Goal: Transaction & Acquisition: Purchase product/service

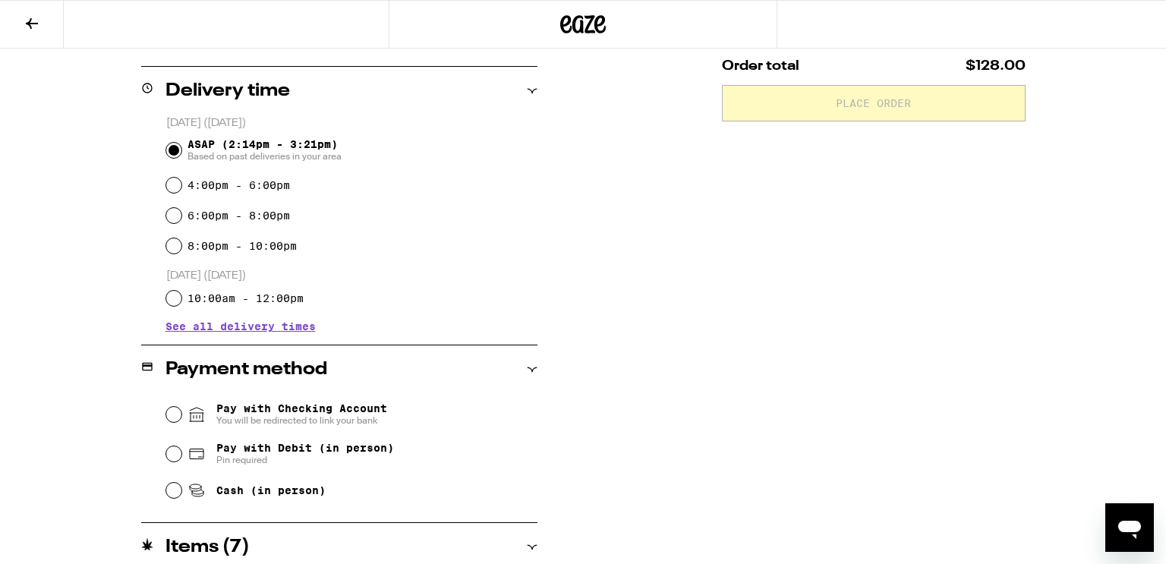
scroll to position [358, 0]
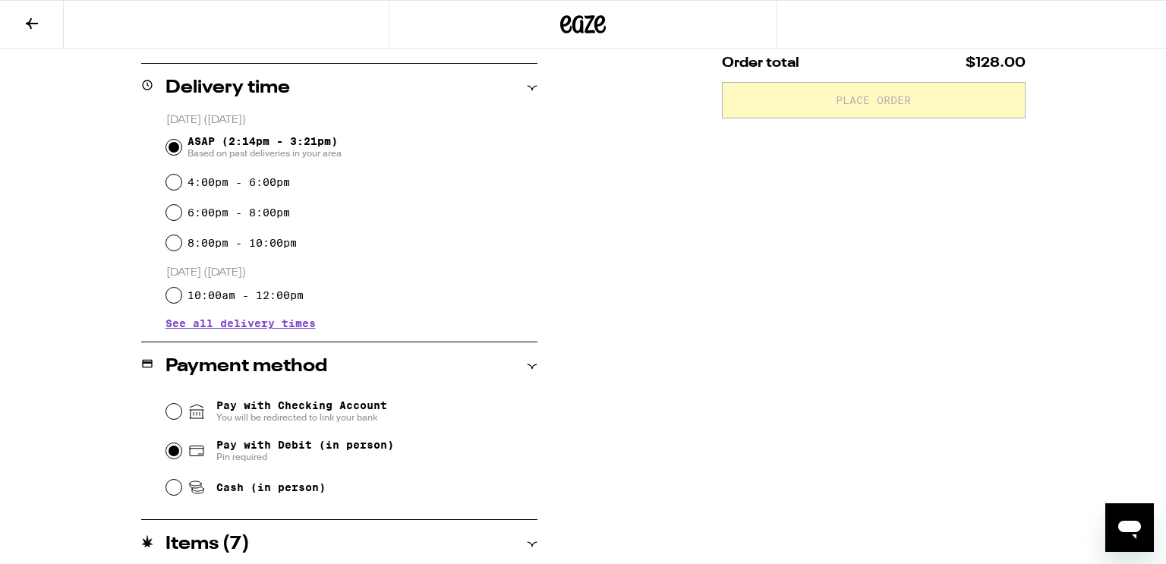
click at [167, 455] on input "Pay with Debit (in person) Pin required" at bounding box center [173, 450] width 15 height 15
radio input "true"
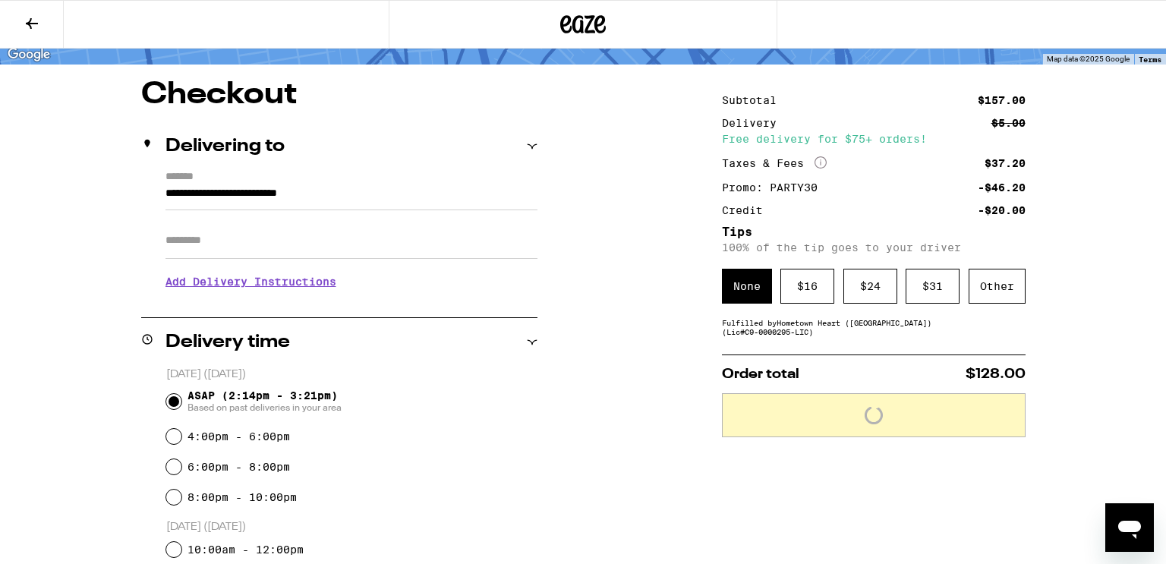
scroll to position [74, 0]
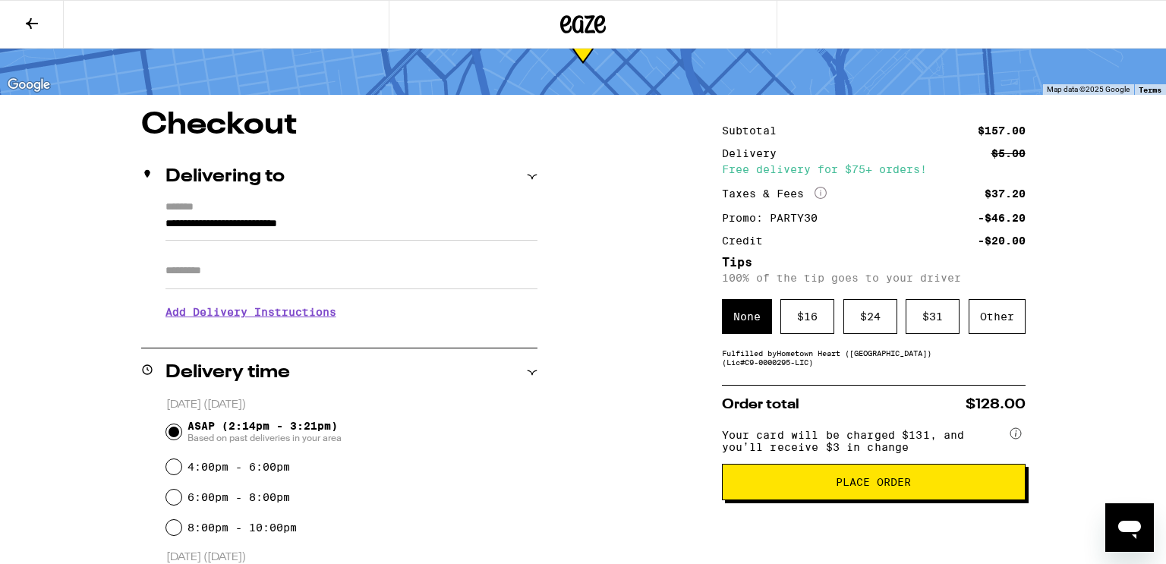
click at [817, 477] on button "Place Order" at bounding box center [874, 482] width 304 height 36
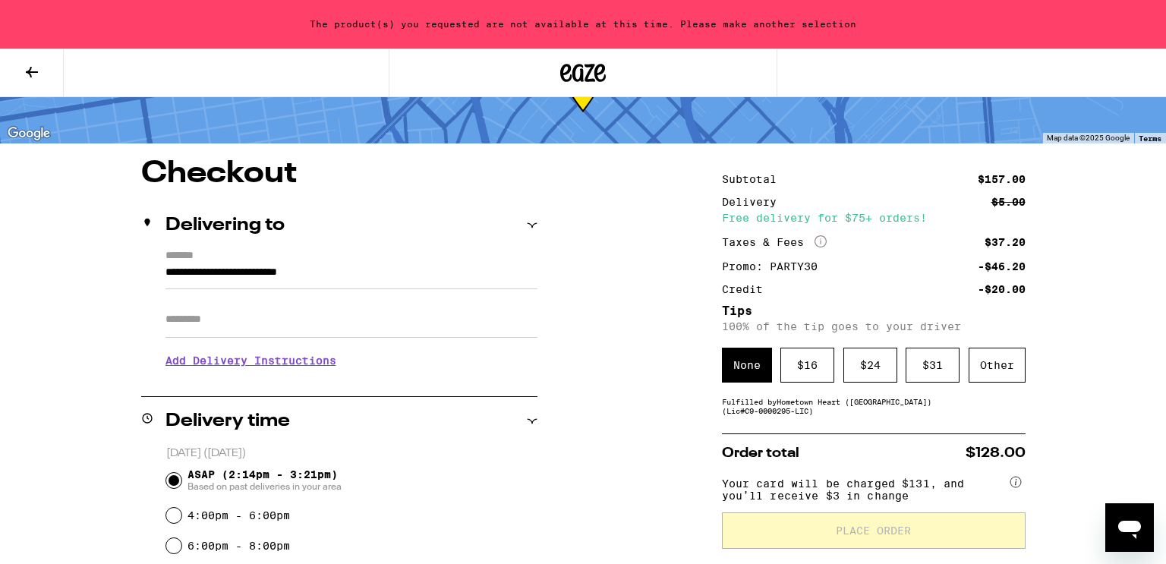
scroll to position [122, 0]
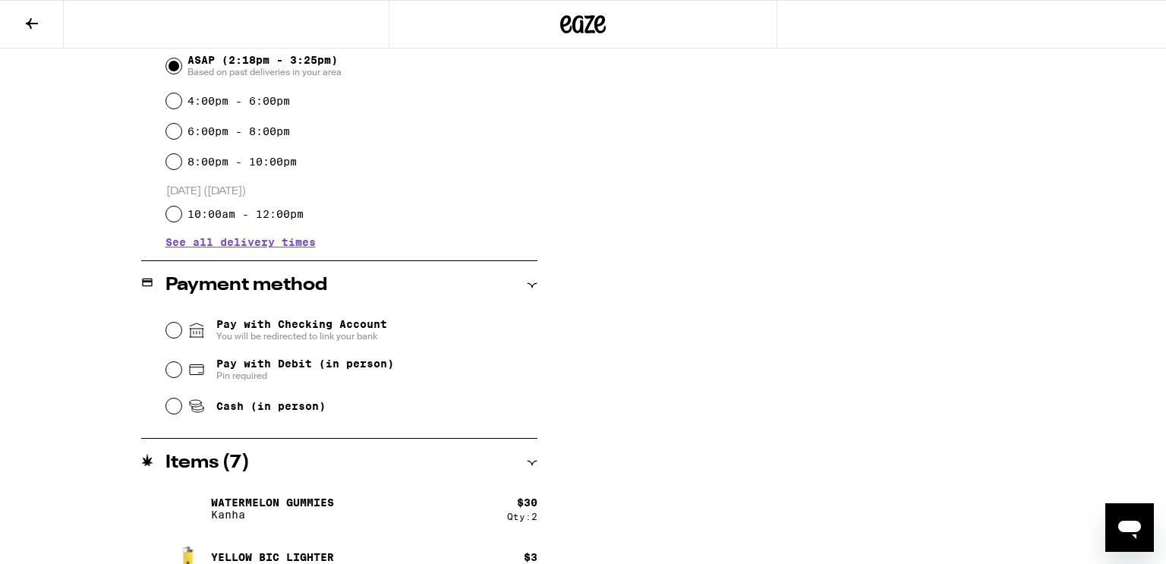
scroll to position [440, 0]
click at [167, 373] on input "Pay with Debit (in person) Pin required" at bounding box center [173, 368] width 15 height 15
radio input "true"
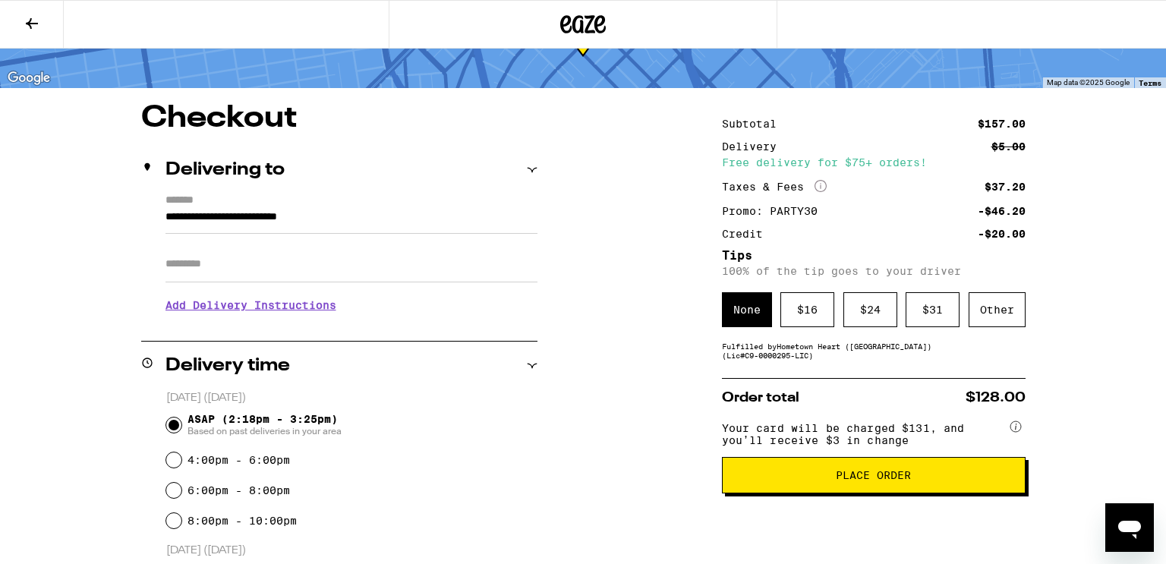
scroll to position [81, 0]
click at [868, 487] on button "Place Order" at bounding box center [874, 474] width 304 height 36
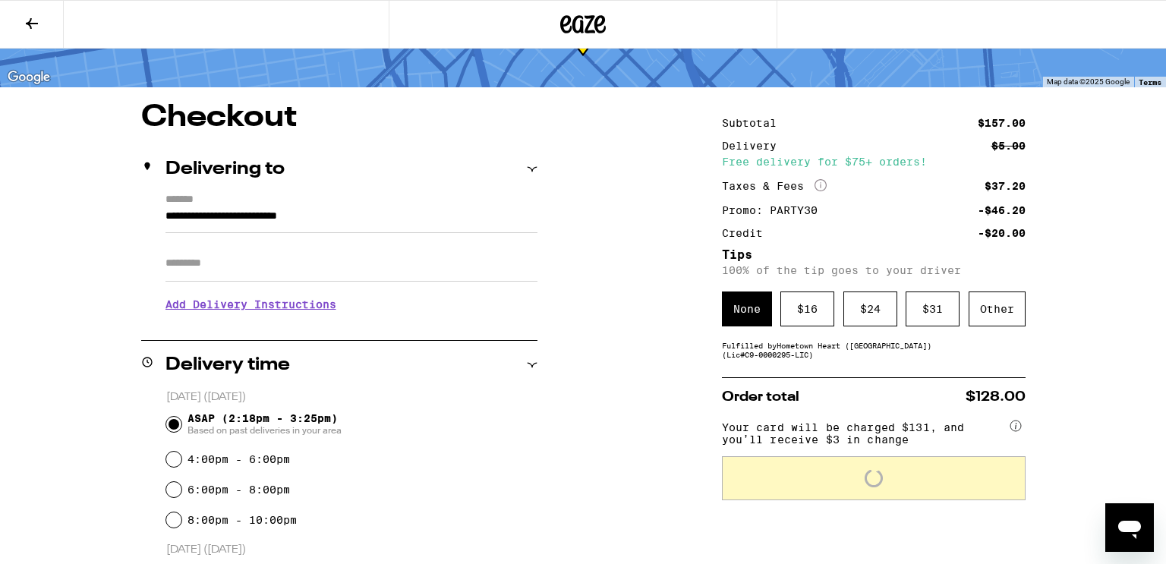
scroll to position [130, 0]
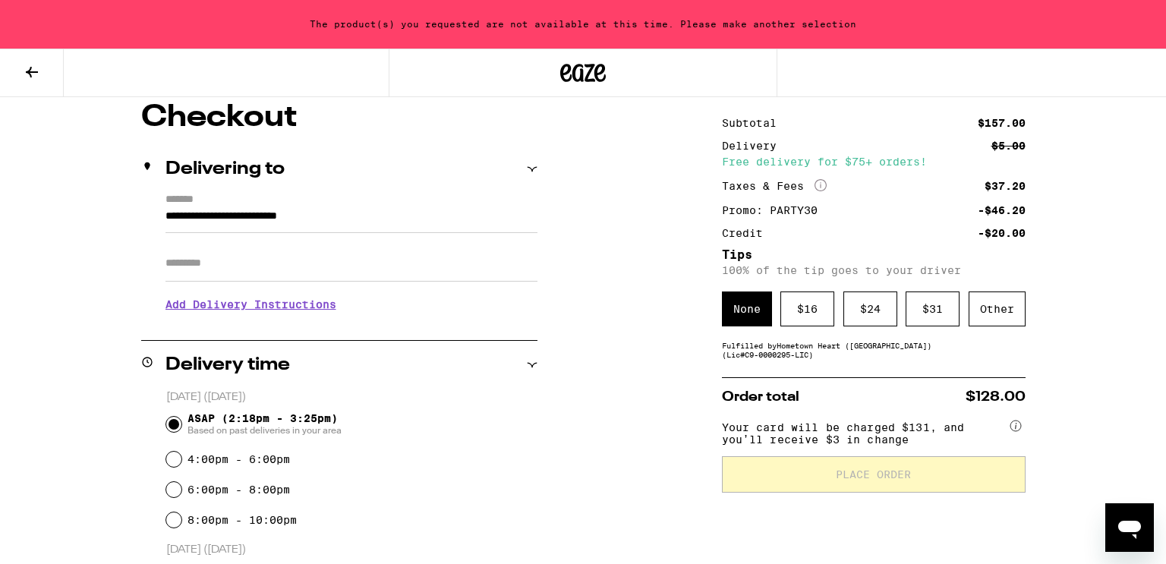
click at [33, 80] on button at bounding box center [32, 73] width 64 height 48
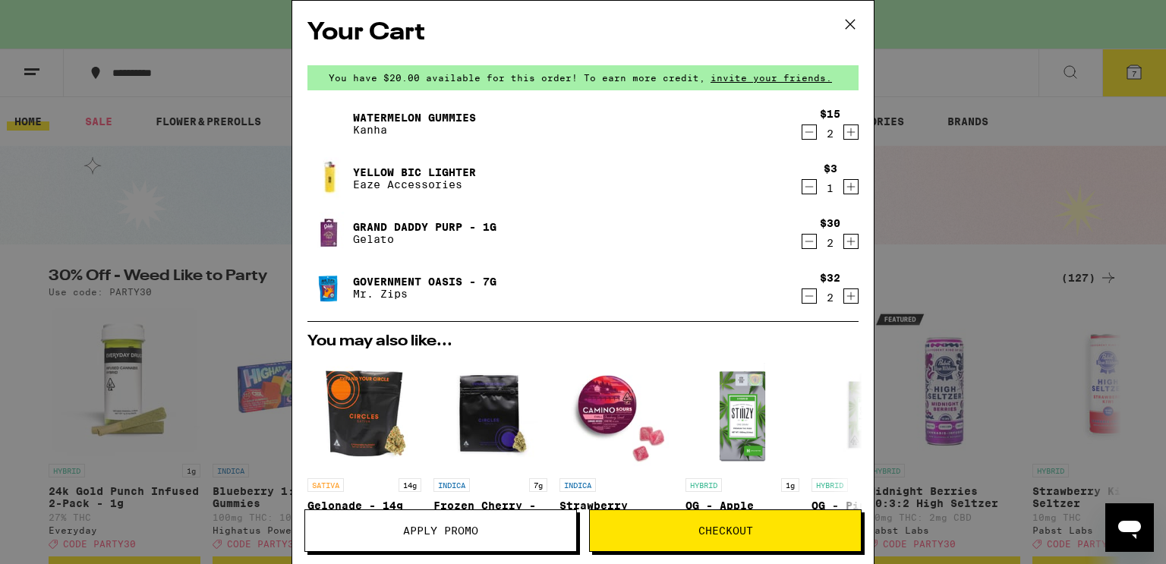
click at [849, 20] on icon at bounding box center [850, 24] width 23 height 23
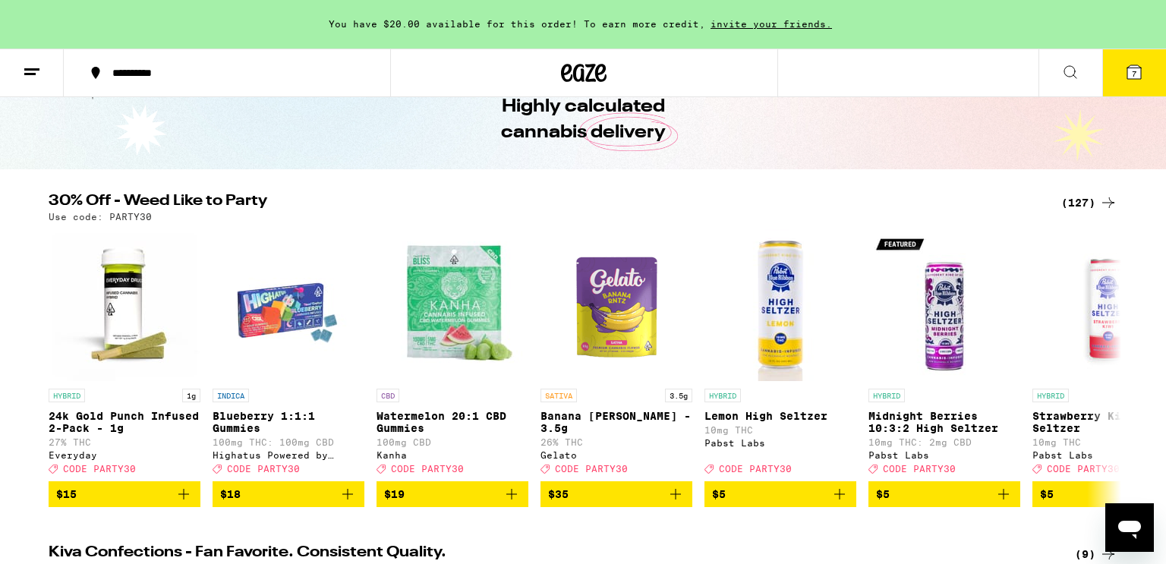
scroll to position [134, 0]
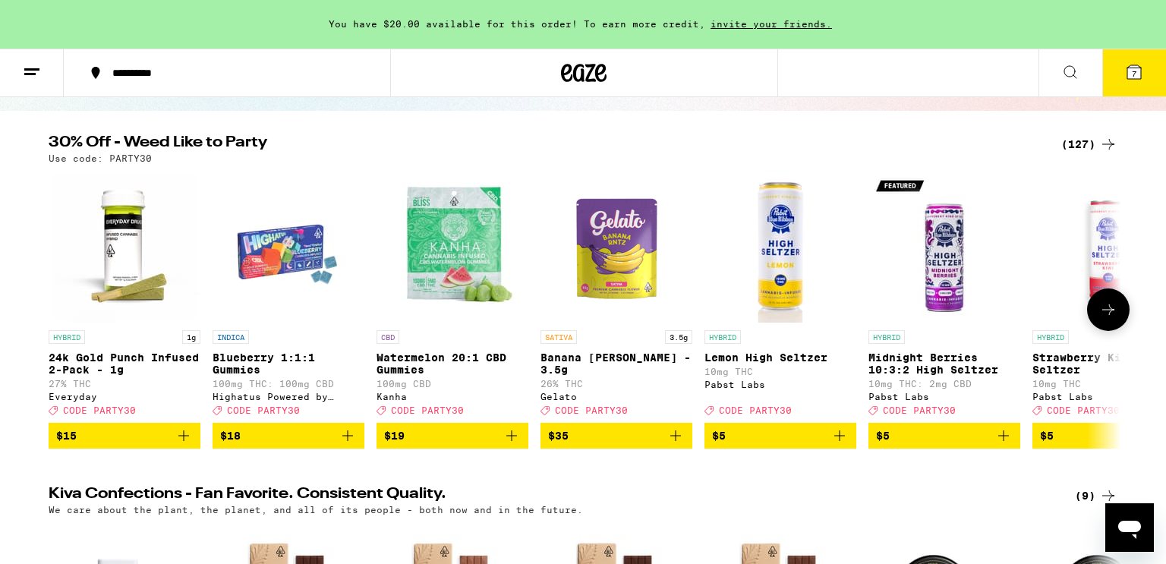
click at [1120, 313] on button at bounding box center [1108, 309] width 43 height 43
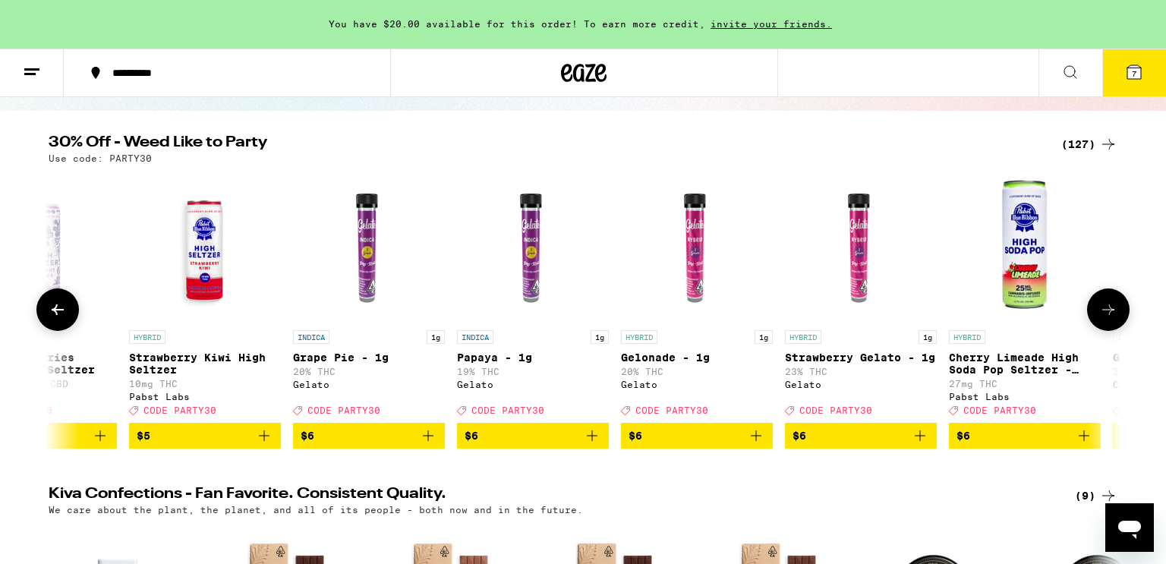
click at [1120, 313] on button at bounding box center [1108, 309] width 43 height 43
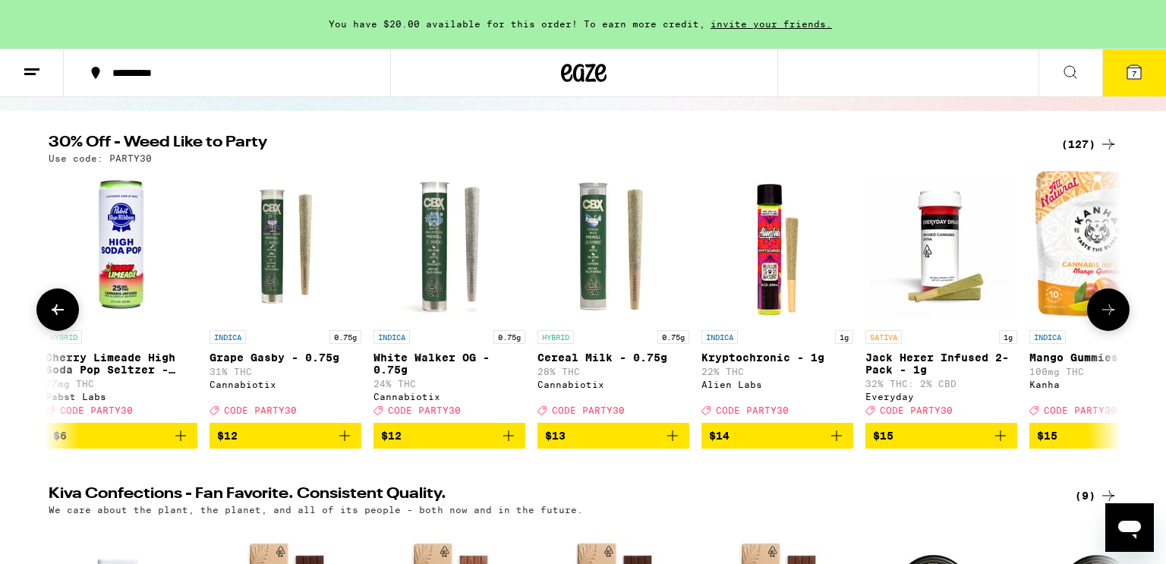
click at [1120, 313] on button at bounding box center [1108, 309] width 43 height 43
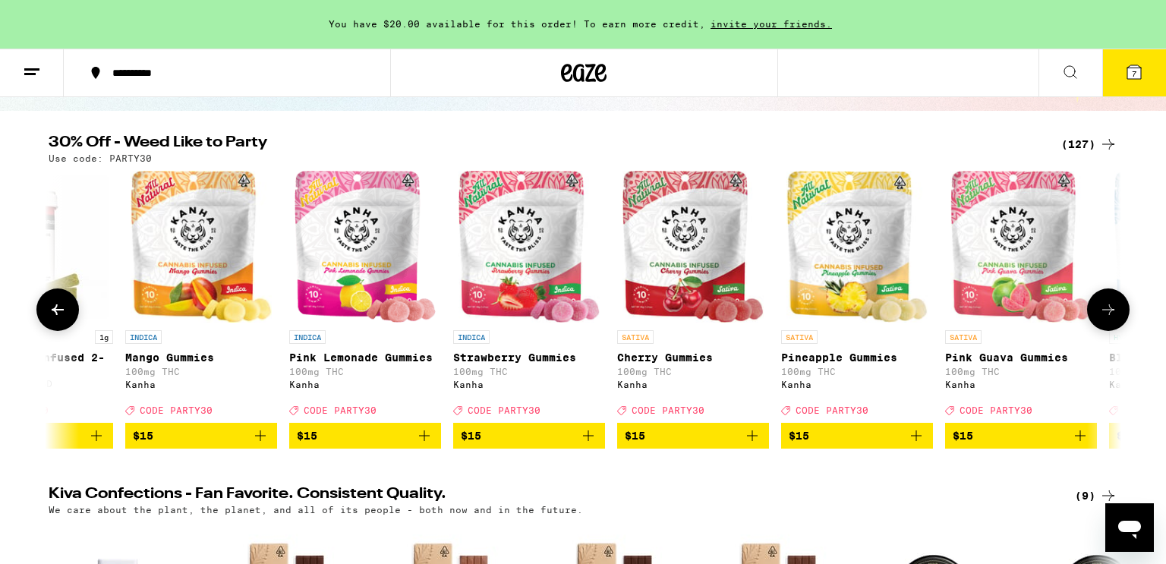
click at [1120, 313] on button at bounding box center [1108, 309] width 43 height 43
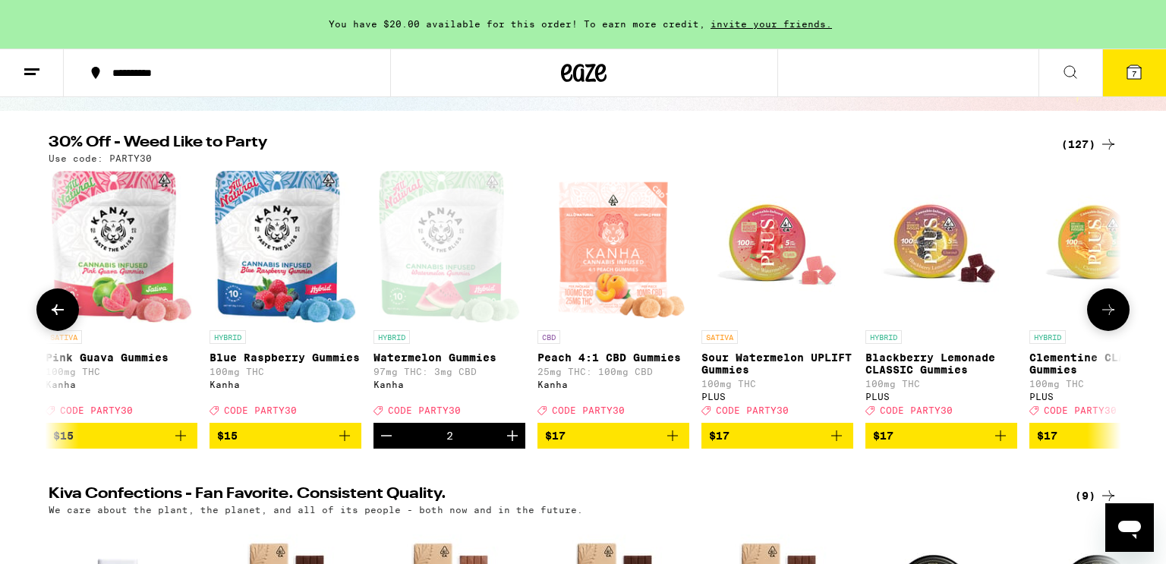
scroll to position [0, 3614]
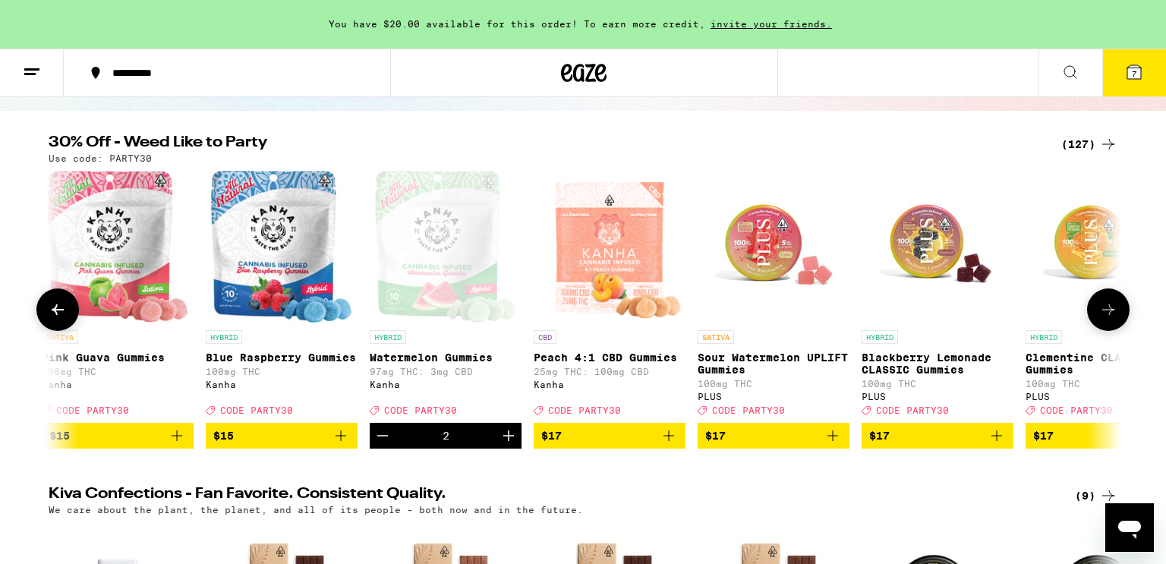
click at [1120, 313] on button at bounding box center [1108, 309] width 43 height 43
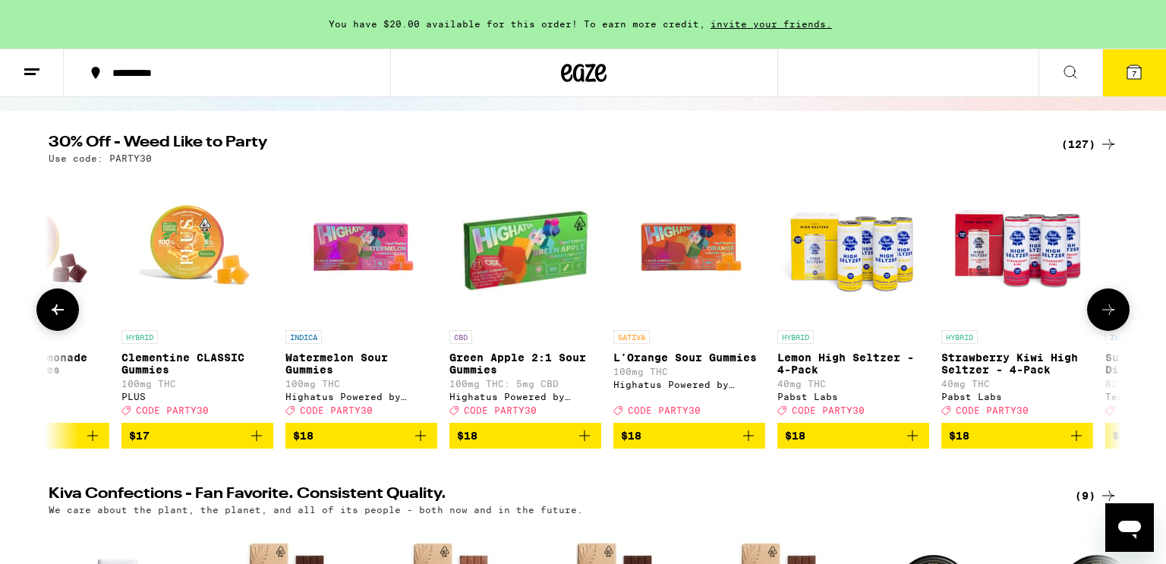
click at [1120, 313] on button at bounding box center [1108, 309] width 43 height 43
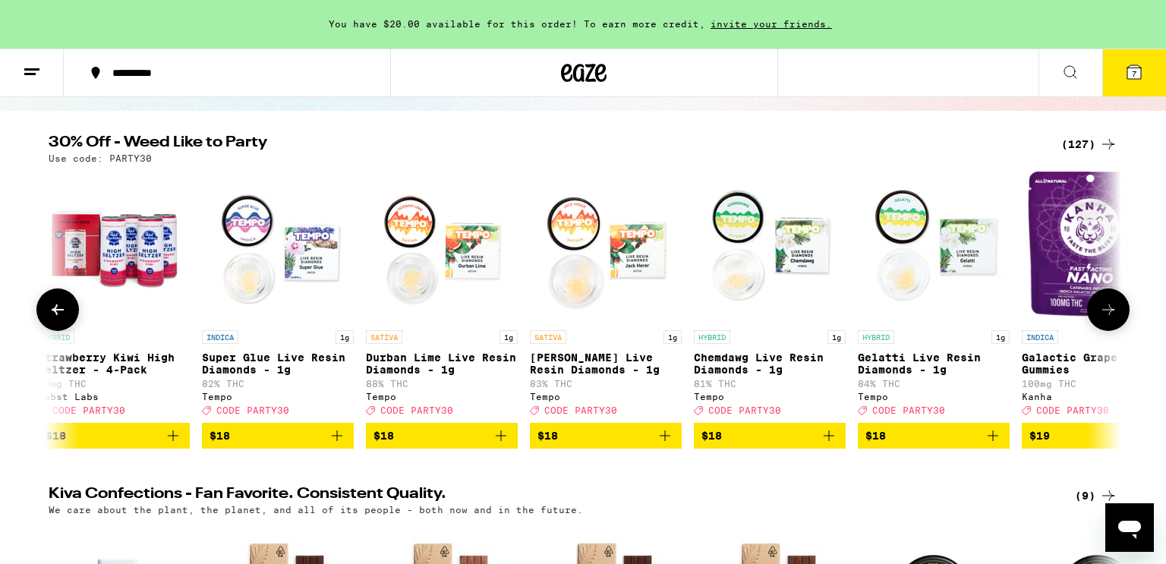
click at [1120, 313] on button at bounding box center [1108, 309] width 43 height 43
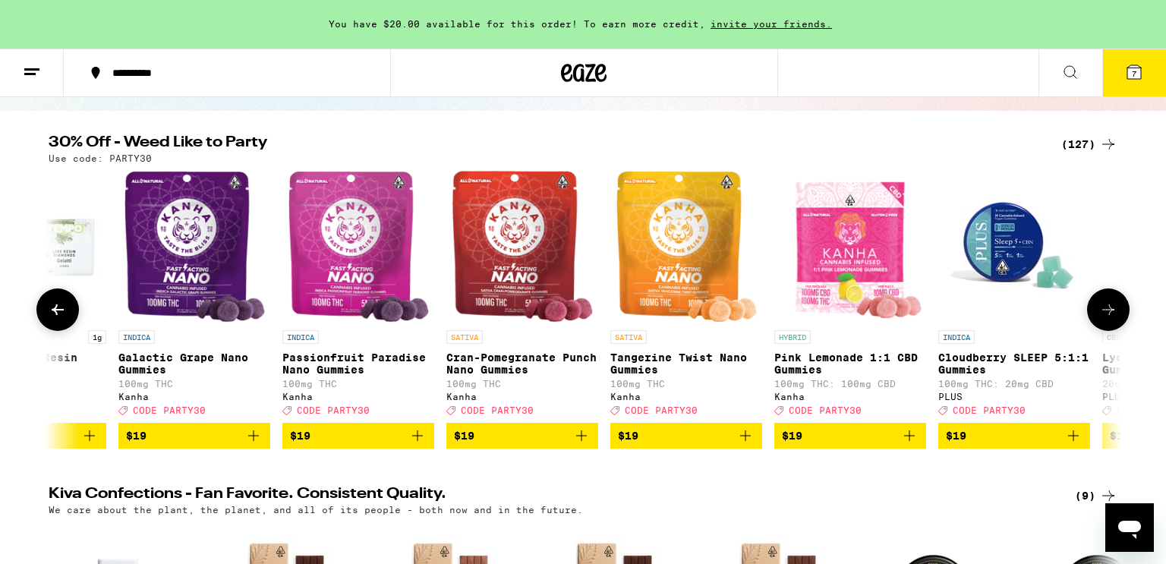
click at [1120, 313] on button at bounding box center [1108, 309] width 43 height 43
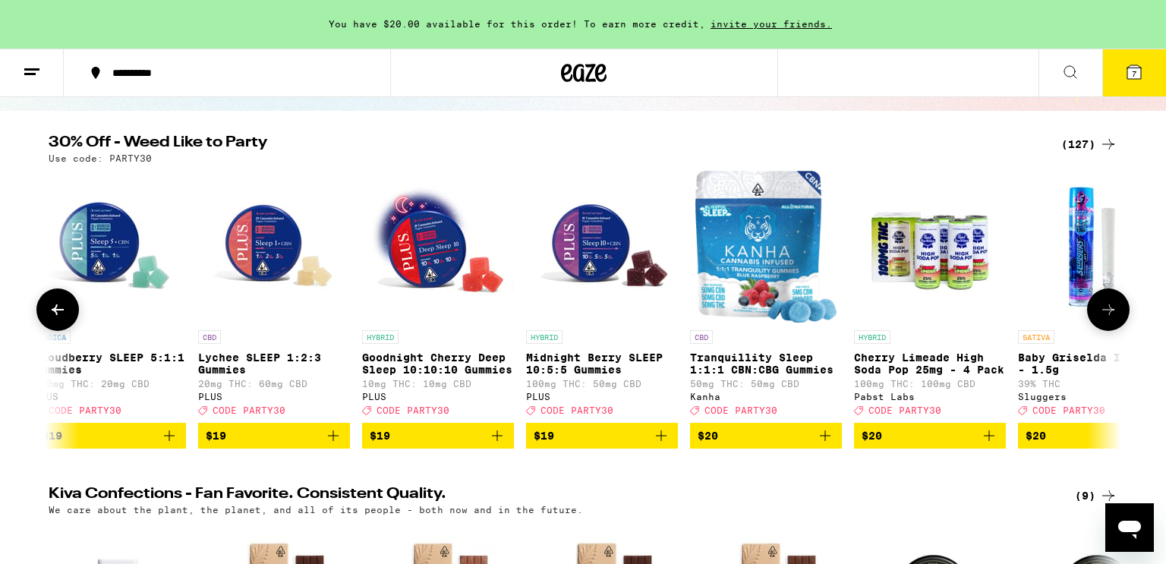
click at [1120, 313] on button at bounding box center [1108, 309] width 43 height 43
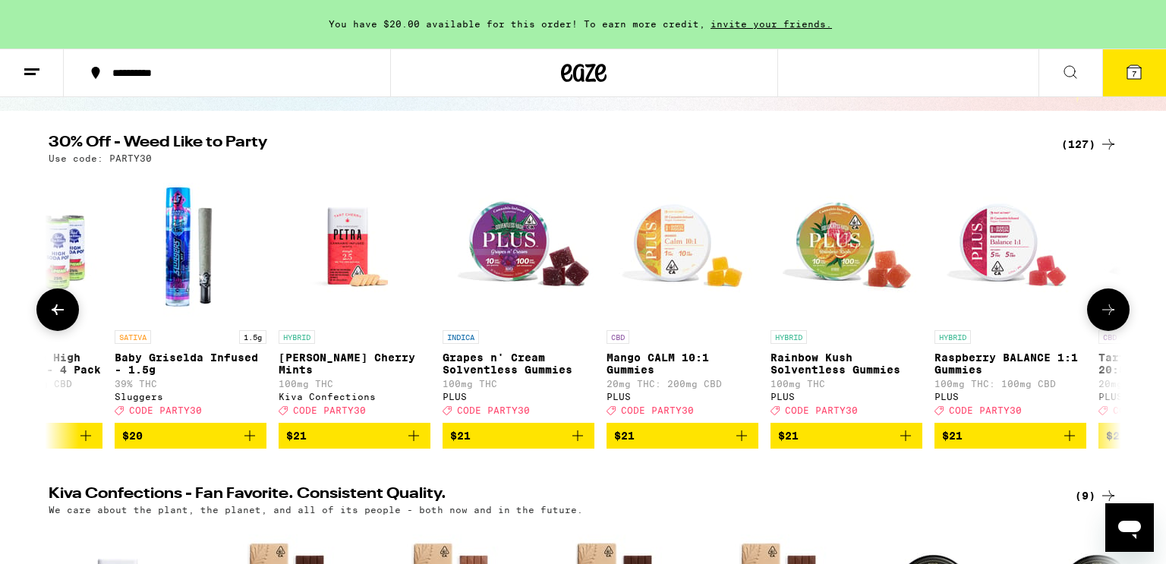
click at [1120, 313] on button at bounding box center [1108, 309] width 43 height 43
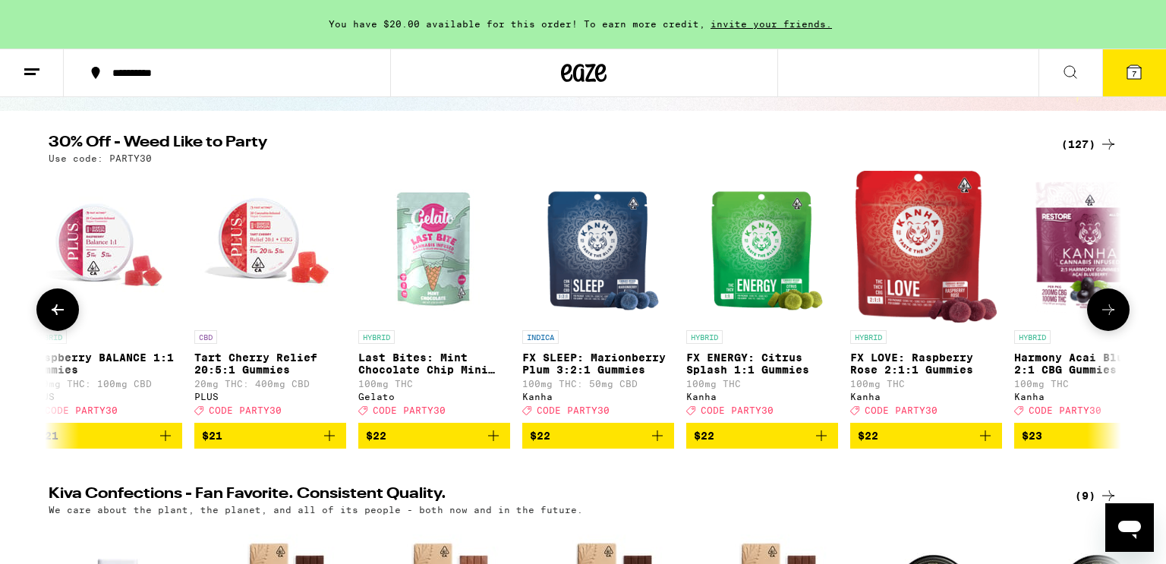
click at [1120, 313] on button at bounding box center [1108, 309] width 43 height 43
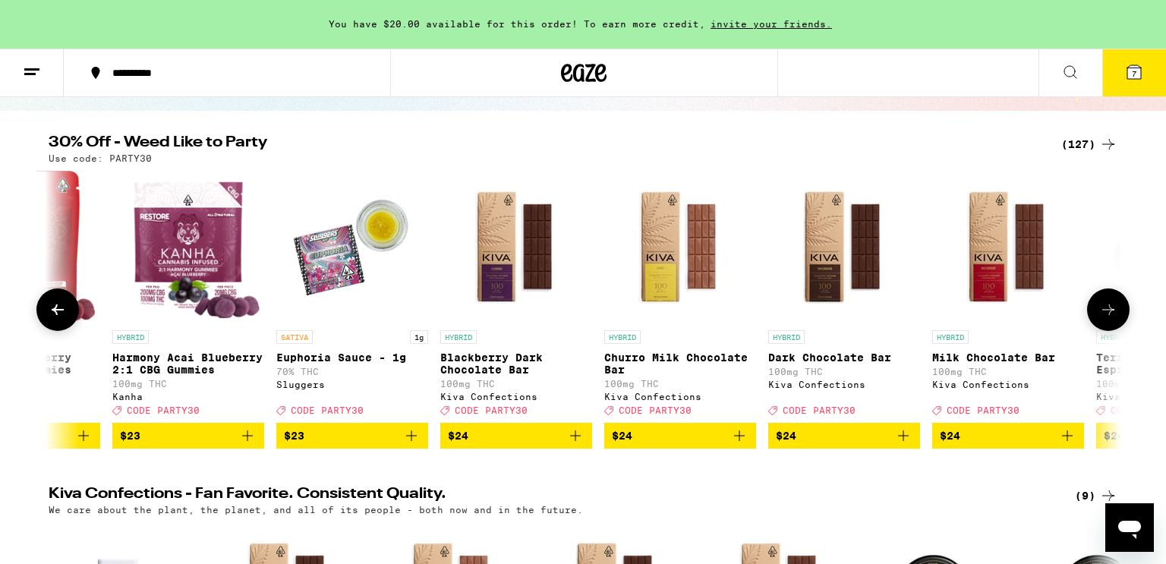
scroll to position [0, 9939]
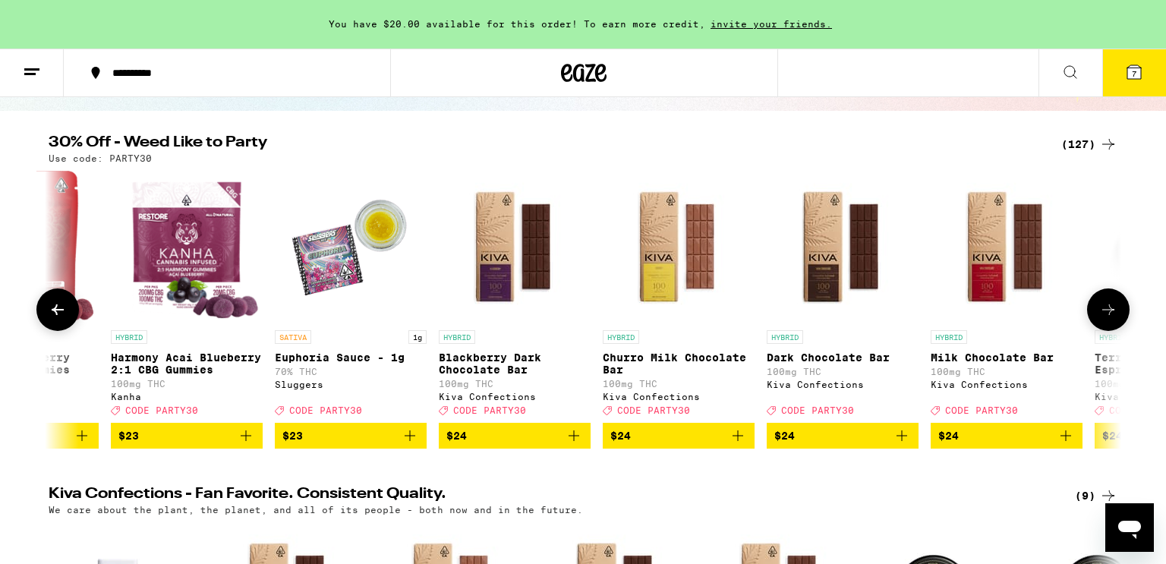
click at [1120, 313] on button at bounding box center [1108, 309] width 43 height 43
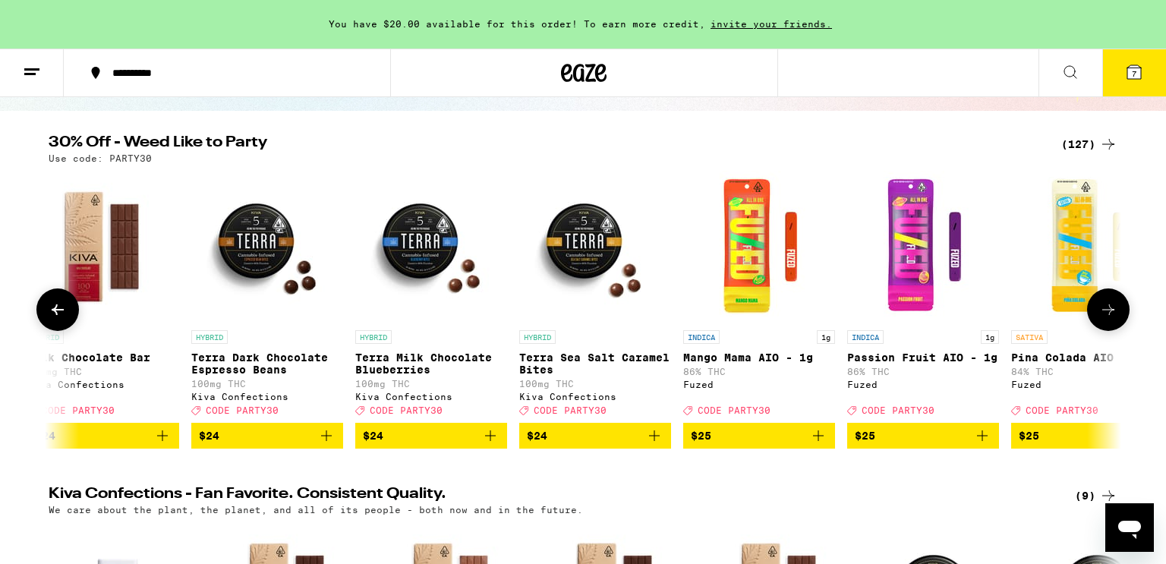
click at [1120, 313] on button at bounding box center [1108, 309] width 43 height 43
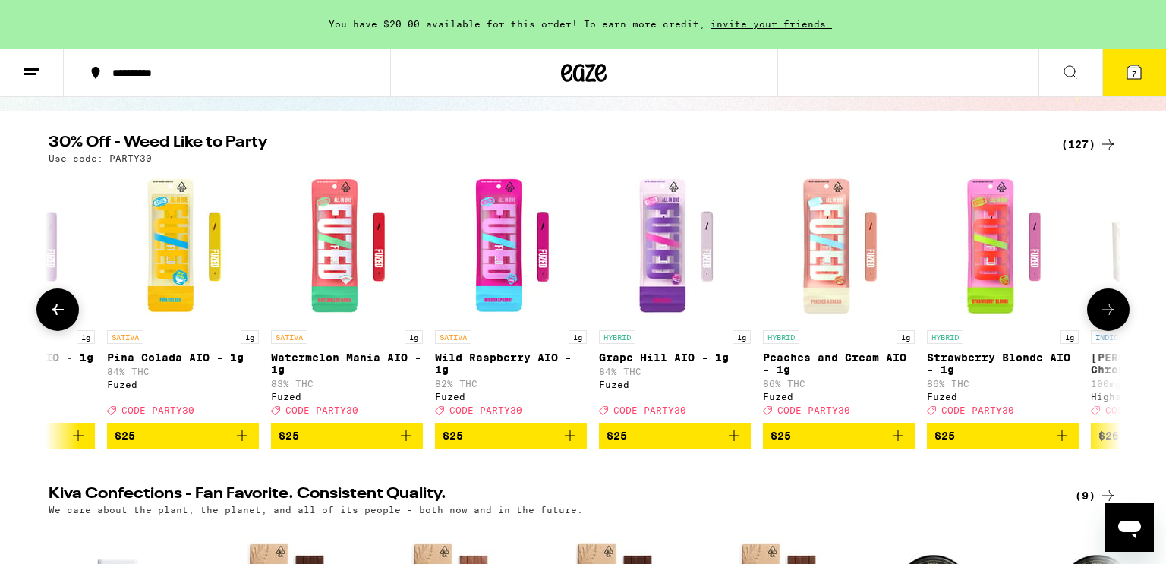
click at [1120, 313] on button at bounding box center [1108, 309] width 43 height 43
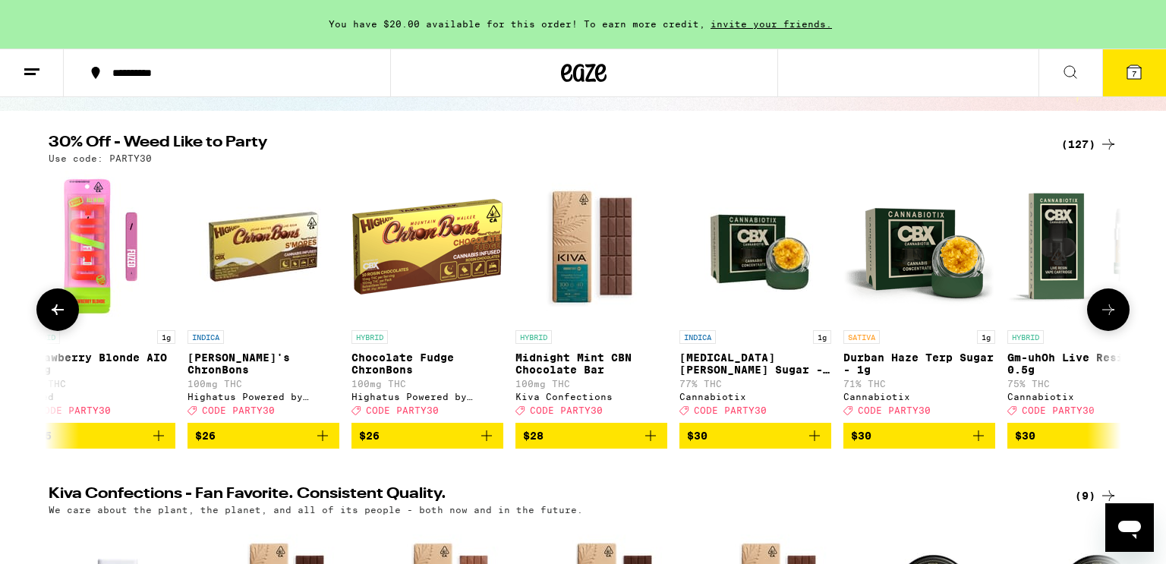
click at [1120, 313] on button at bounding box center [1108, 309] width 43 height 43
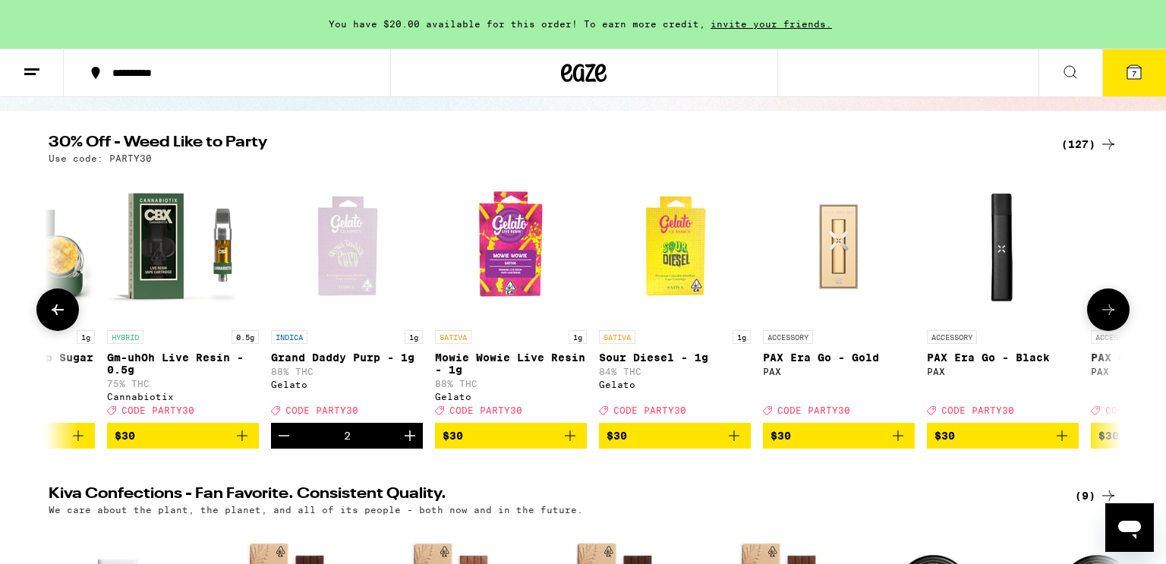
scroll to position [0, 13554]
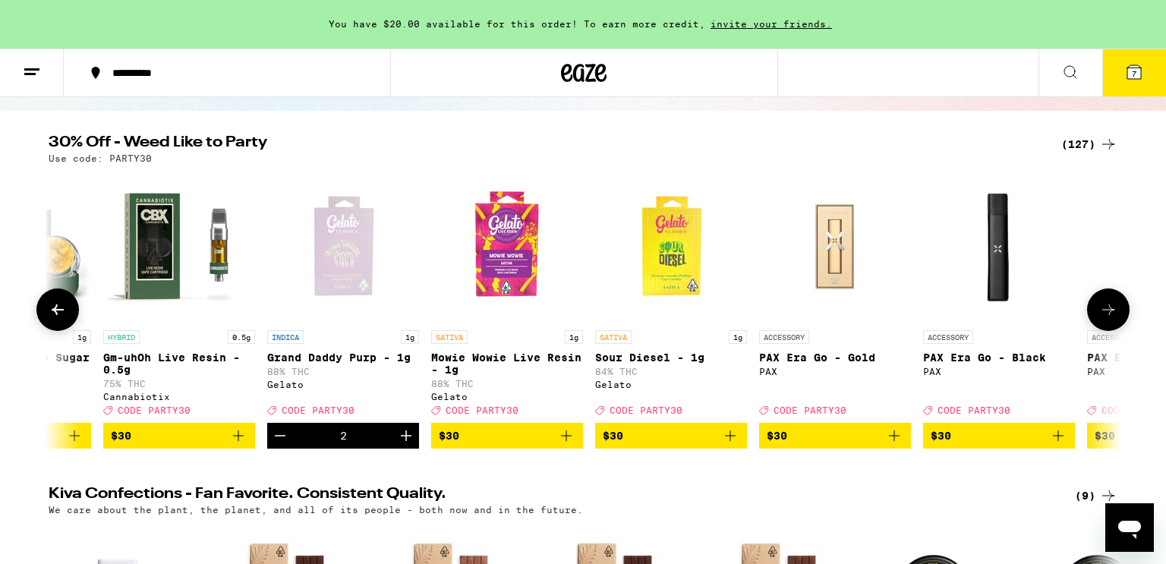
click at [1120, 313] on button at bounding box center [1108, 309] width 43 height 43
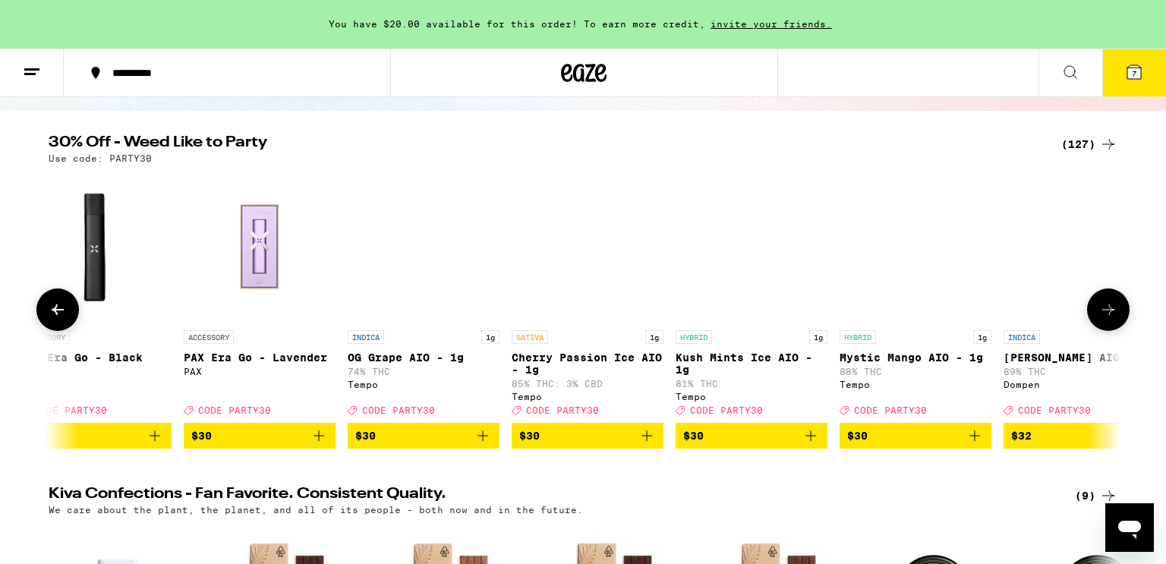
click at [1120, 313] on button at bounding box center [1108, 309] width 43 height 43
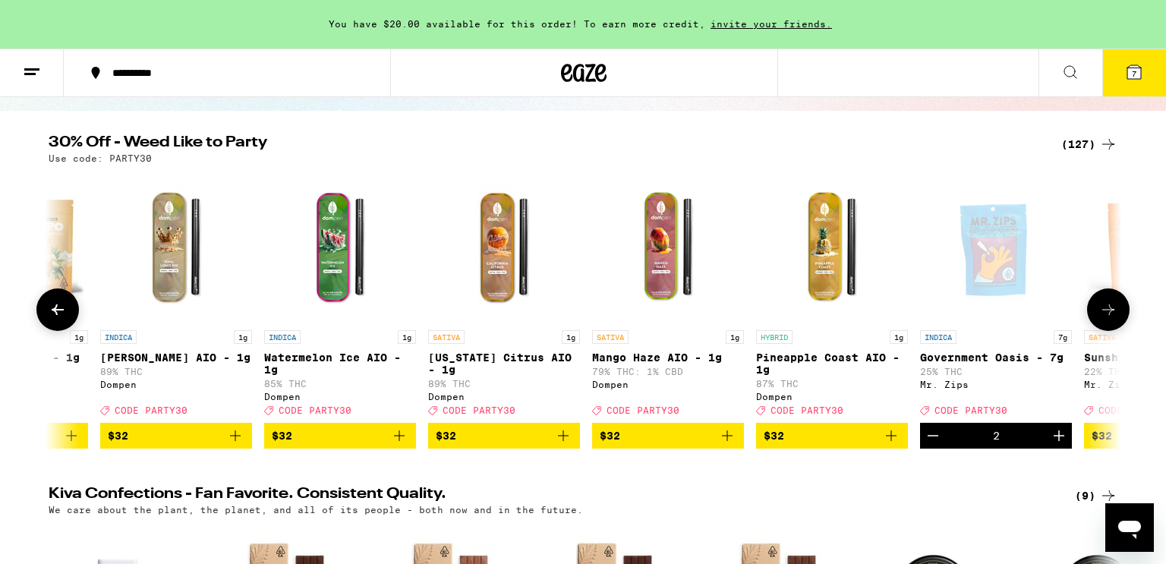
click at [1120, 313] on button at bounding box center [1108, 309] width 43 height 43
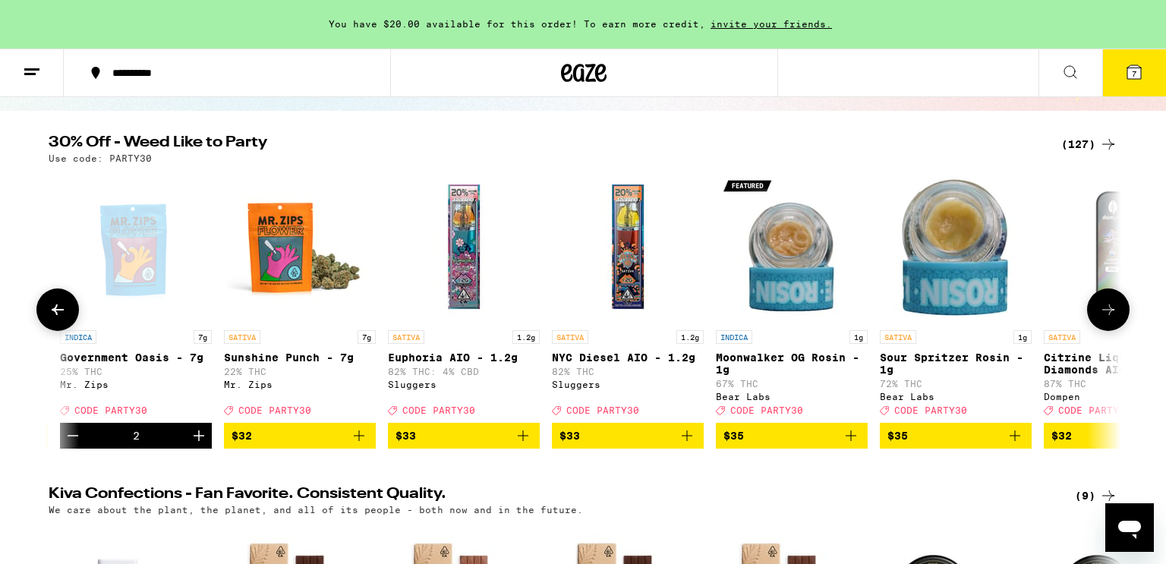
scroll to position [0, 16264]
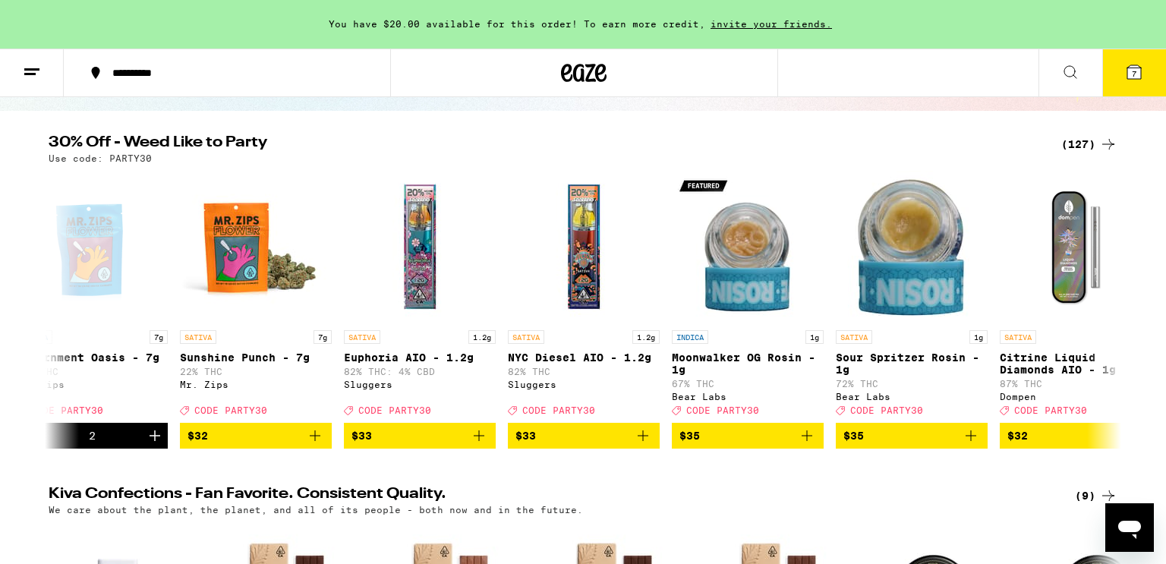
click at [1141, 66] on icon at bounding box center [1134, 72] width 18 height 18
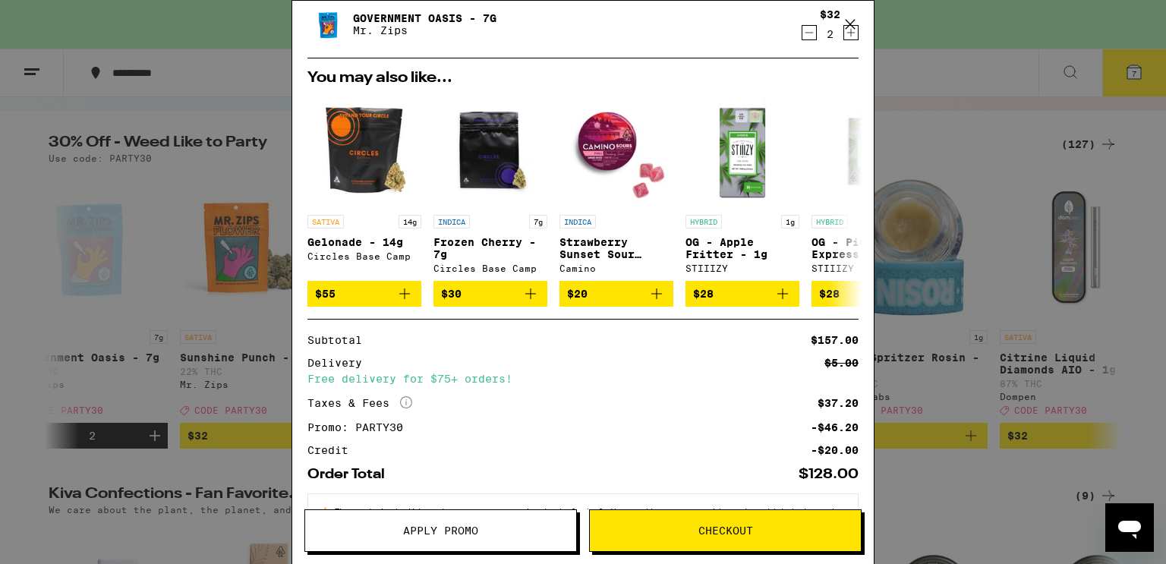
scroll to position [326, 0]
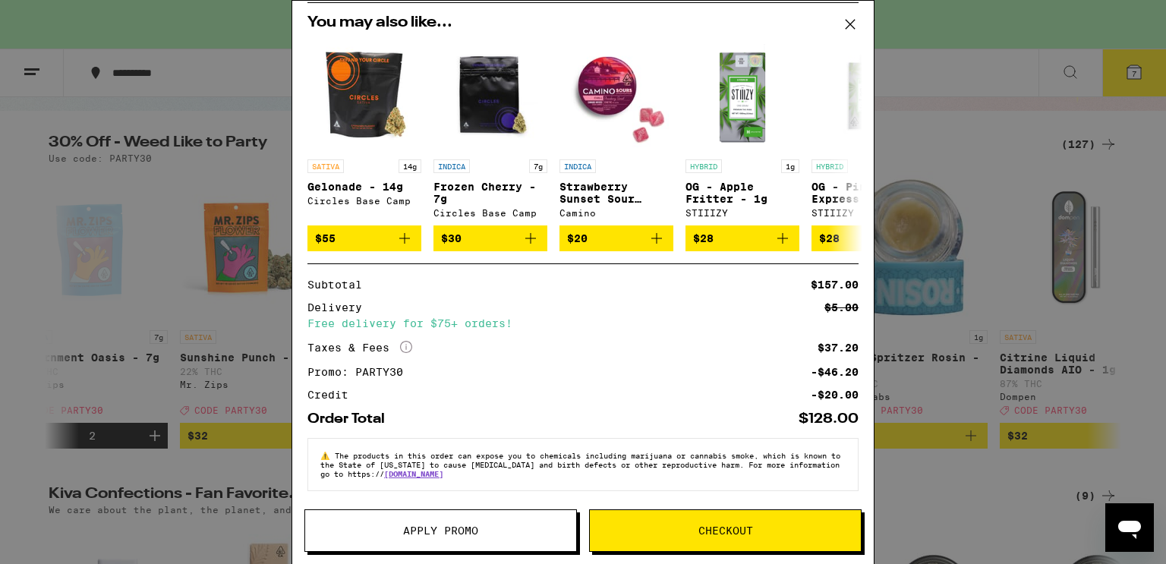
click at [716, 518] on button "Checkout" at bounding box center [725, 530] width 273 height 43
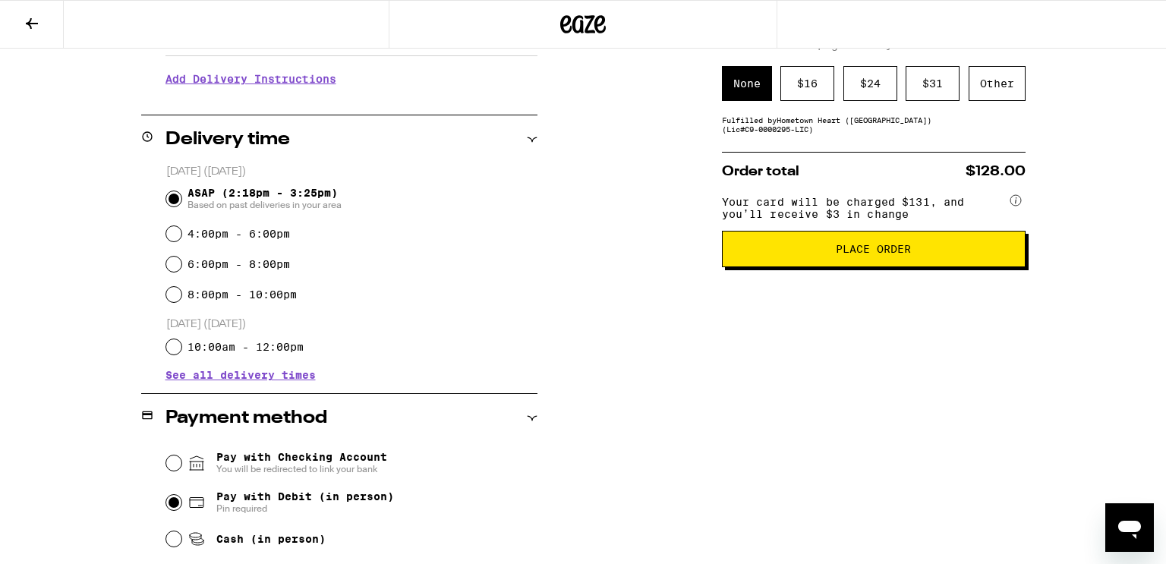
scroll to position [334, 0]
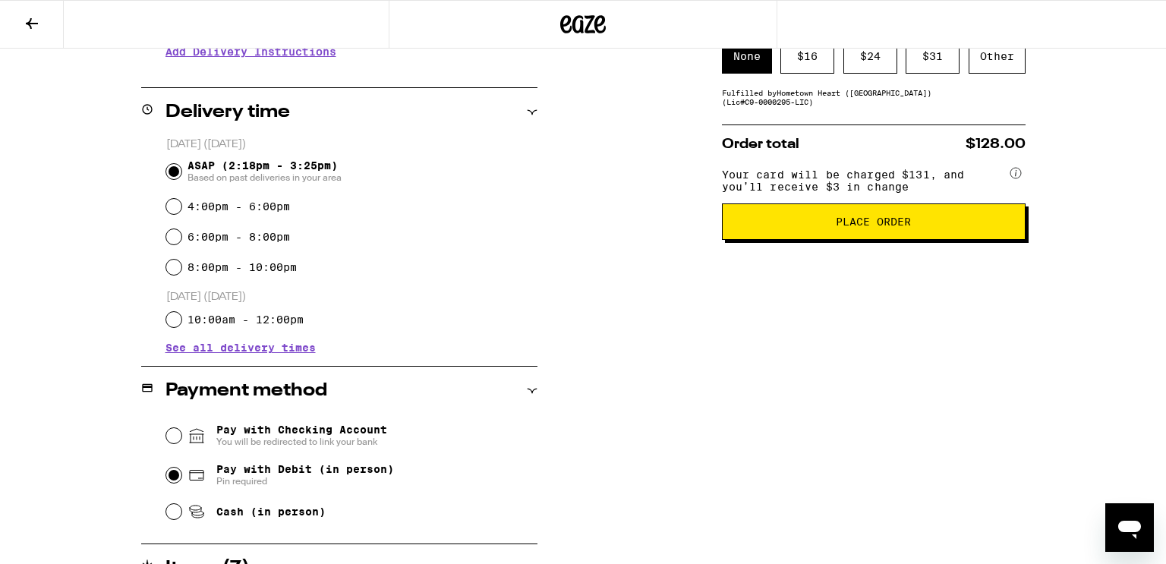
click at [862, 227] on span "Place Order" at bounding box center [873, 221] width 75 height 11
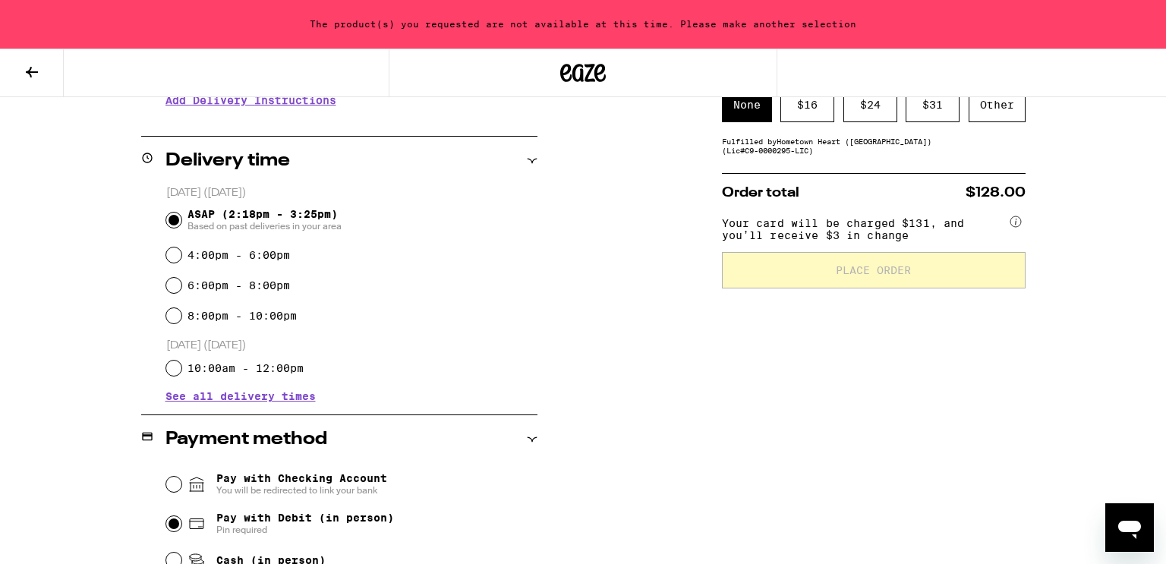
scroll to position [383, 0]
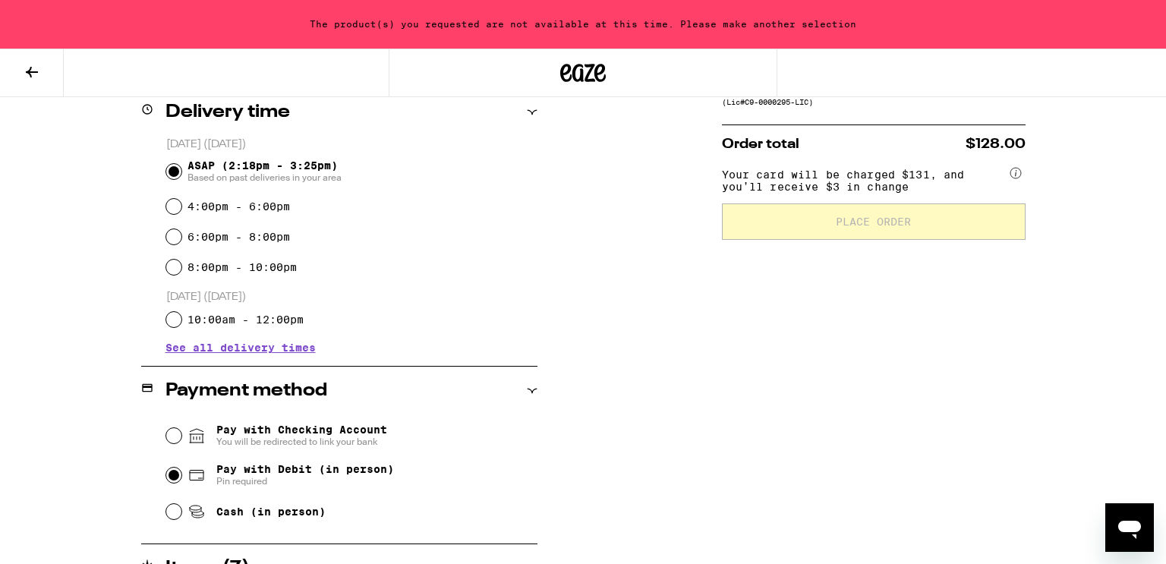
click at [39, 68] on icon at bounding box center [32, 72] width 18 height 18
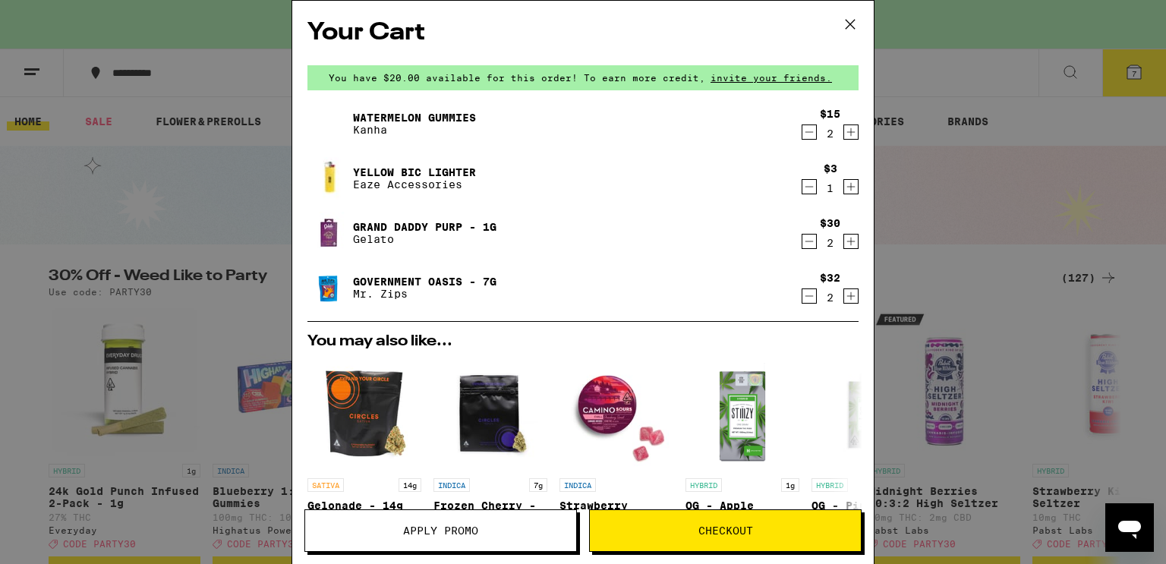
click at [808, 134] on icon "Decrement" at bounding box center [809, 132] width 14 height 18
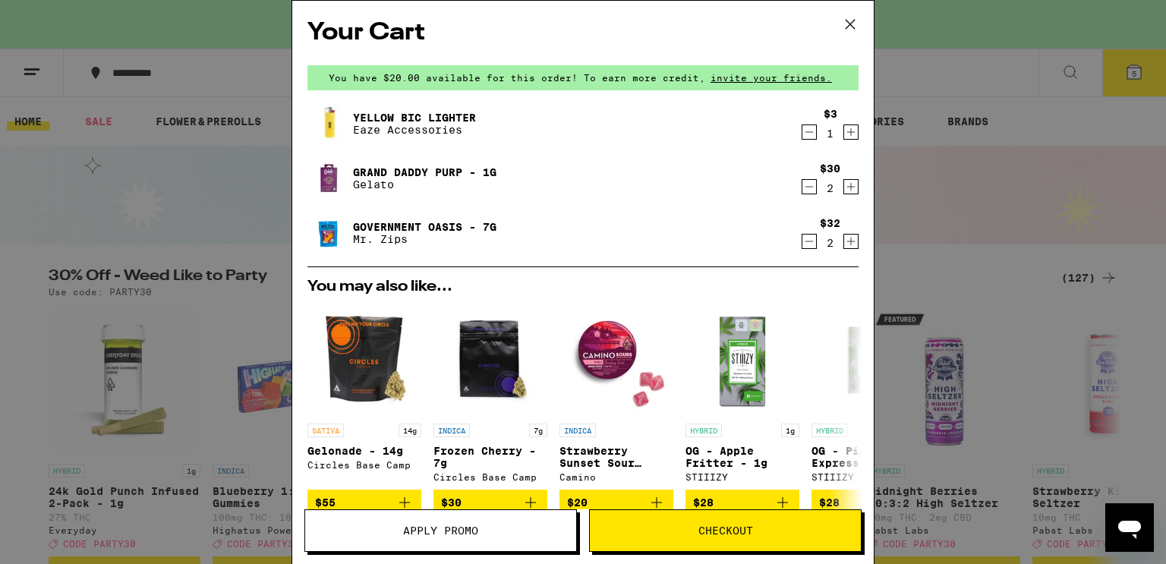
click at [808, 134] on icon "Decrement" at bounding box center [809, 132] width 14 height 18
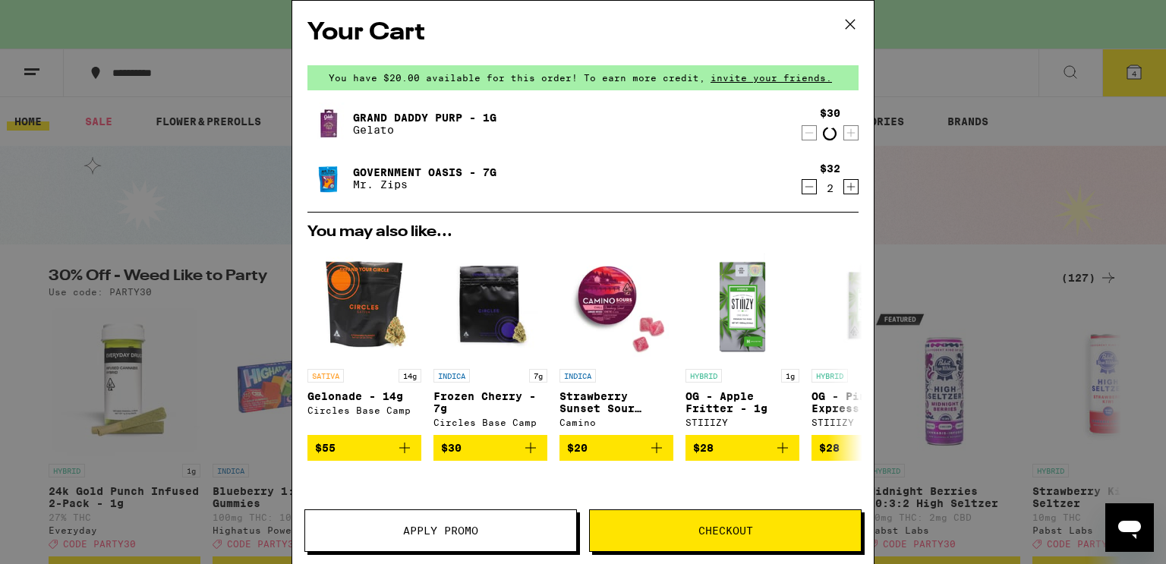
click at [808, 134] on icon "Decrement" at bounding box center [809, 133] width 14 height 18
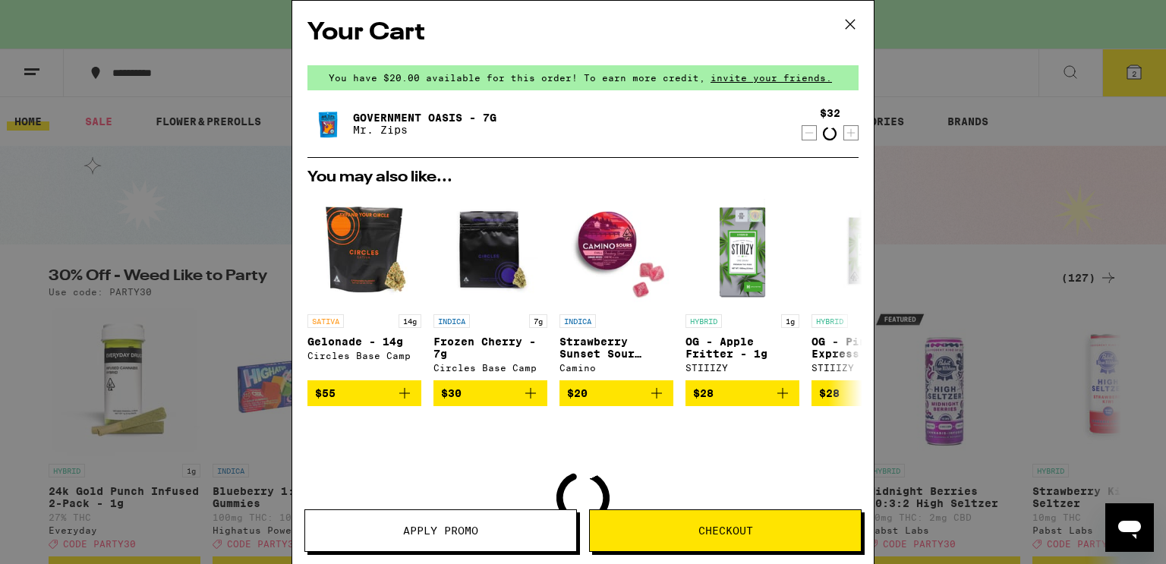
click at [808, 134] on icon "Decrement" at bounding box center [809, 133] width 14 height 18
click at [808, 170] on div "You may also like... SATIVA 14g Gelonade - 14g Circles Base Camp $55 INDICA 7g …" at bounding box center [582, 288] width 575 height 236
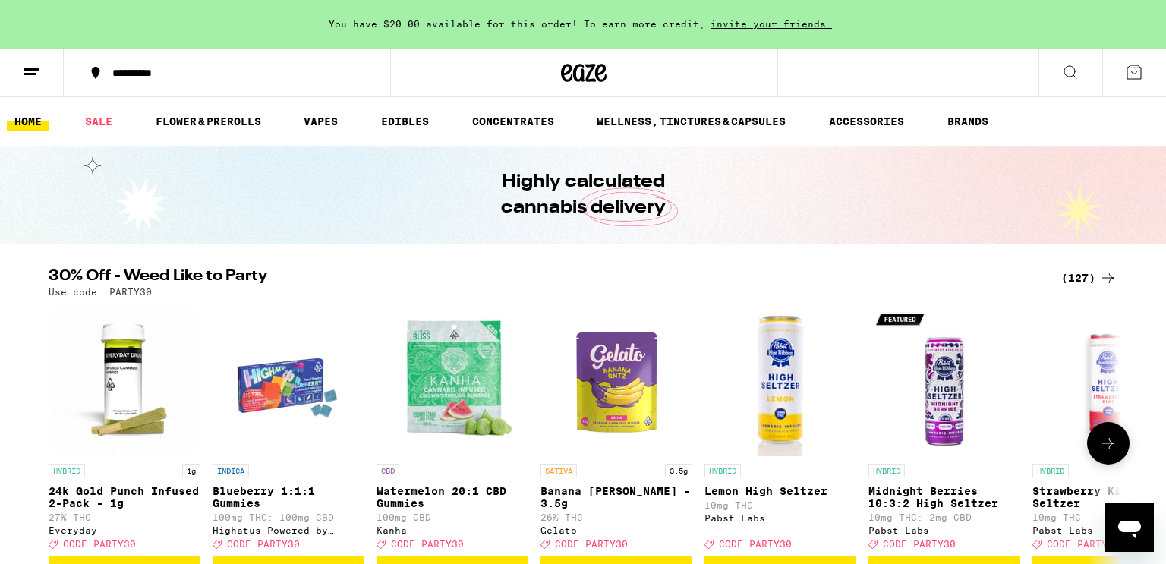
click at [1111, 441] on icon at bounding box center [1108, 443] width 18 height 18
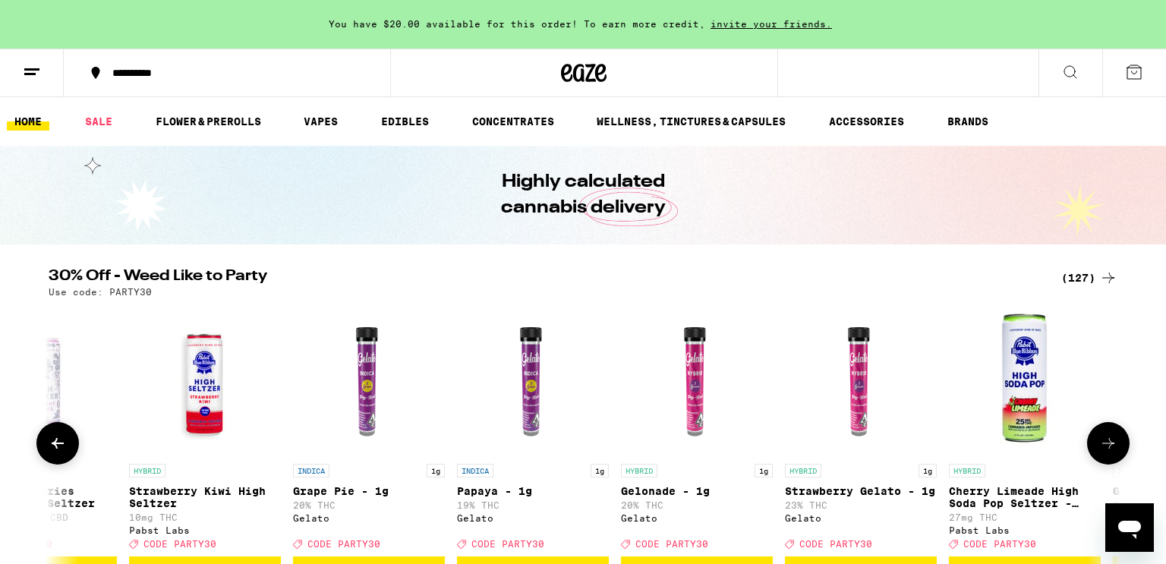
click at [1111, 441] on icon at bounding box center [1108, 443] width 18 height 18
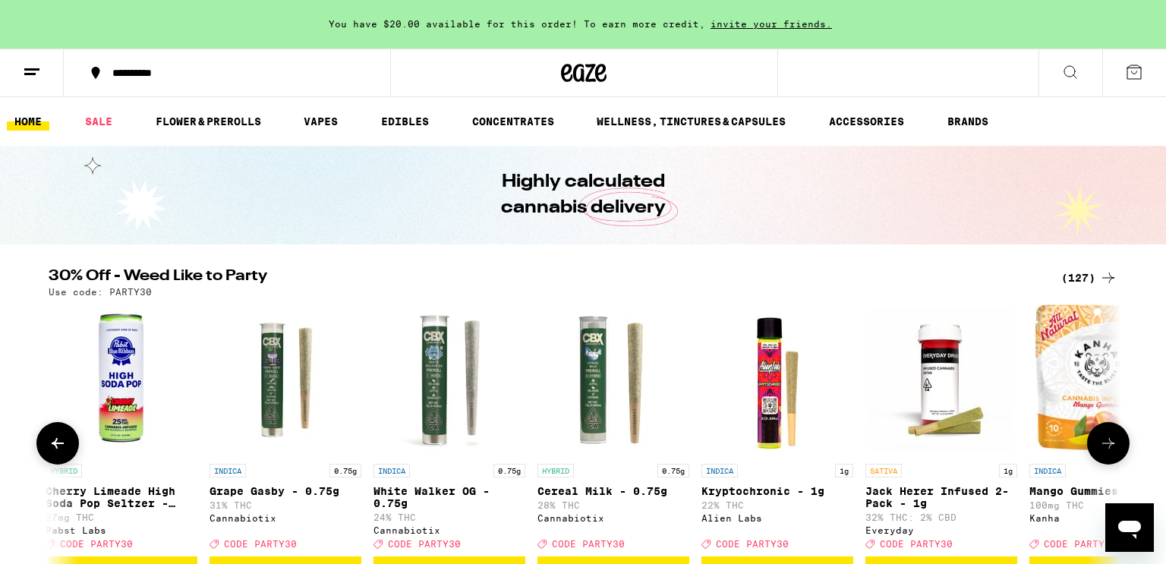
click at [1111, 441] on icon at bounding box center [1108, 443] width 18 height 18
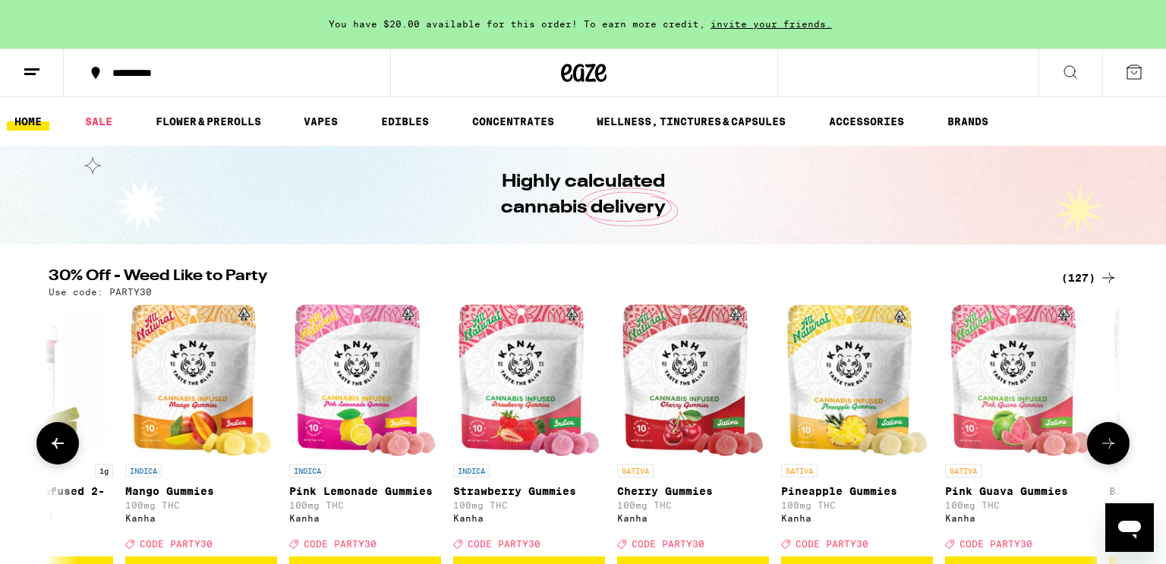
click at [1111, 441] on icon at bounding box center [1108, 443] width 18 height 18
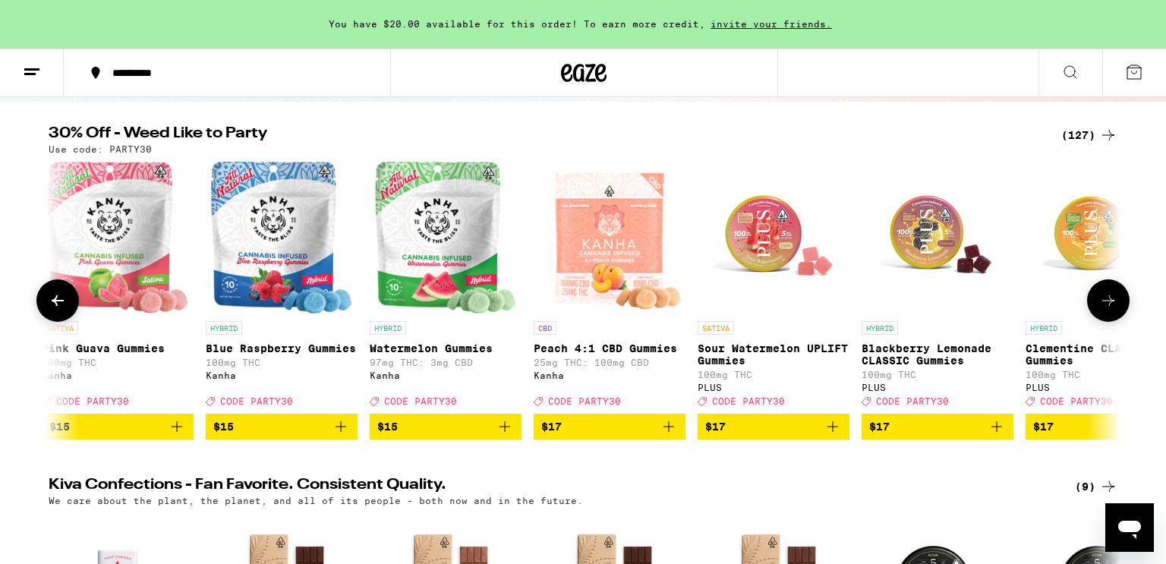
scroll to position [161, 0]
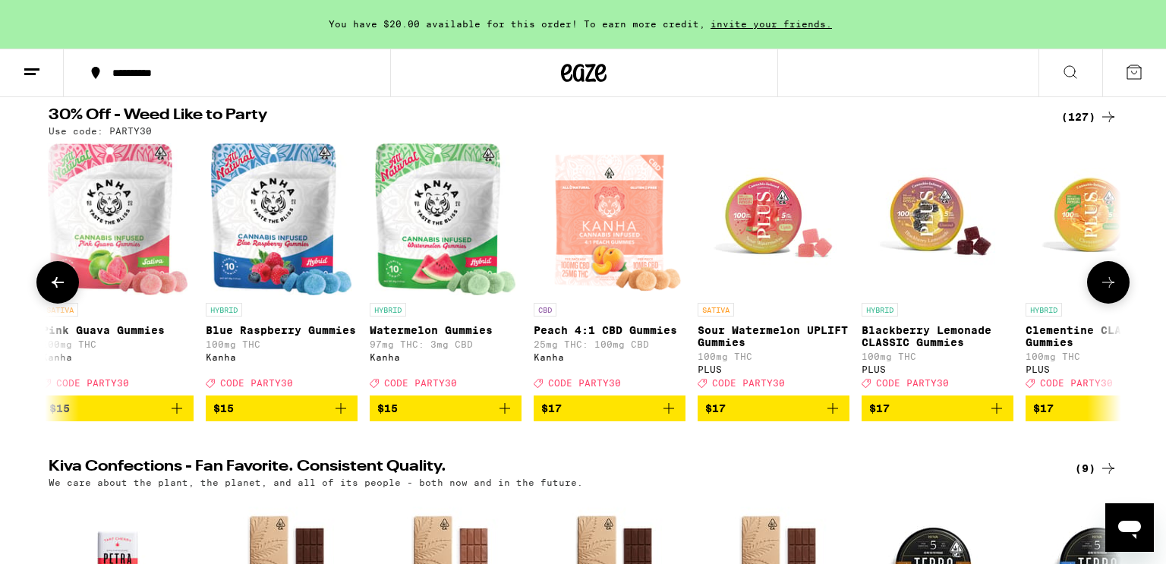
click at [496, 413] on icon "Add to bag" at bounding box center [505, 408] width 18 height 18
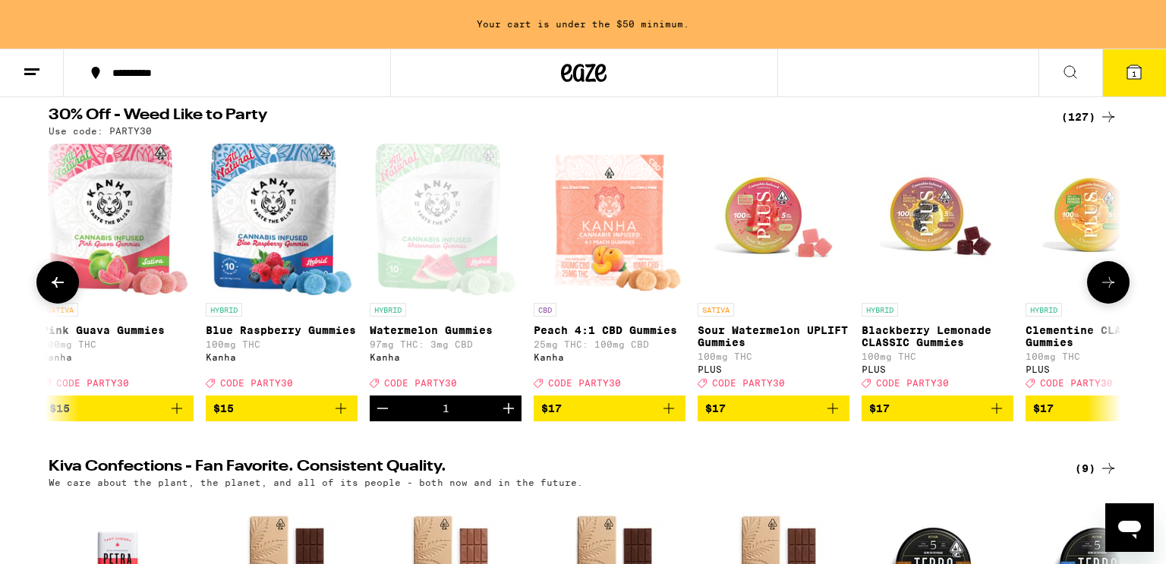
click at [496, 413] on button "Increment" at bounding box center [509, 408] width 26 height 26
click at [1116, 288] on icon at bounding box center [1108, 282] width 18 height 18
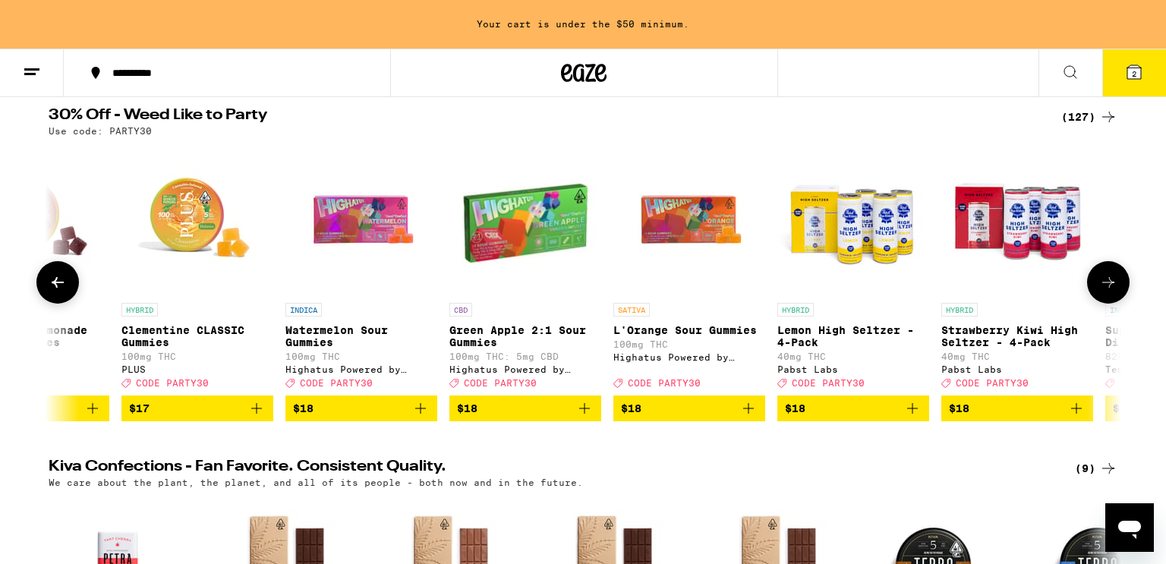
click at [1116, 288] on icon at bounding box center [1108, 282] width 18 height 18
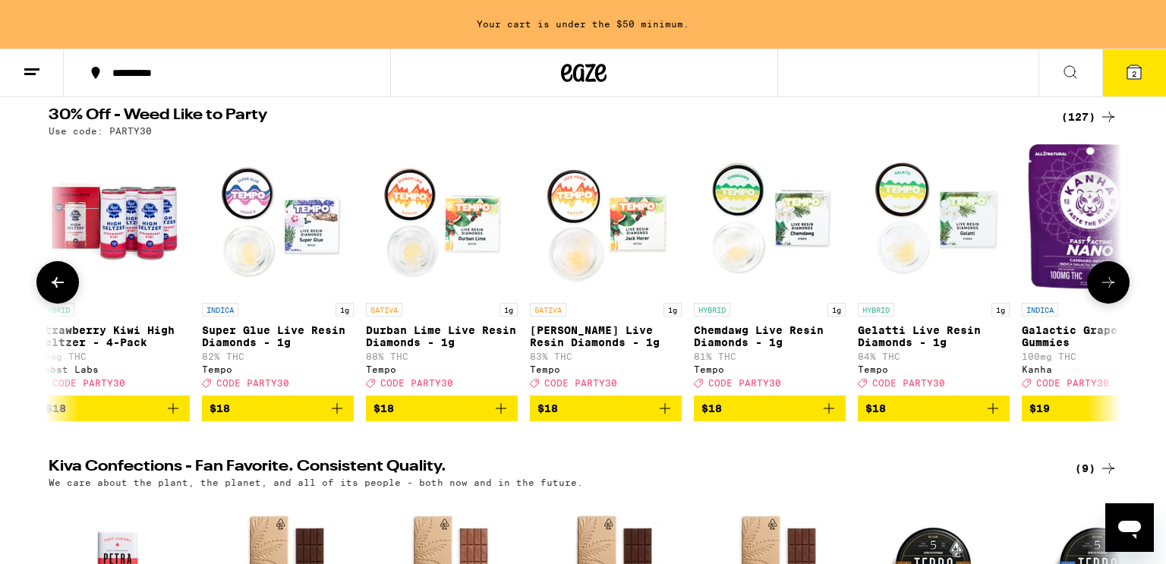
click at [1116, 288] on icon at bounding box center [1108, 282] width 18 height 18
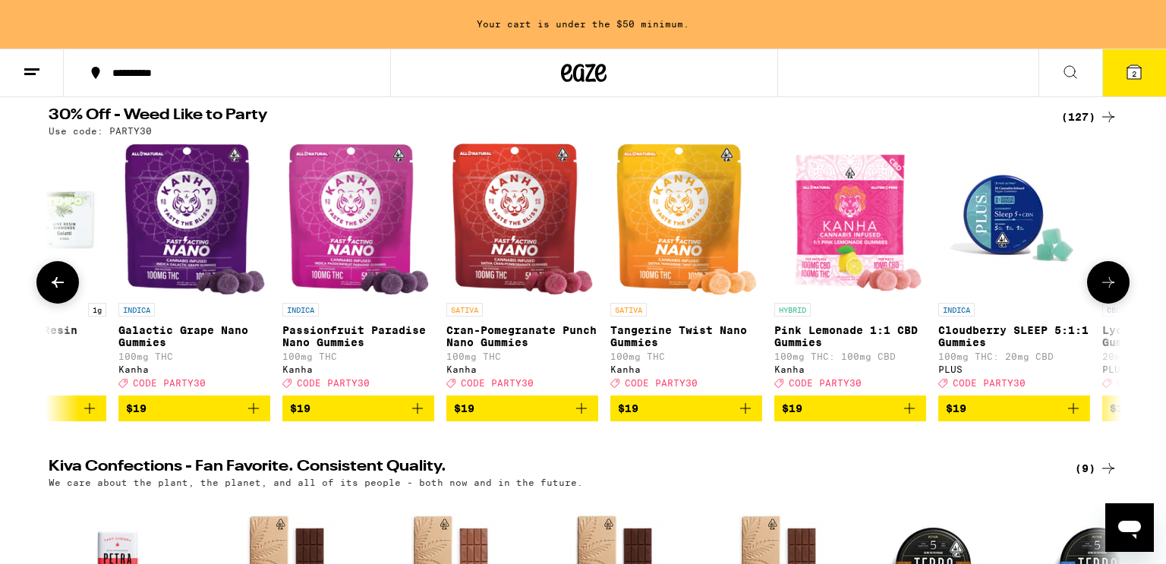
click at [1116, 288] on icon at bounding box center [1108, 282] width 18 height 18
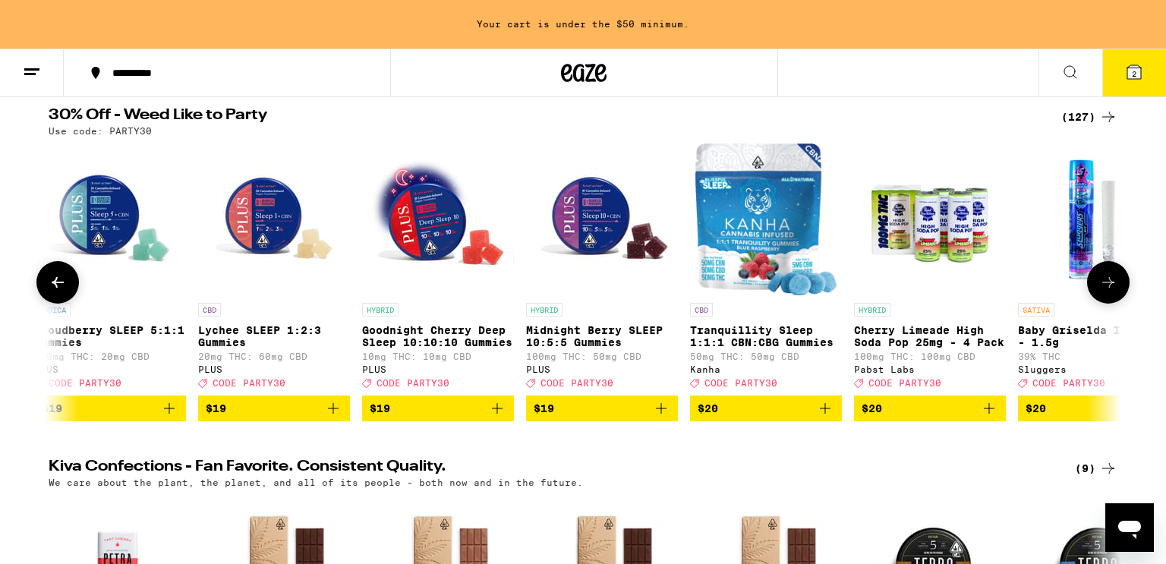
click at [1116, 288] on icon at bounding box center [1108, 282] width 18 height 18
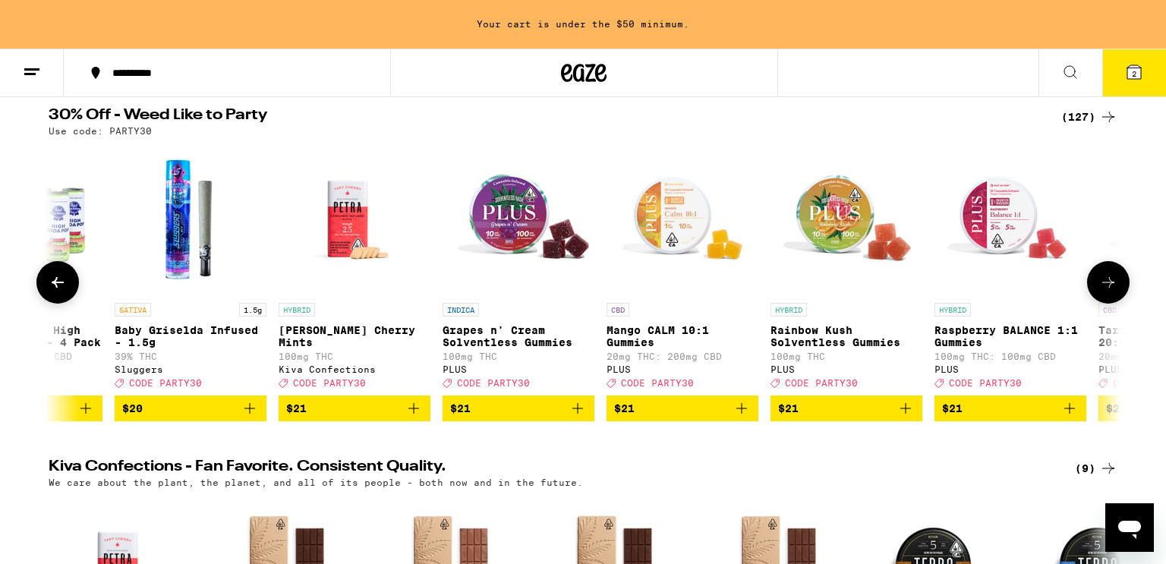
click at [1116, 288] on icon at bounding box center [1108, 282] width 18 height 18
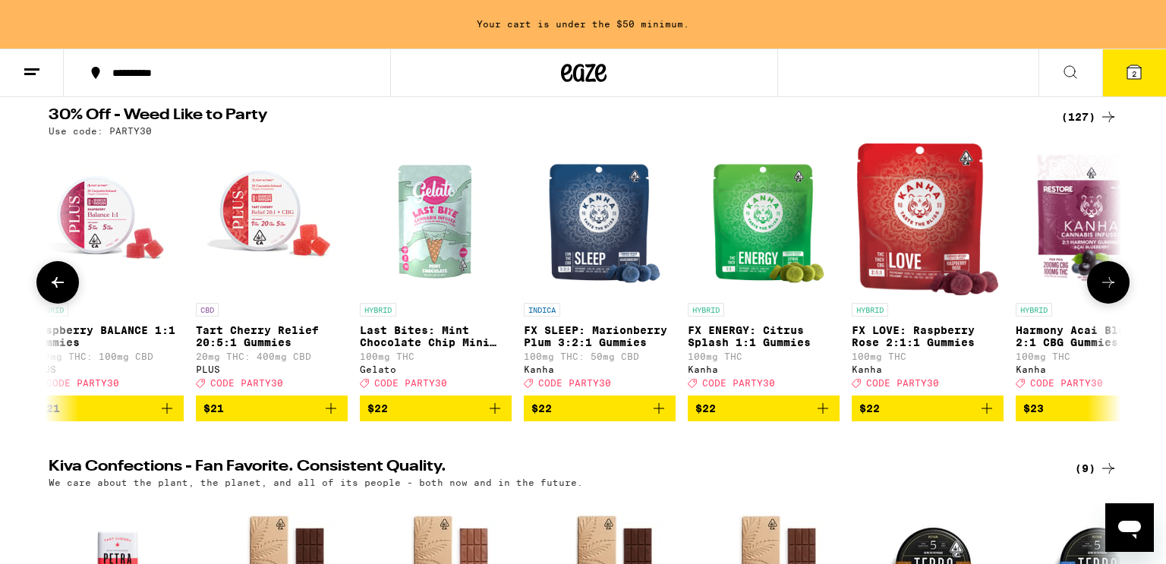
scroll to position [0, 9036]
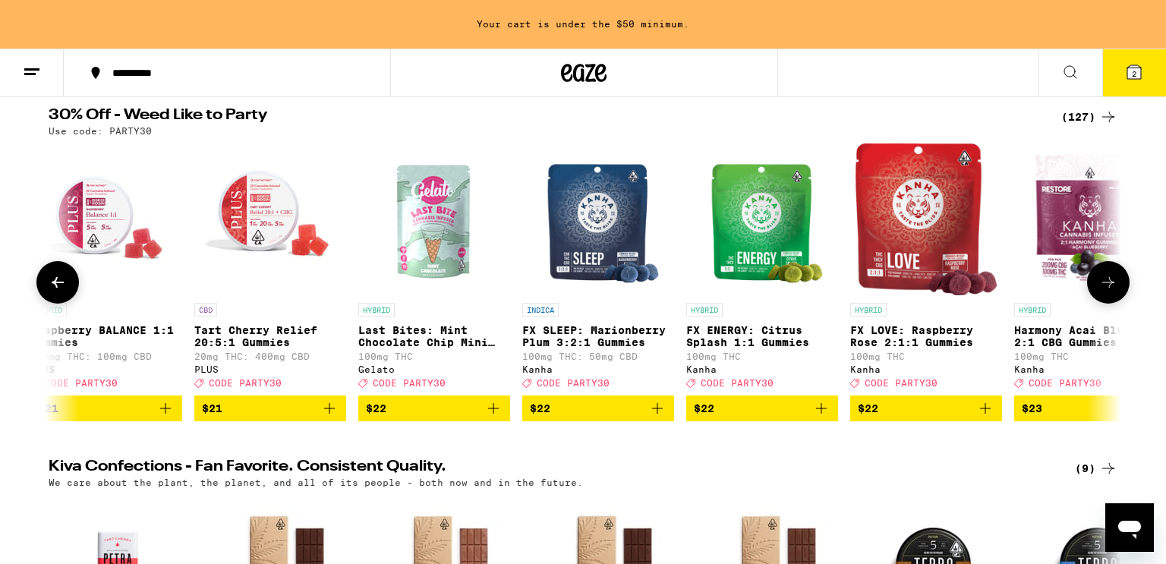
click at [1116, 288] on icon at bounding box center [1108, 282] width 18 height 18
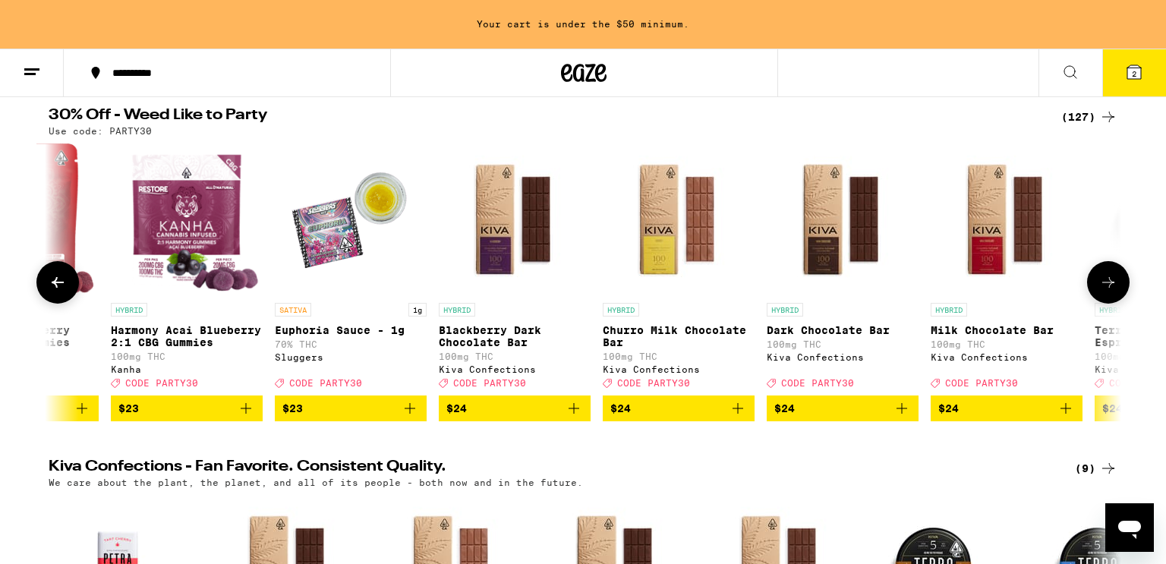
click at [1116, 288] on icon at bounding box center [1108, 282] width 18 height 18
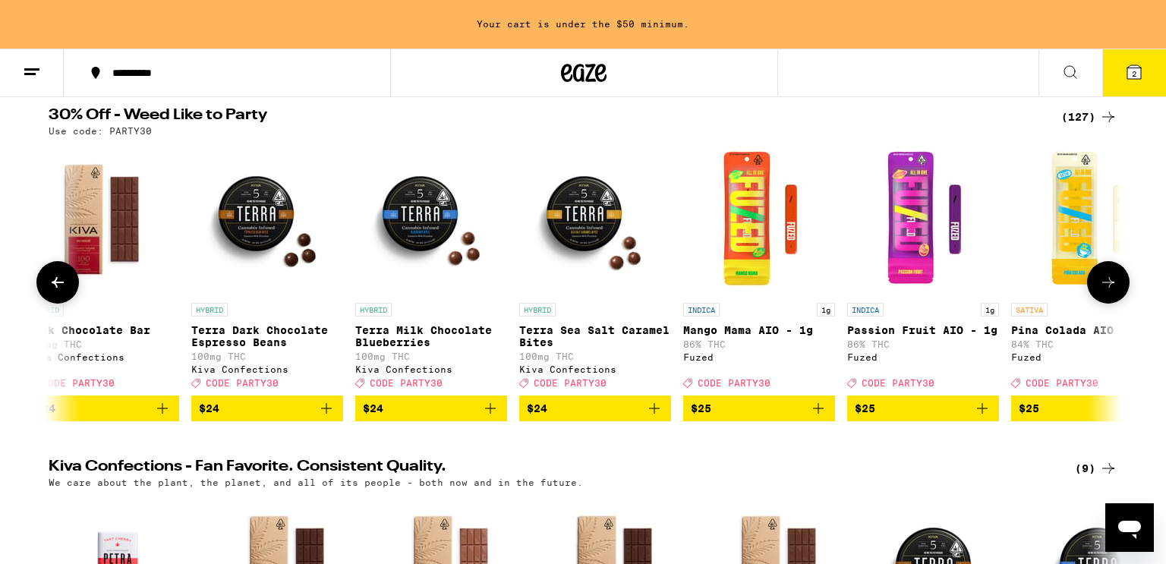
click at [1116, 288] on icon at bounding box center [1108, 282] width 18 height 18
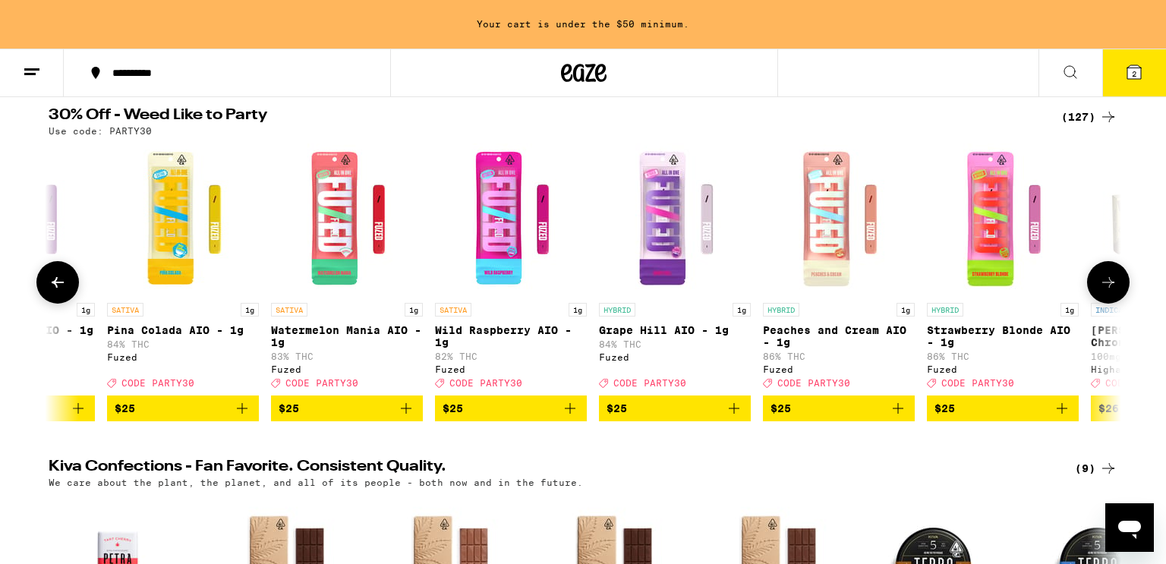
click at [1116, 288] on icon at bounding box center [1108, 282] width 18 height 18
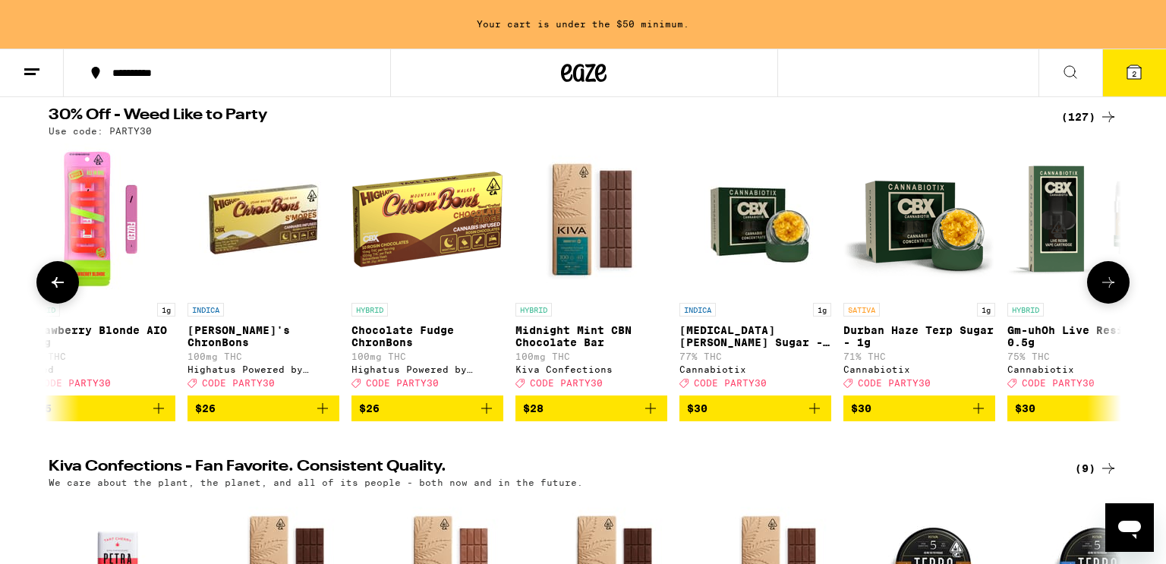
click at [1116, 288] on icon at bounding box center [1108, 282] width 18 height 18
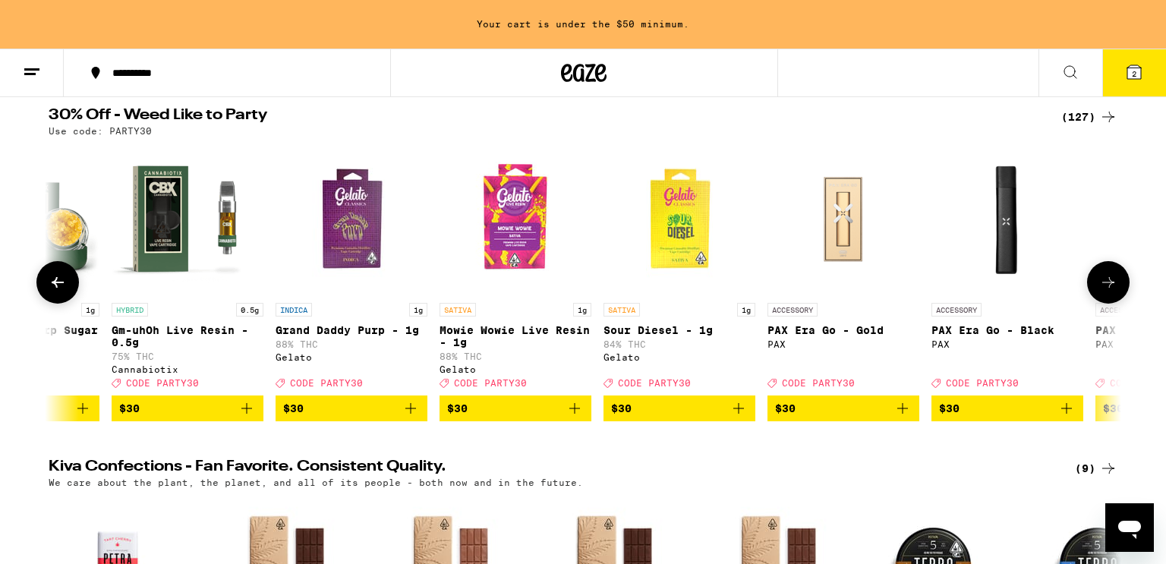
scroll to position [0, 13554]
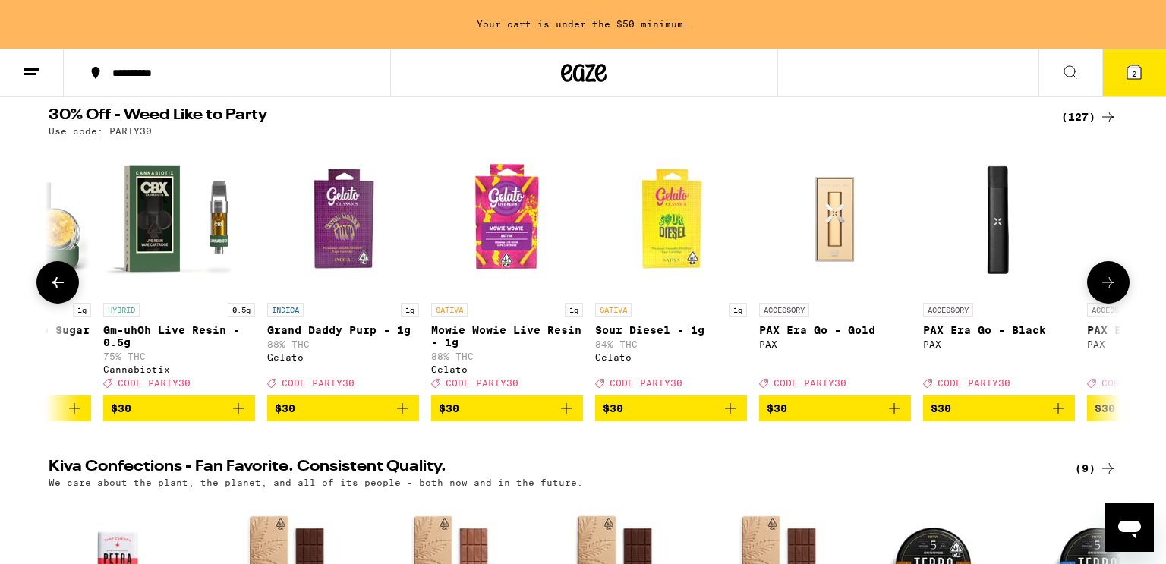
click at [404, 417] on icon "Add to bag" at bounding box center [402, 408] width 18 height 18
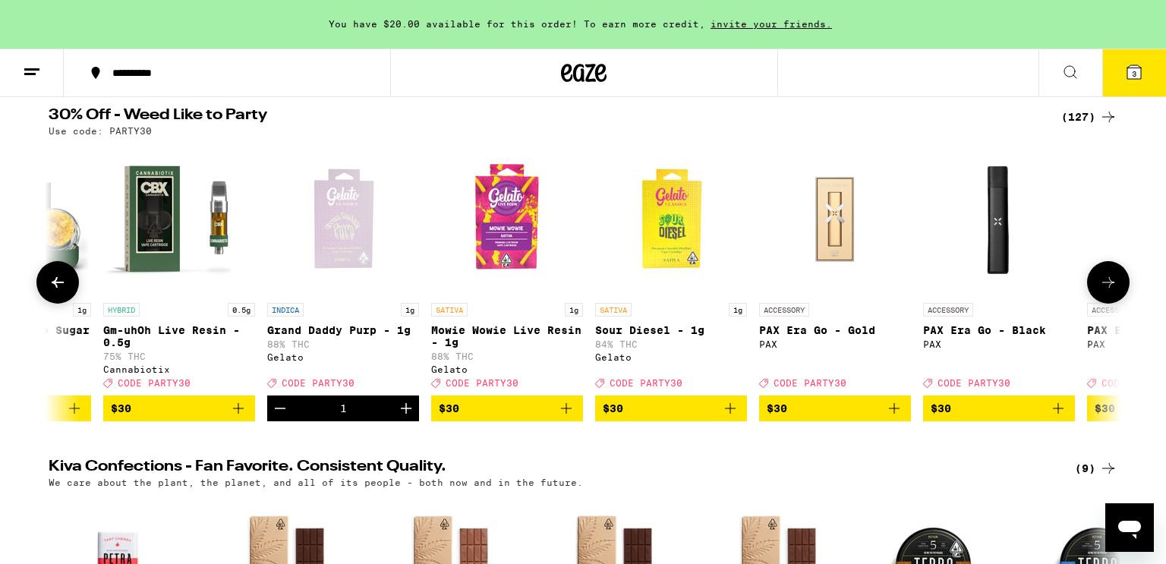
click at [404, 417] on icon "Increment" at bounding box center [406, 408] width 18 height 18
click at [1101, 286] on icon at bounding box center [1108, 282] width 18 height 18
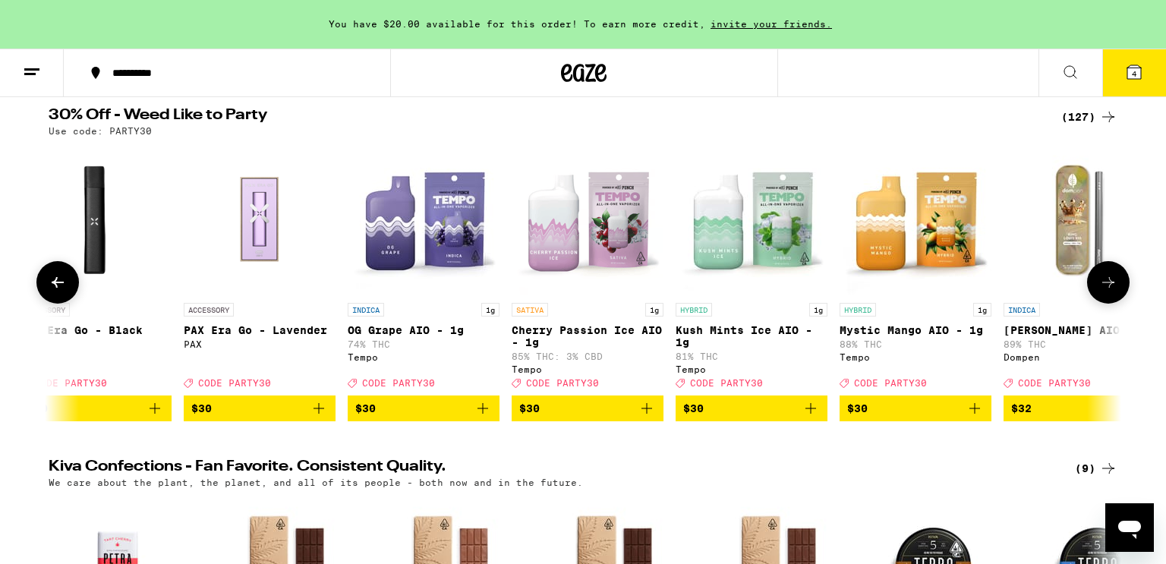
click at [1101, 286] on icon at bounding box center [1108, 282] width 18 height 18
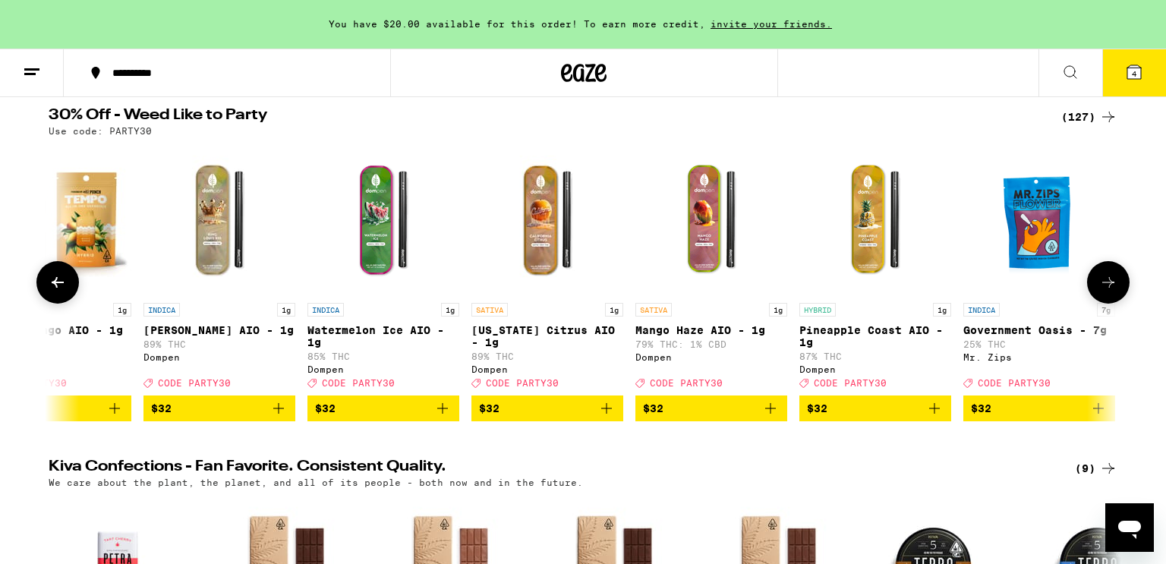
scroll to position [0, 15360]
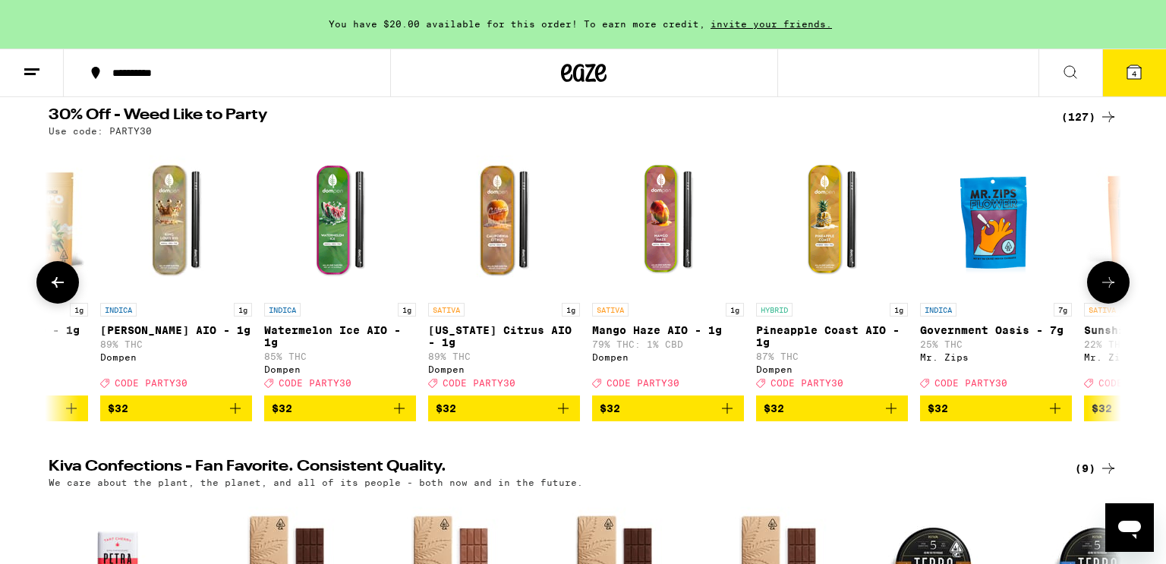
click at [1062, 410] on button "$32" at bounding box center [996, 408] width 152 height 26
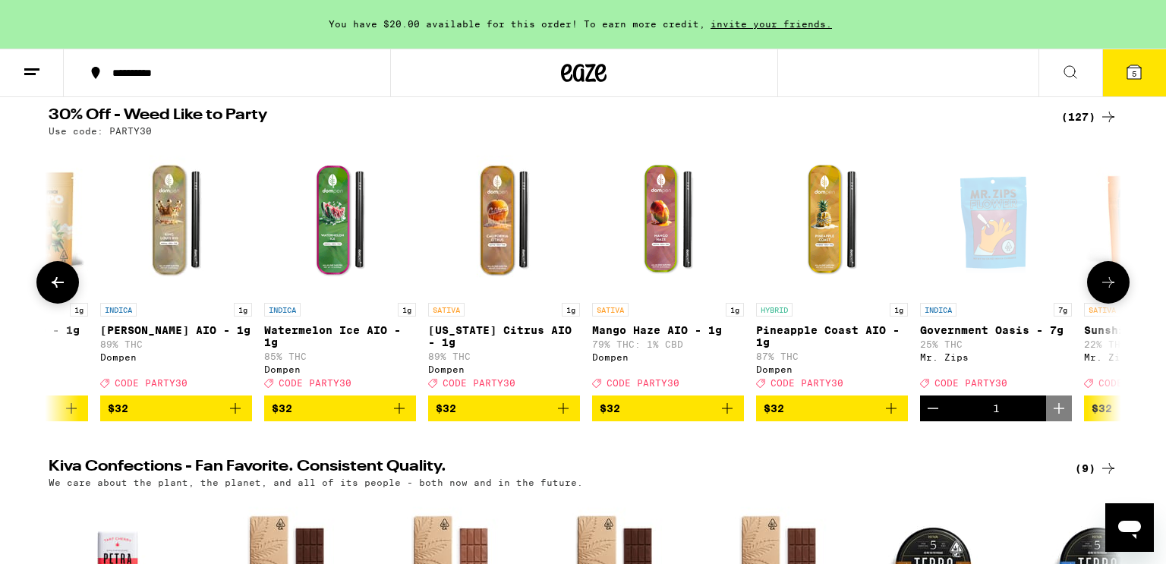
click at [1110, 290] on icon at bounding box center [1108, 282] width 18 height 18
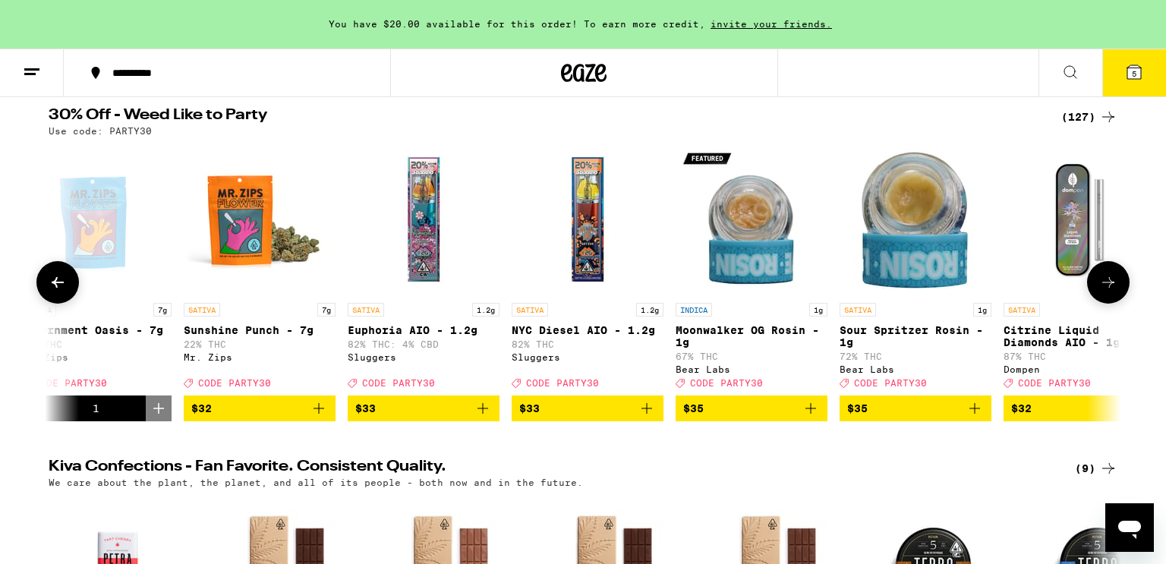
scroll to position [0, 16264]
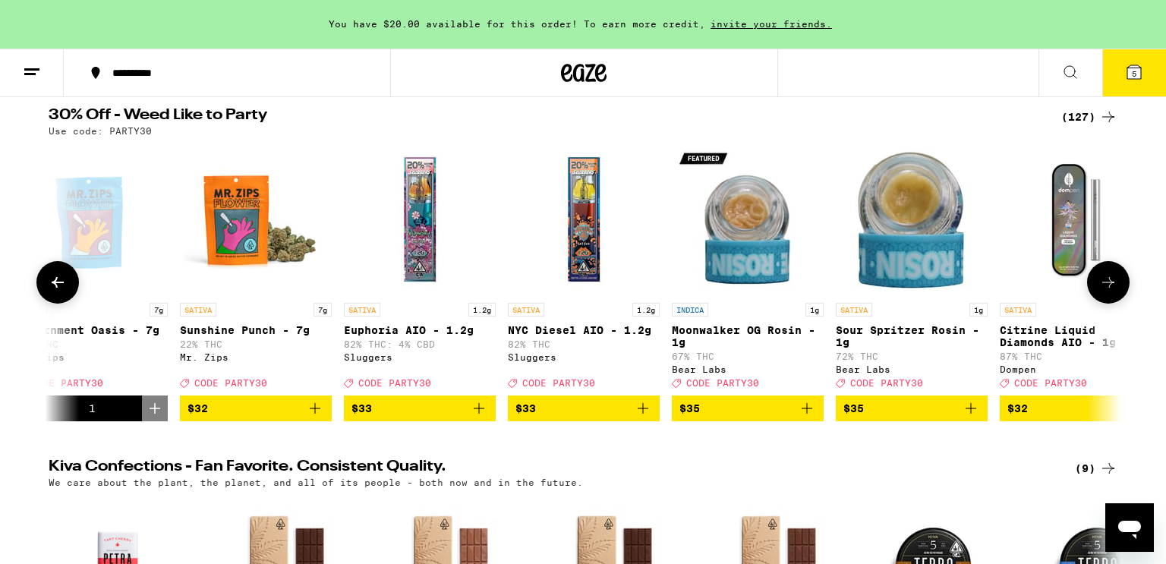
click at [1110, 290] on icon at bounding box center [1108, 282] width 18 height 18
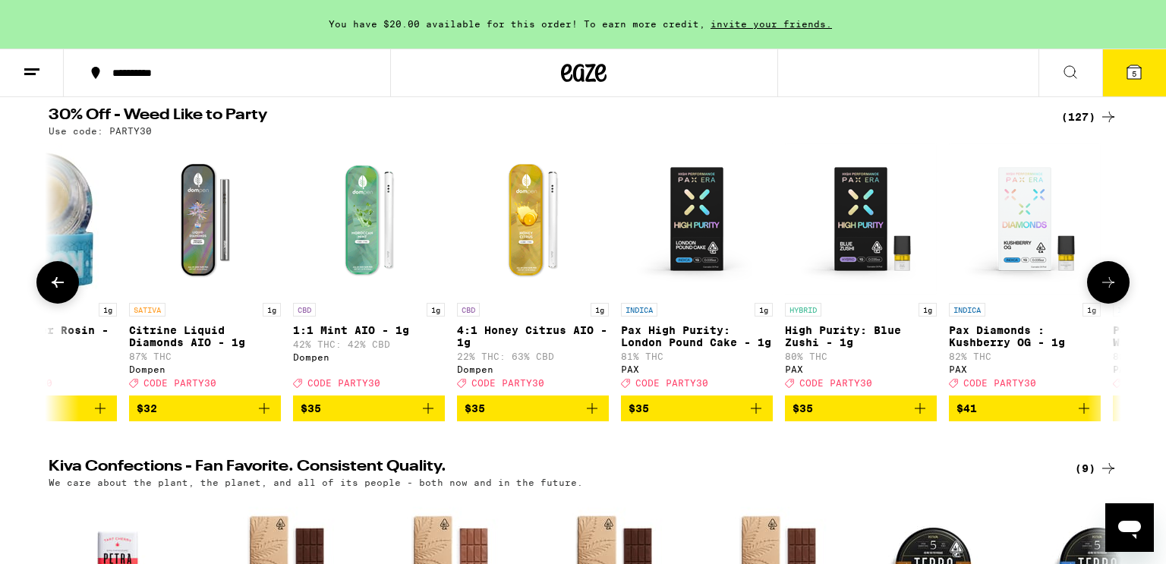
scroll to position [0, 17168]
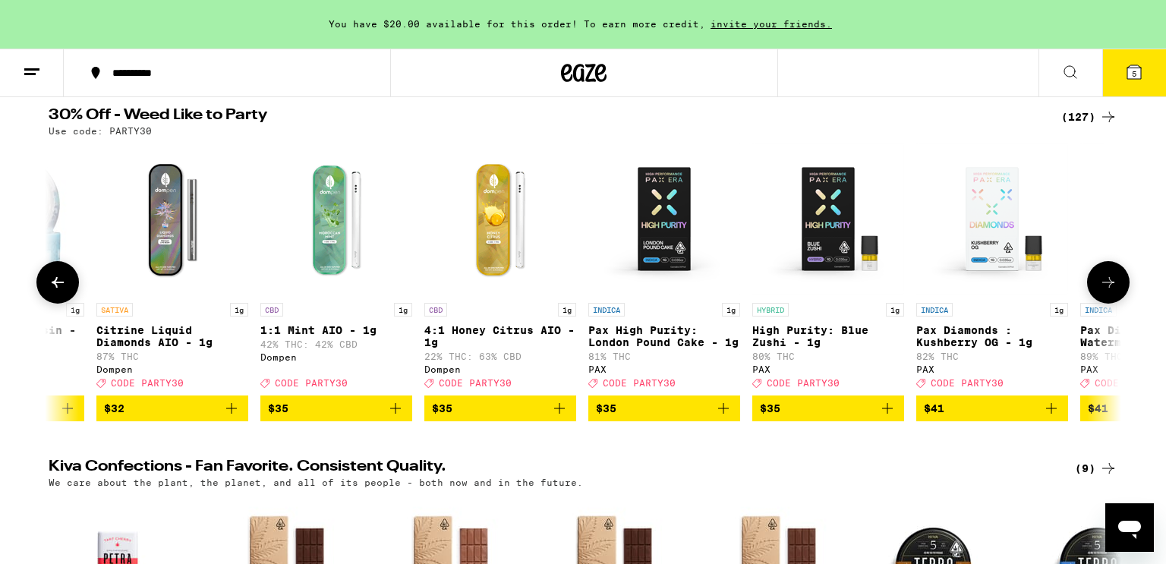
click at [1110, 290] on icon at bounding box center [1108, 282] width 18 height 18
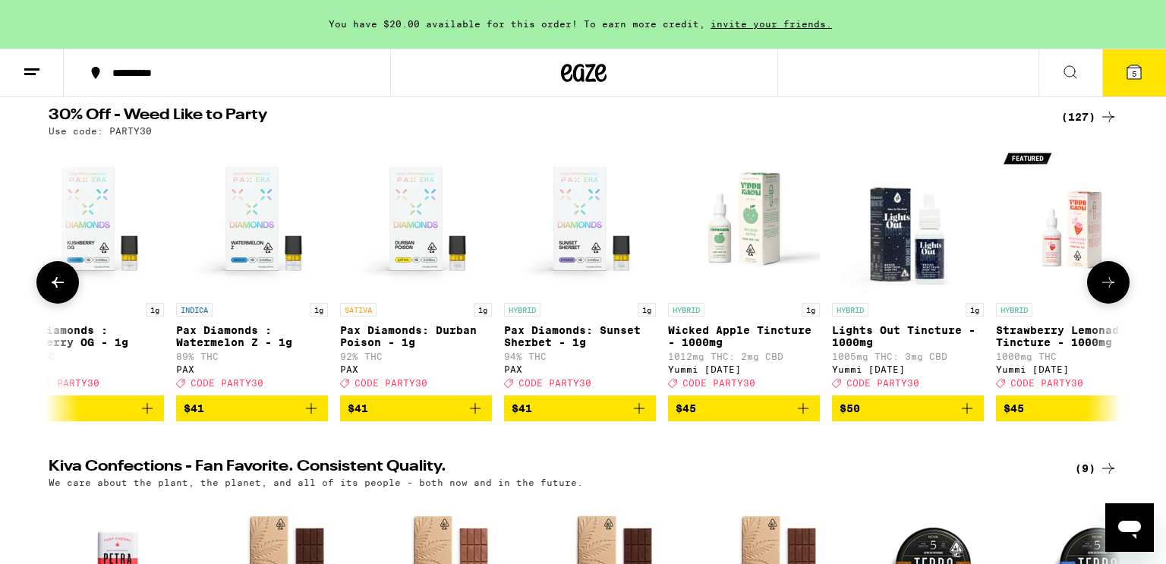
click at [1110, 290] on icon at bounding box center [1108, 282] width 18 height 18
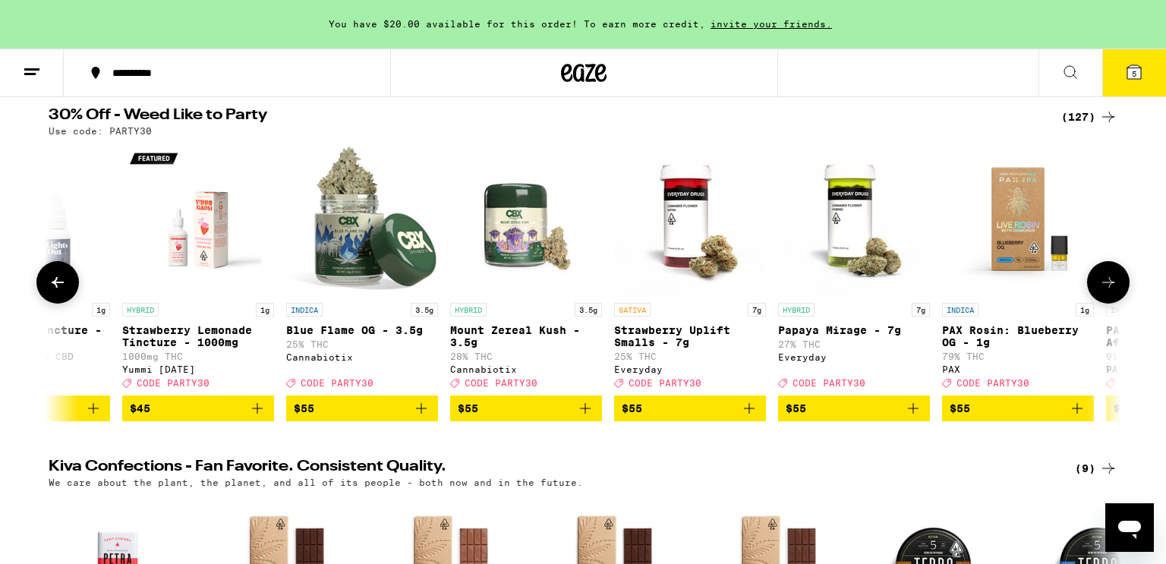
scroll to position [0, 18975]
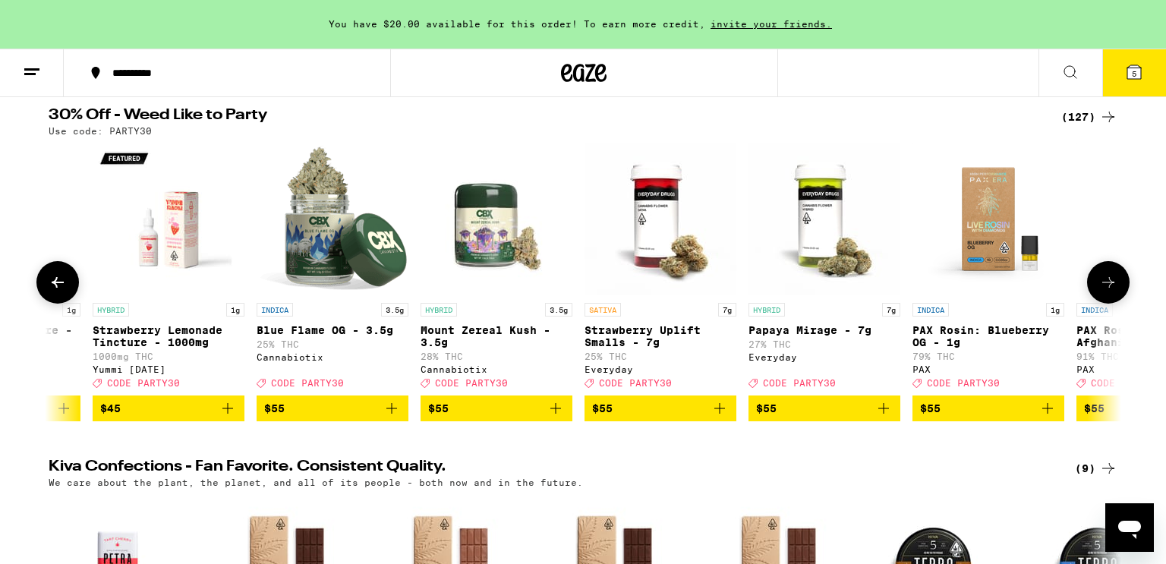
click at [1110, 290] on icon at bounding box center [1108, 282] width 18 height 18
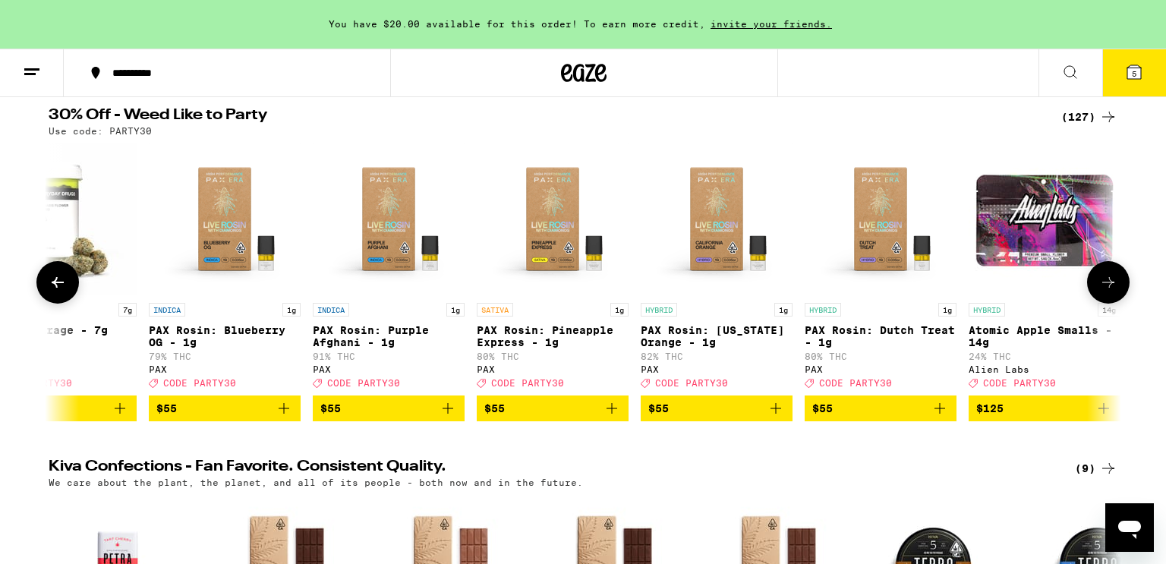
scroll to position [0, 19754]
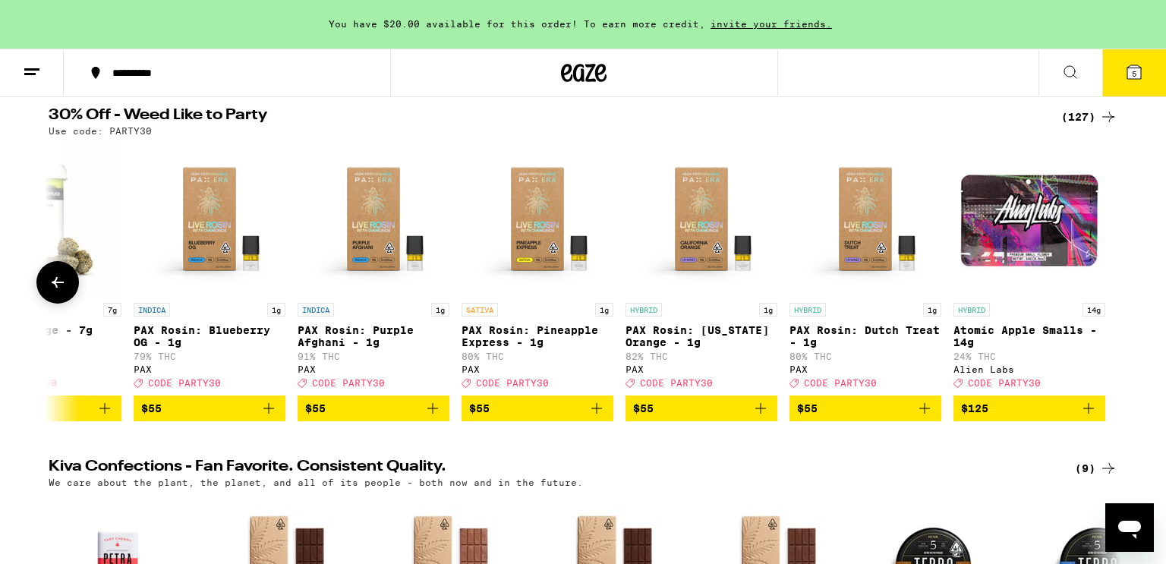
click at [1110, 290] on div at bounding box center [1108, 282] width 43 height 43
click at [65, 282] on icon at bounding box center [58, 282] width 18 height 18
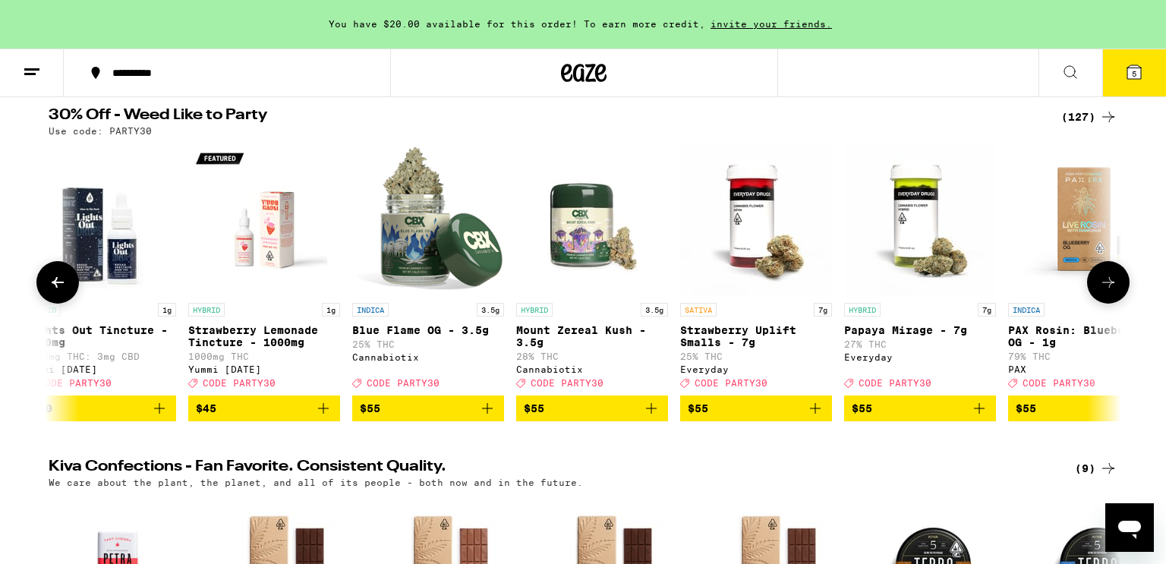
scroll to position [0, 18850]
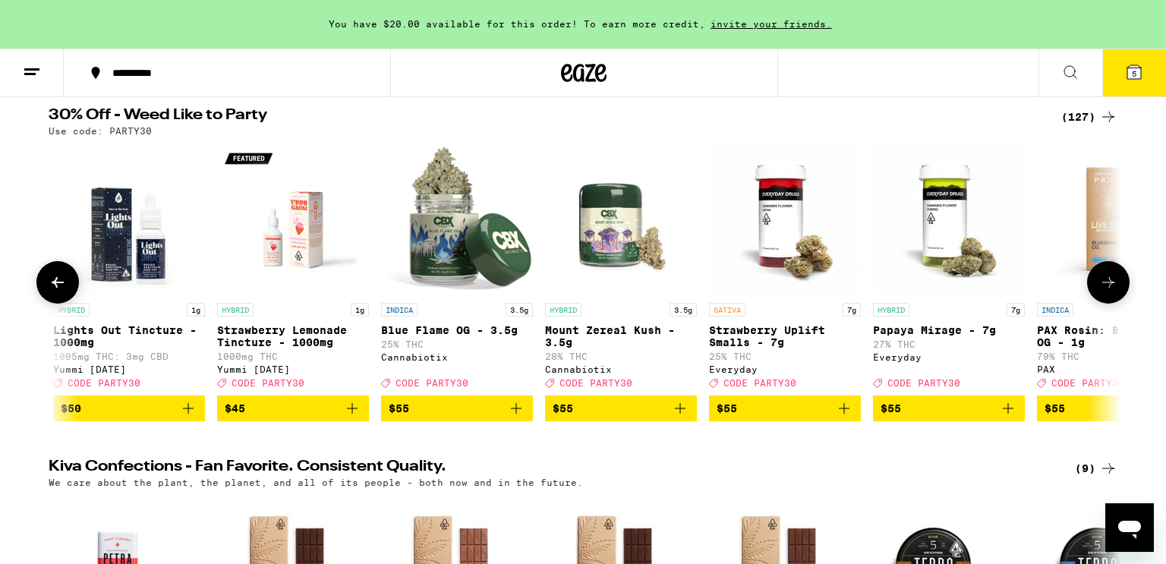
click at [66, 282] on icon at bounding box center [58, 282] width 18 height 18
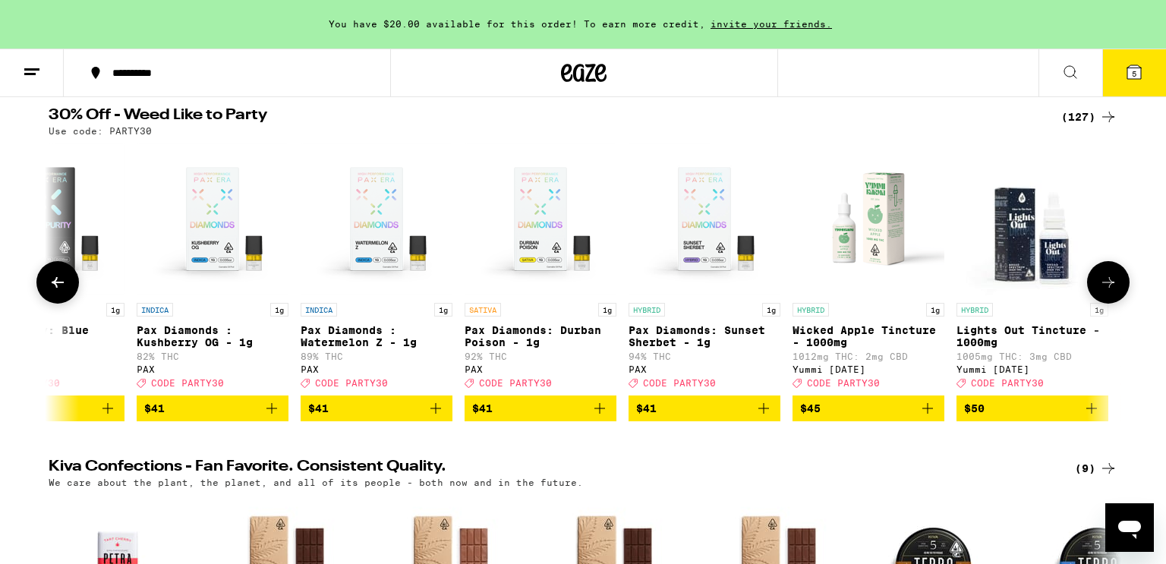
click at [66, 282] on icon at bounding box center [58, 282] width 18 height 18
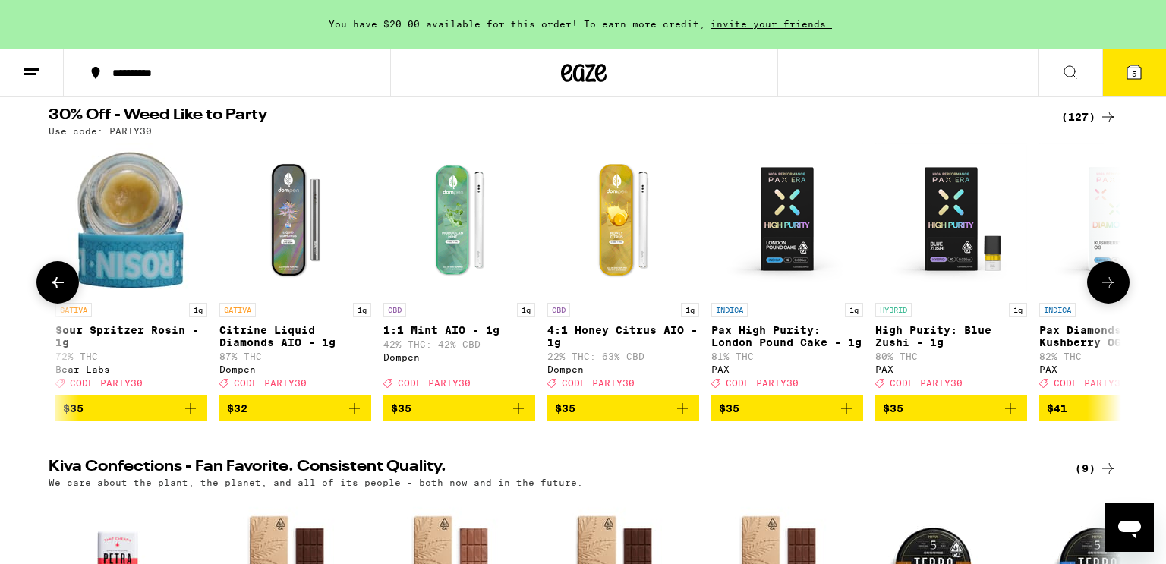
click at [66, 282] on icon at bounding box center [58, 282] width 18 height 18
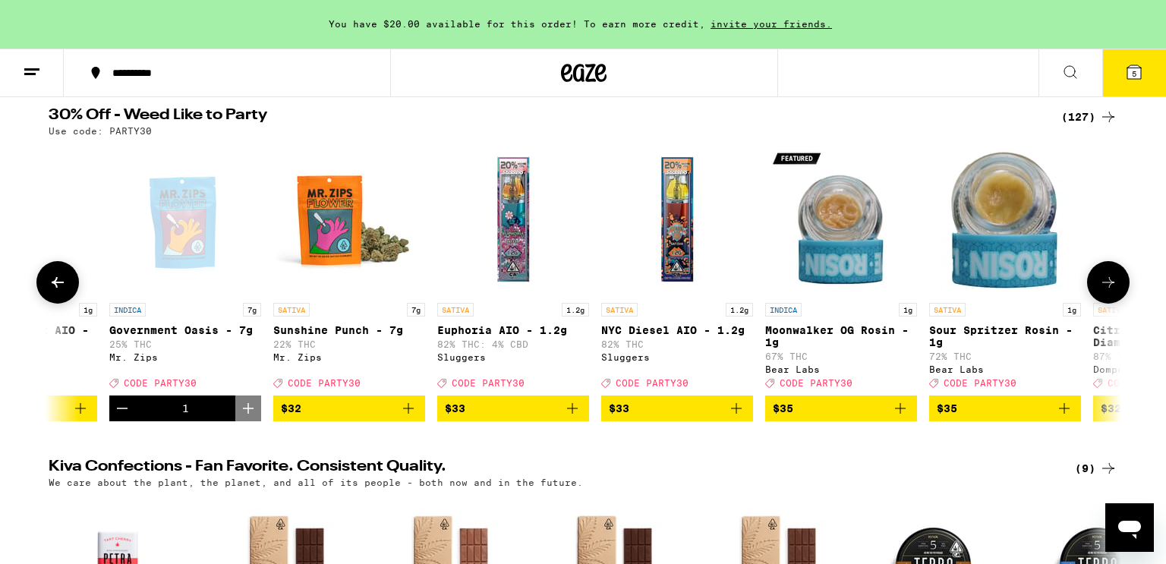
scroll to position [0, 16141]
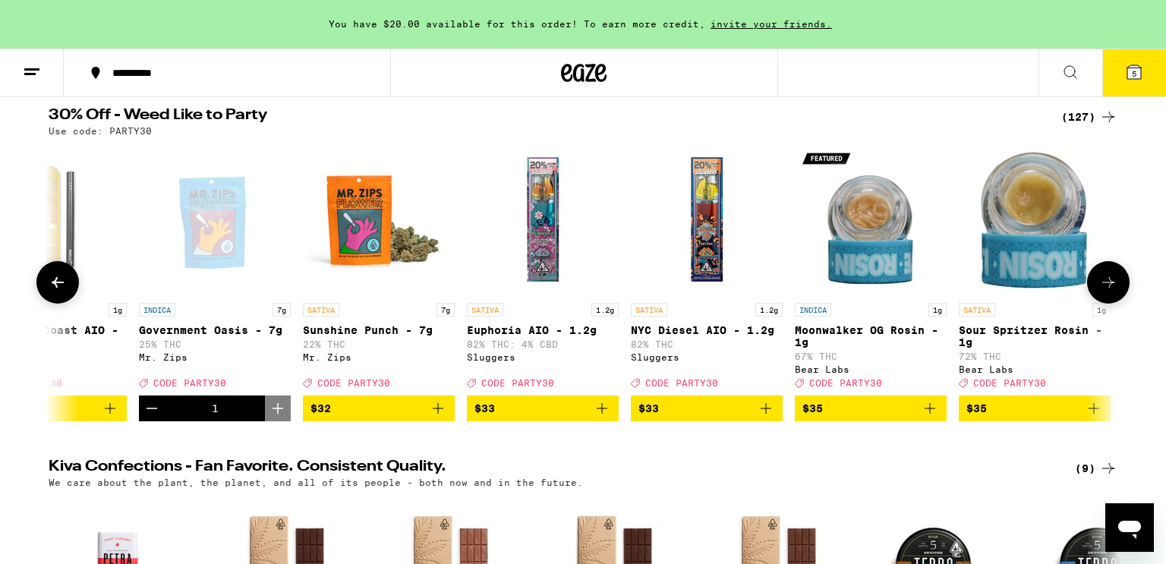
click at [1101, 278] on button at bounding box center [1108, 282] width 43 height 43
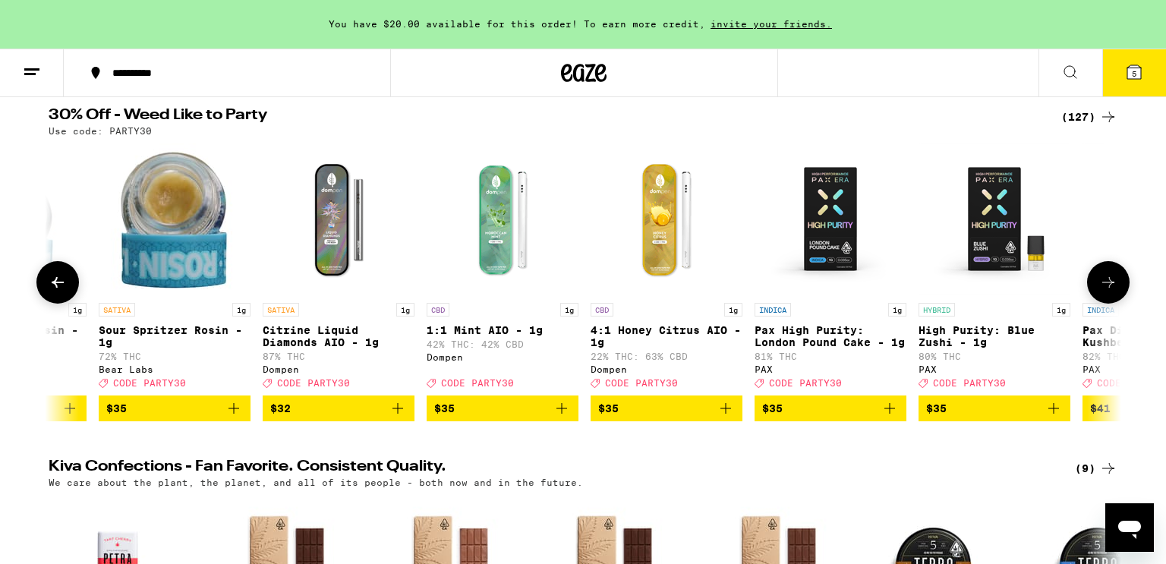
click at [1101, 278] on button at bounding box center [1108, 282] width 43 height 43
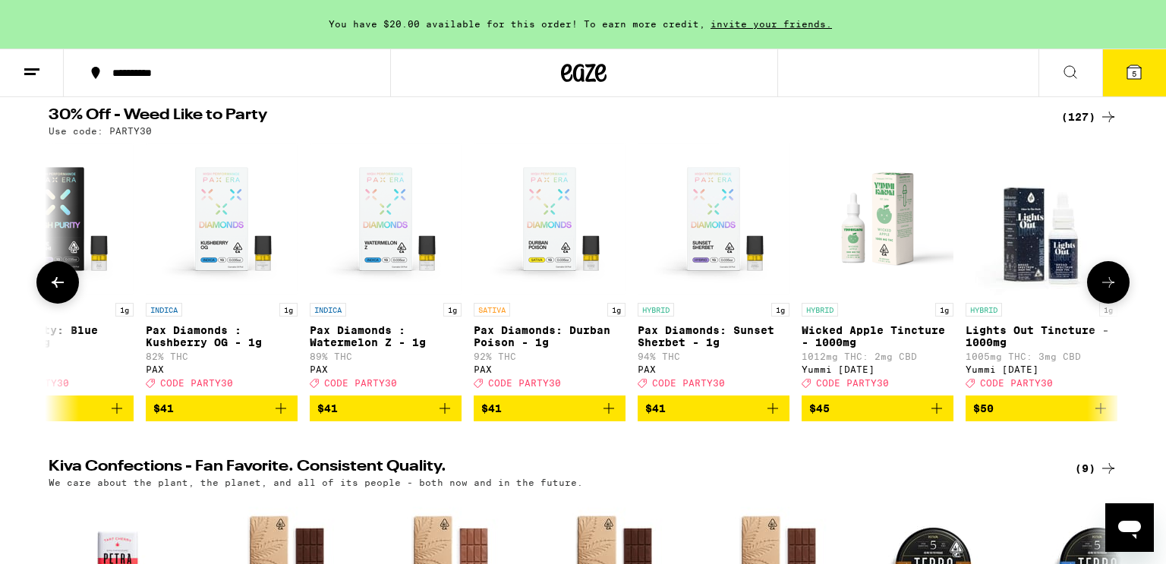
click at [1101, 278] on button at bounding box center [1108, 282] width 43 height 43
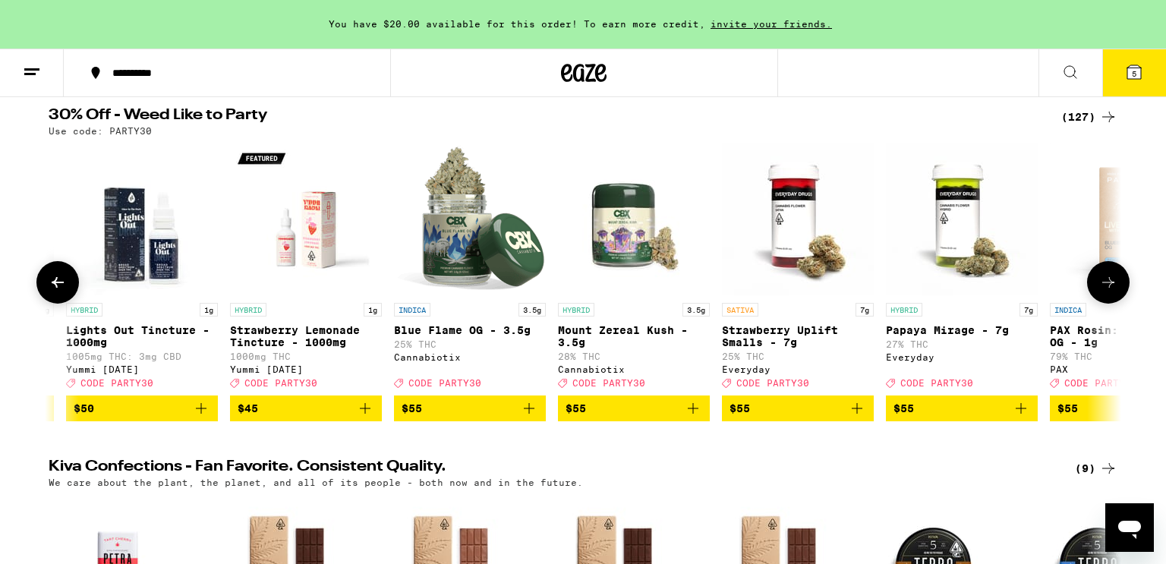
scroll to position [0, 18841]
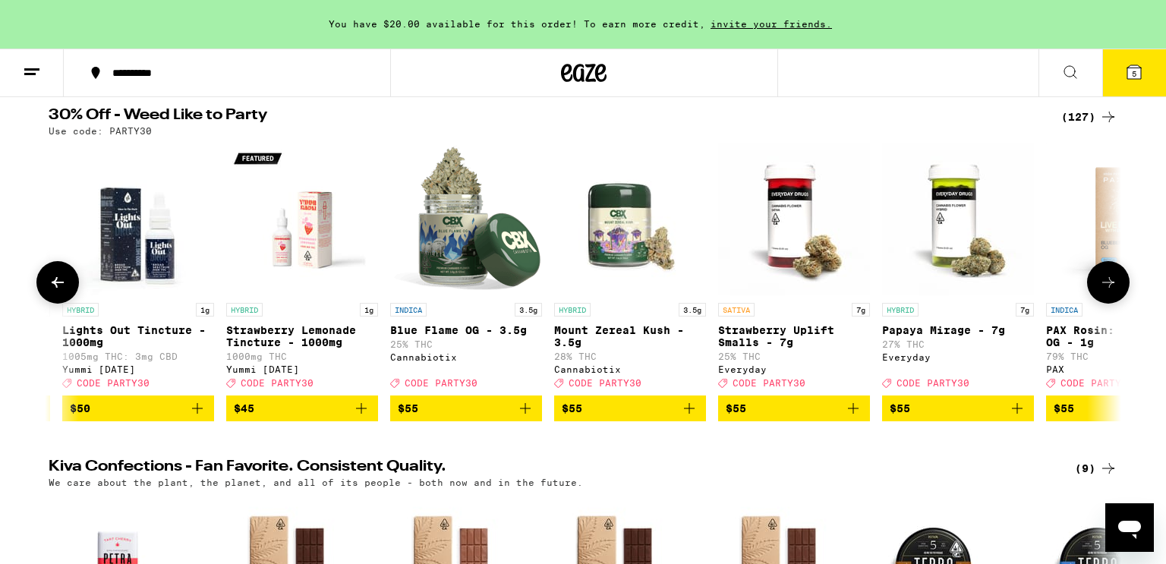
click at [1029, 417] on button "$55" at bounding box center [958, 408] width 152 height 26
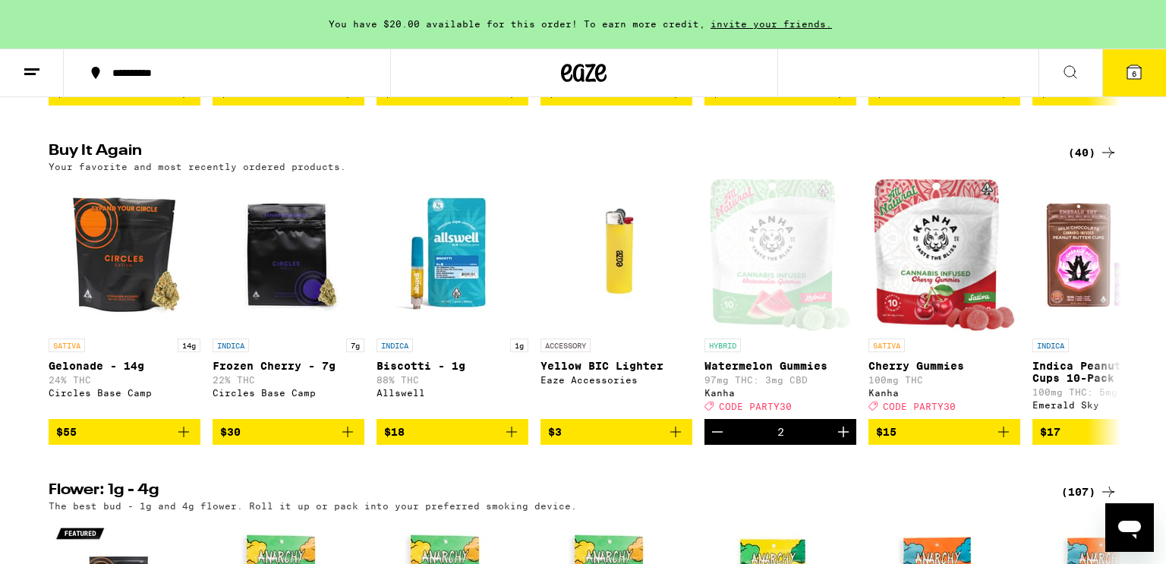
scroll to position [1184, 0]
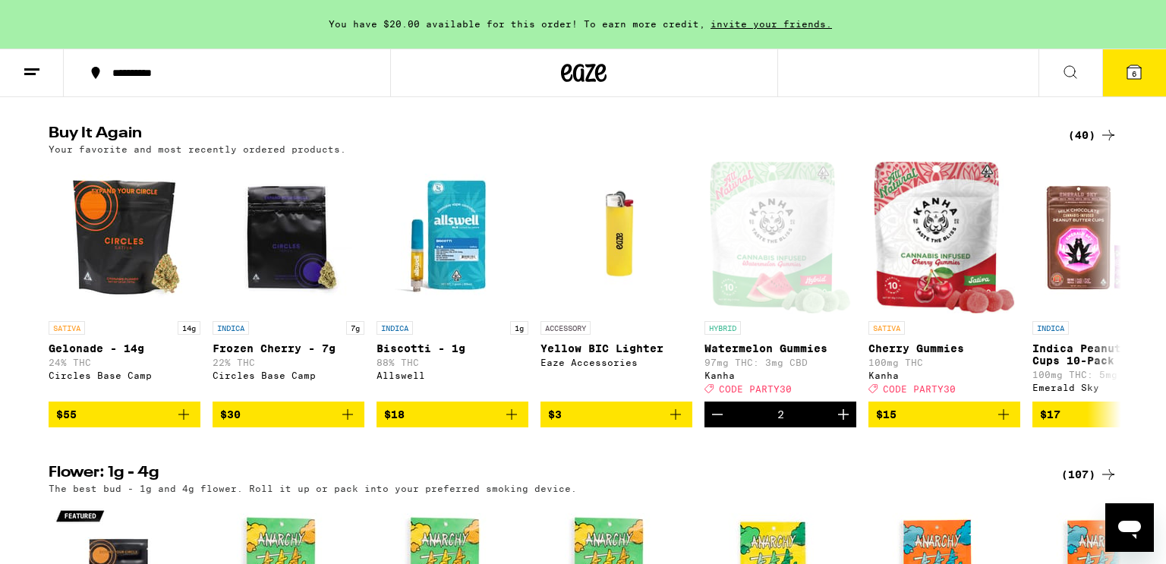
click at [677, 424] on icon "Add to bag" at bounding box center [675, 414] width 18 height 18
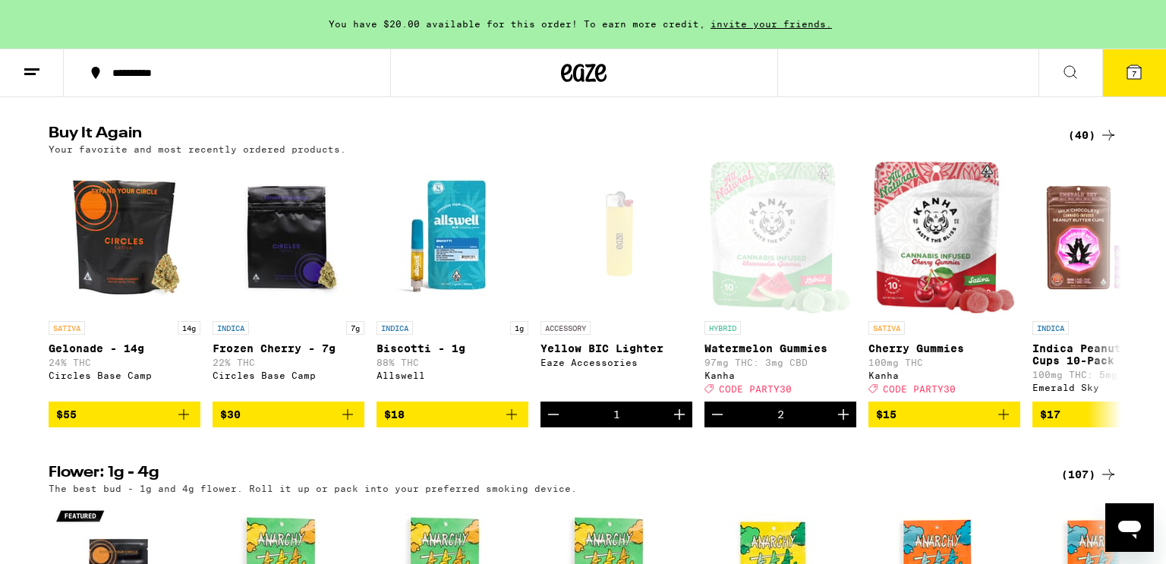
click at [1138, 79] on icon at bounding box center [1134, 72] width 14 height 14
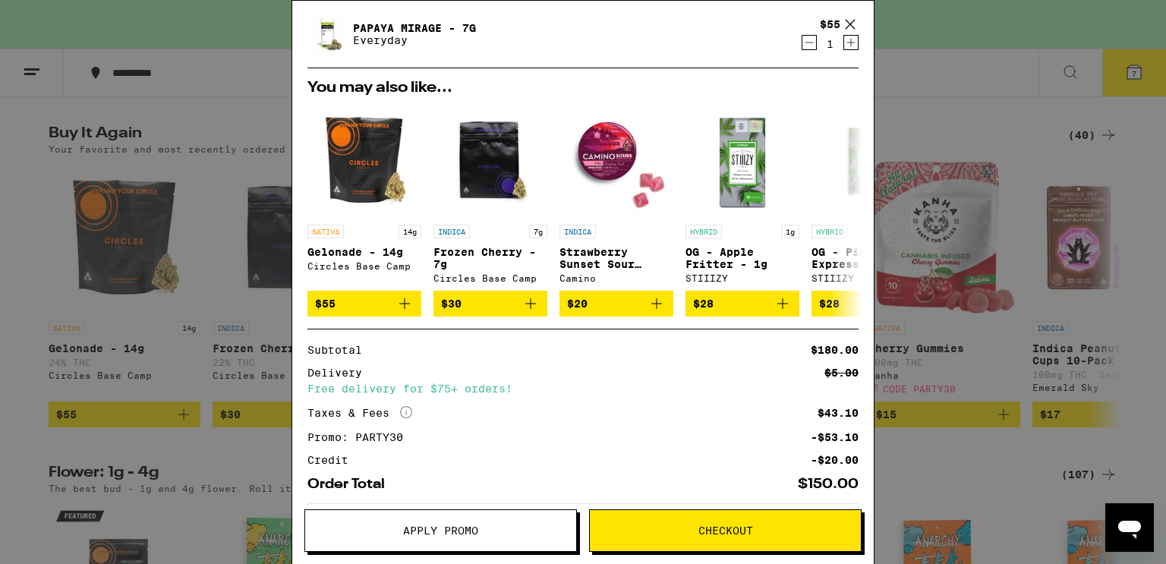
scroll to position [380, 0]
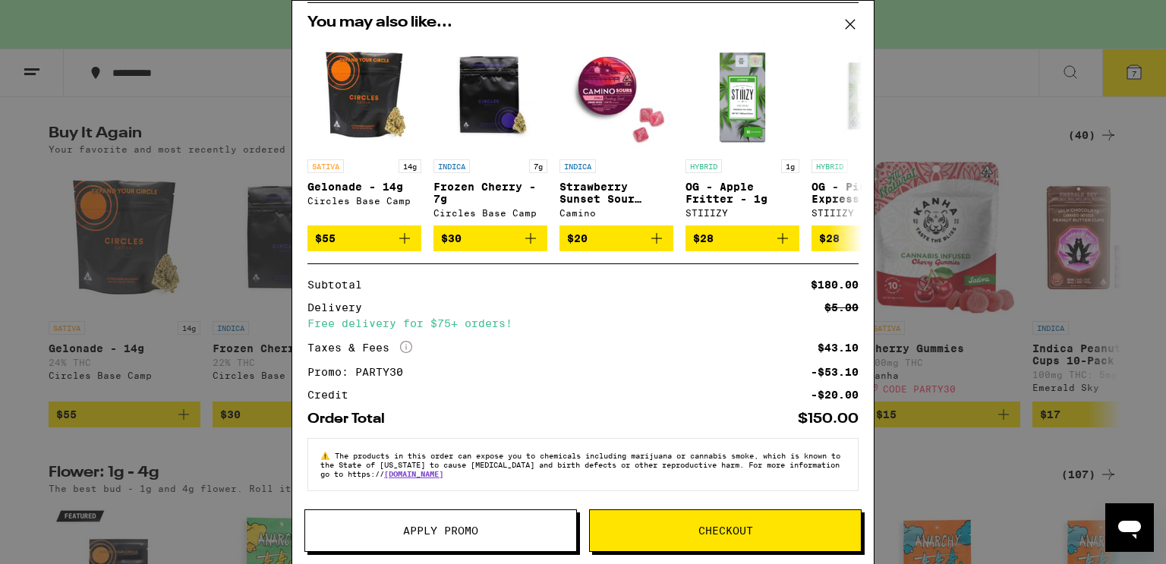
click at [656, 543] on button "Checkout" at bounding box center [725, 530] width 273 height 43
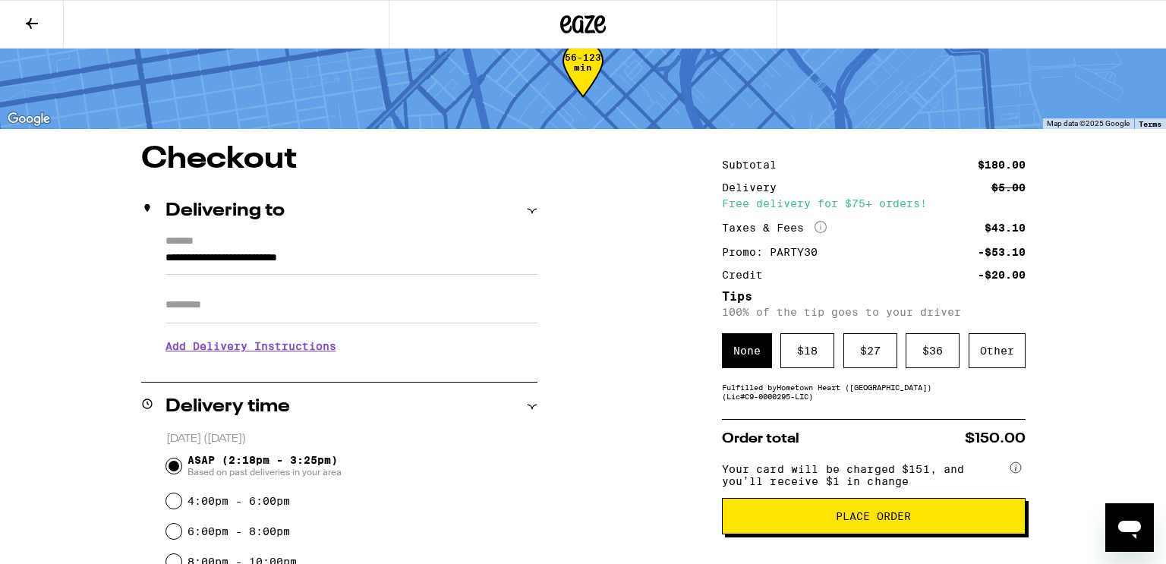
scroll to position [43, 0]
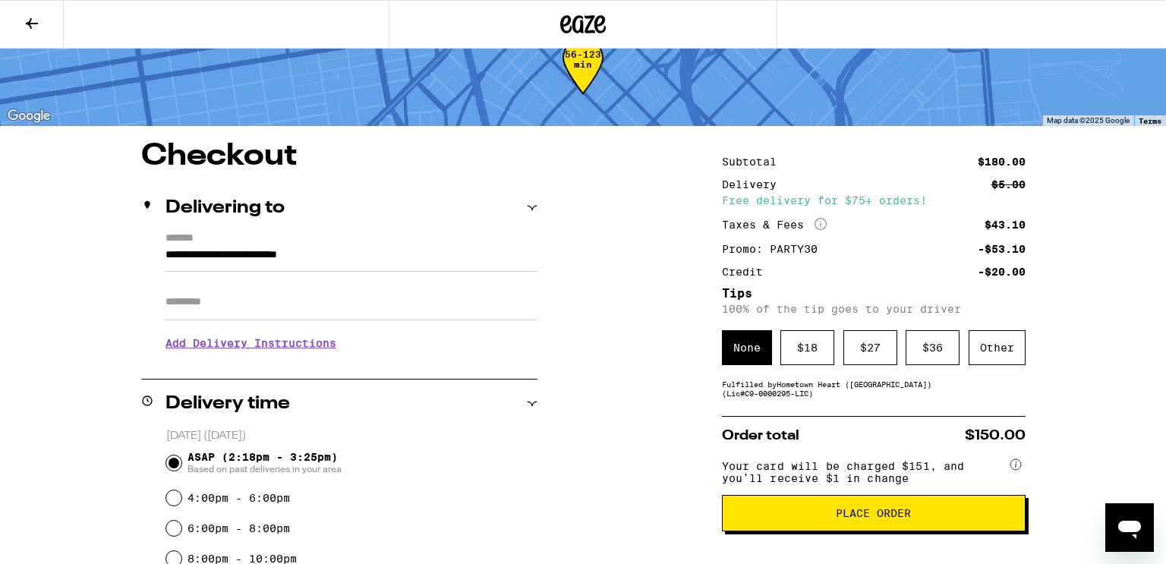
click at [749, 518] on span "Place Order" at bounding box center [874, 513] width 278 height 11
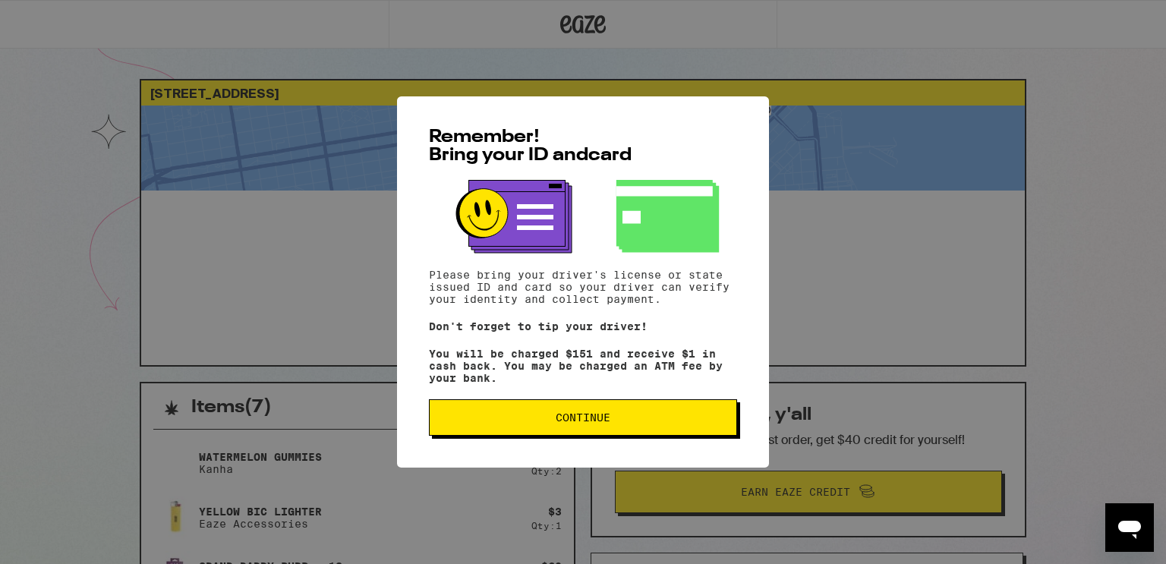
click at [644, 423] on span "Continue" at bounding box center [583, 417] width 282 height 11
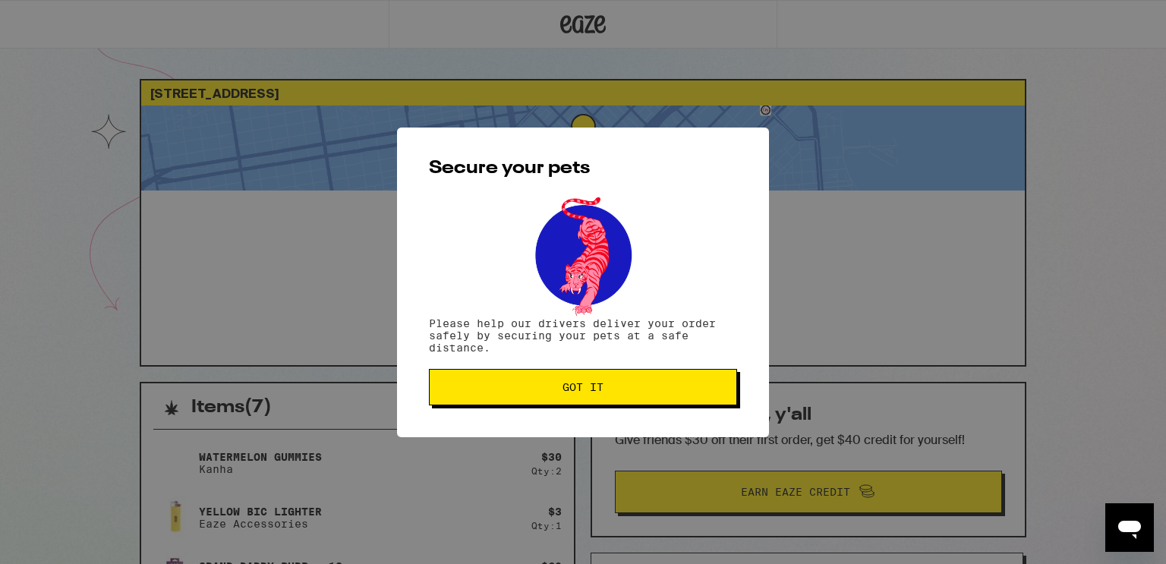
click at [607, 390] on span "Got it" at bounding box center [583, 387] width 282 height 11
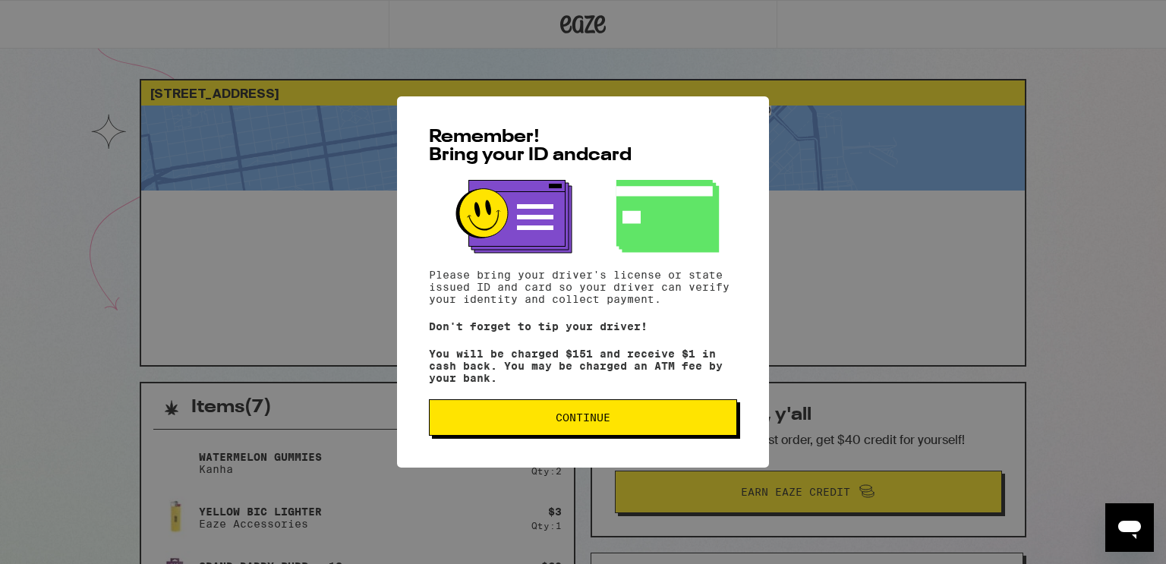
click at [531, 414] on button "Continue" at bounding box center [583, 417] width 308 height 36
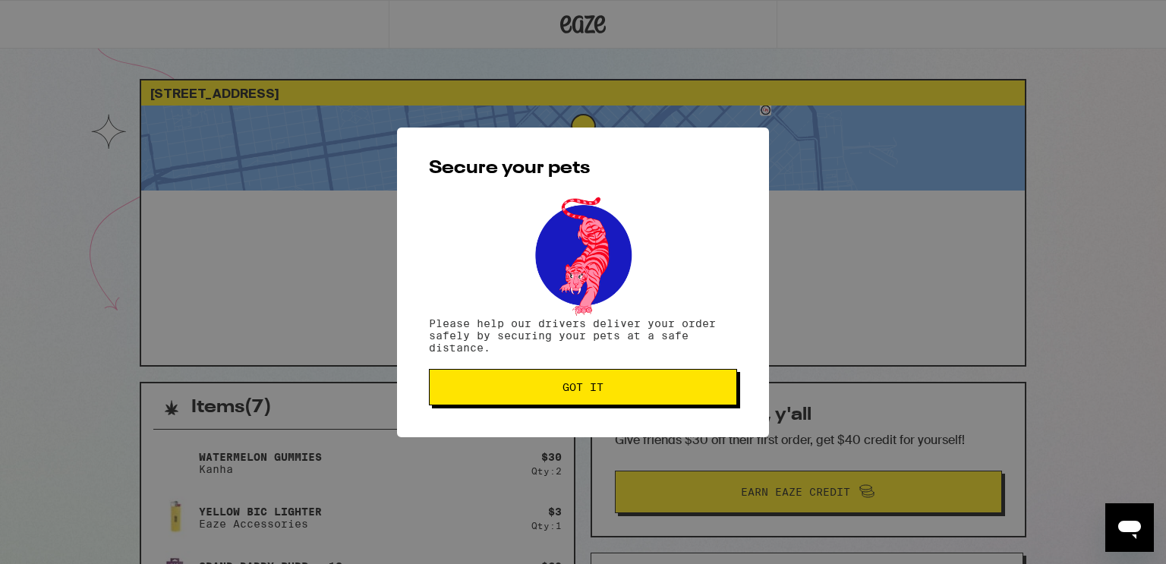
click at [528, 410] on div "Secure your pets Please help our drivers deliver your order safely by securing …" at bounding box center [583, 283] width 372 height 310
click at [523, 402] on button "Got it" at bounding box center [583, 387] width 308 height 36
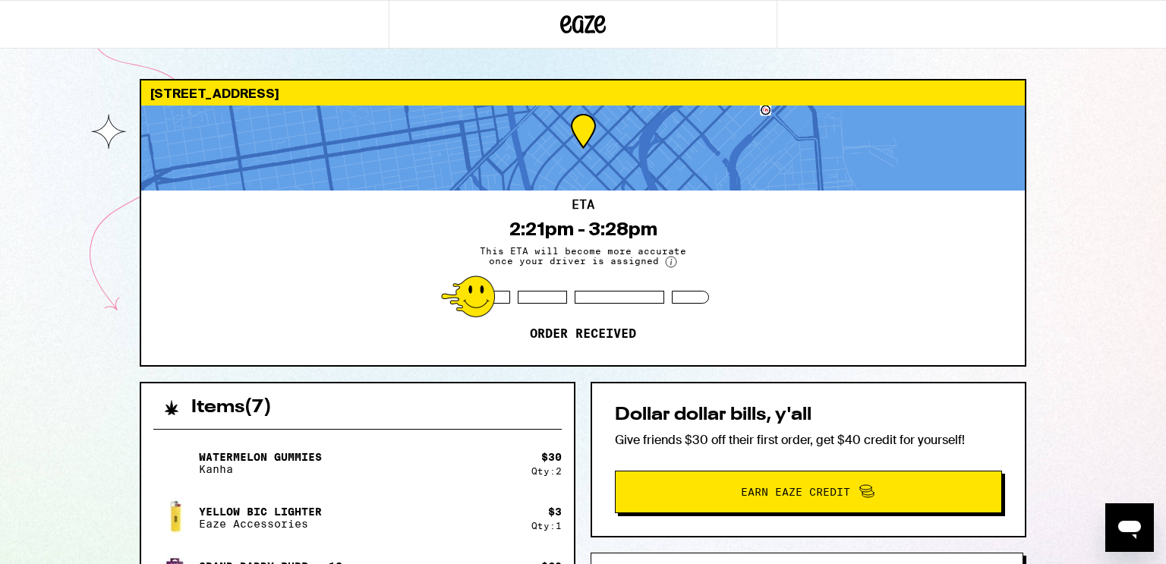
click at [666, 257] on circle at bounding box center [671, 262] width 11 height 11
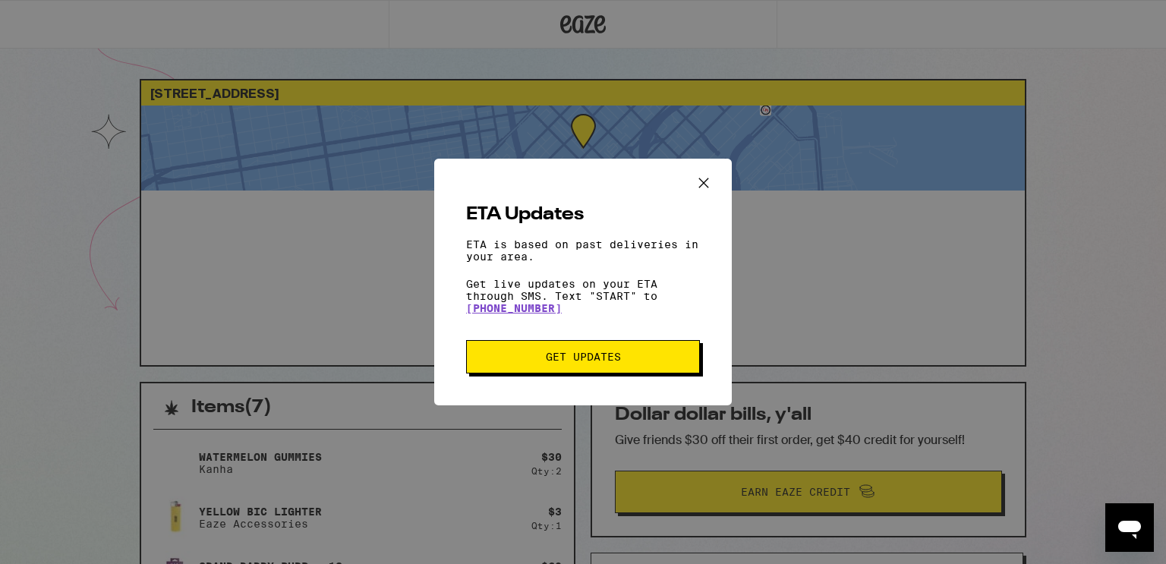
click at [701, 172] on icon "Close ETA information modal" at bounding box center [703, 183] width 23 height 23
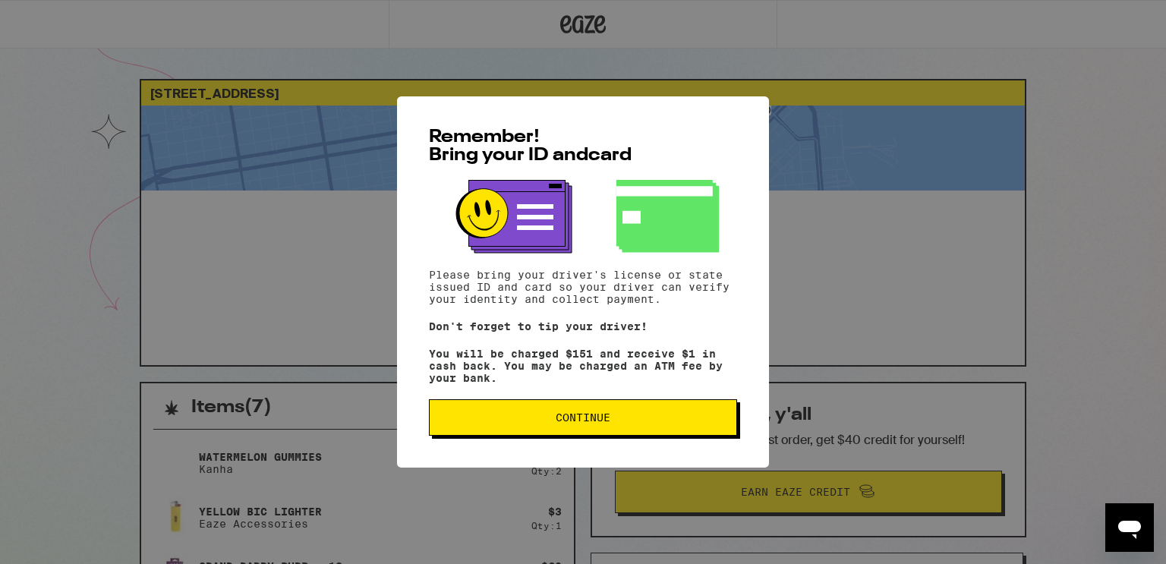
click at [543, 418] on span "Continue" at bounding box center [583, 417] width 282 height 11
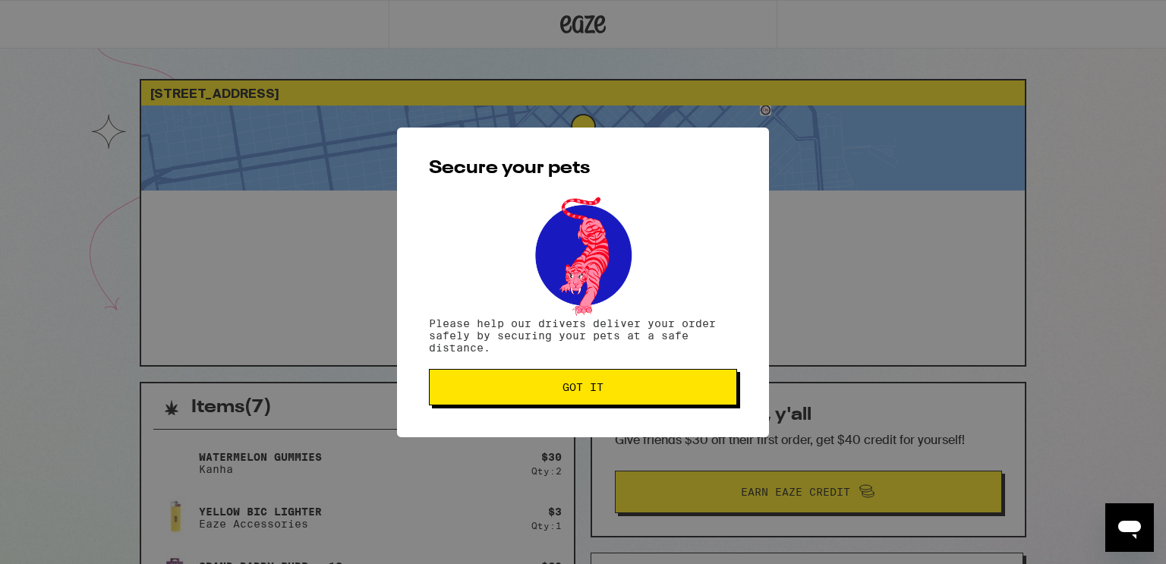
click at [537, 397] on button "Got it" at bounding box center [583, 387] width 308 height 36
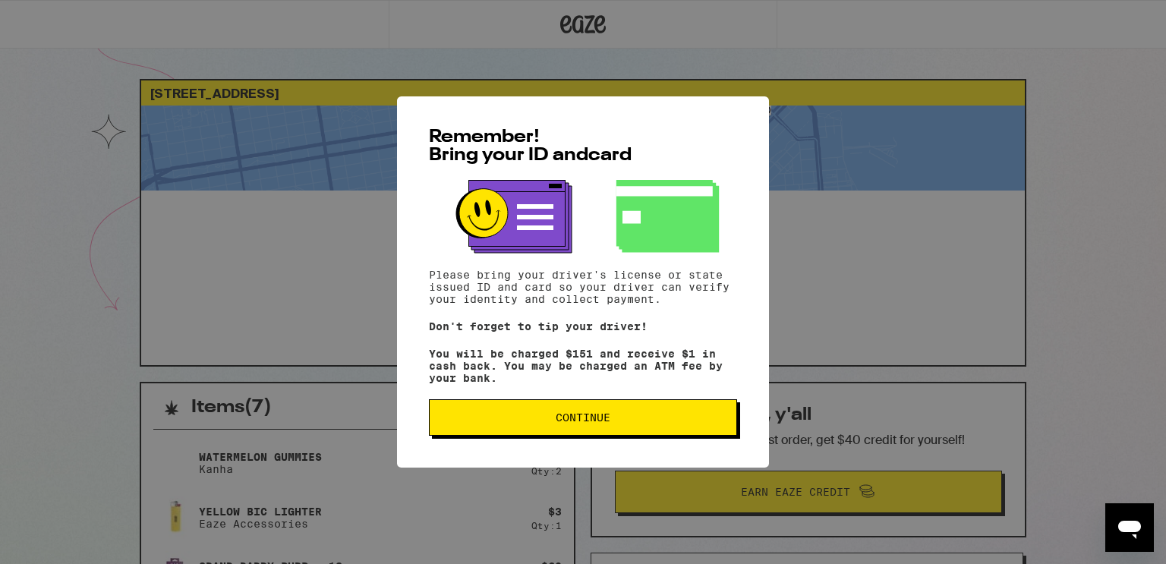
click at [570, 407] on button "Continue" at bounding box center [583, 417] width 308 height 36
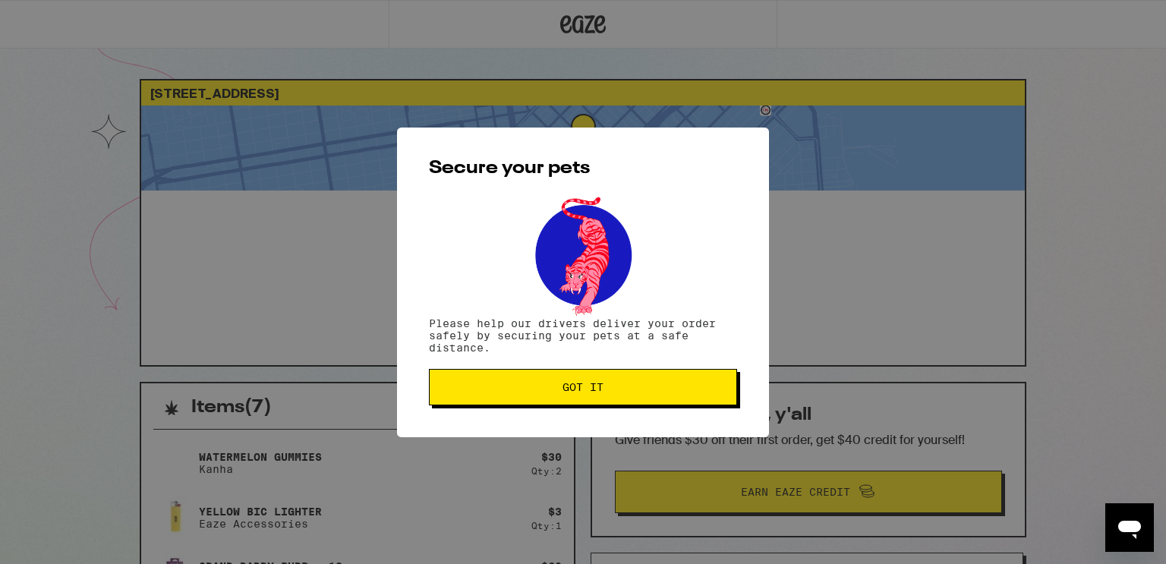
click at [570, 407] on div "Secure your pets Please help our drivers deliver your order safely by securing …" at bounding box center [583, 283] width 372 height 310
click at [568, 405] on button "Got it" at bounding box center [583, 387] width 308 height 36
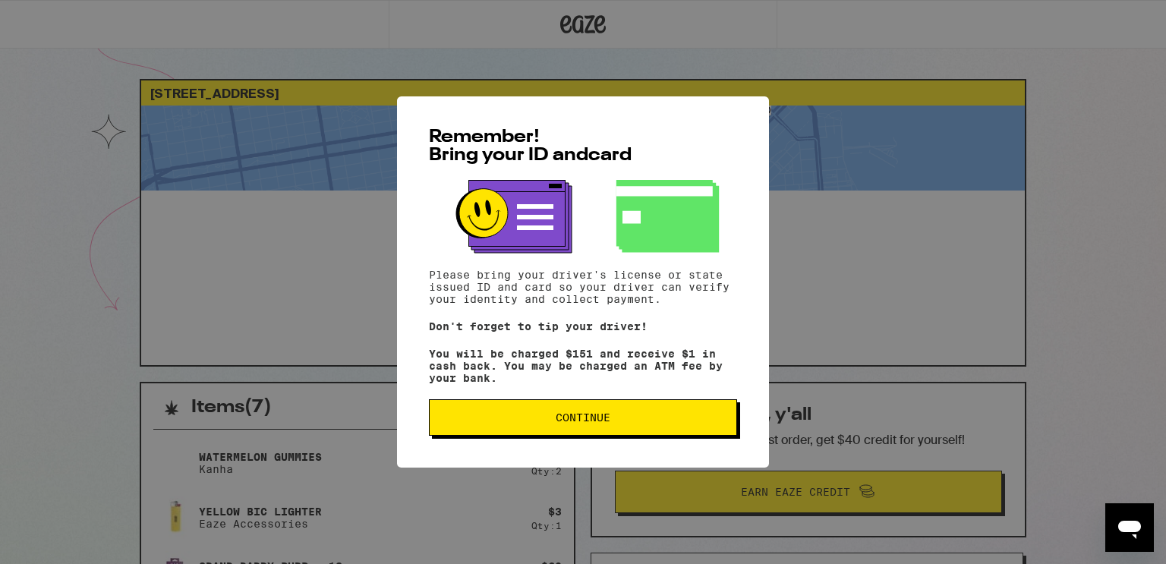
click at [499, 407] on button "Continue" at bounding box center [583, 417] width 308 height 36
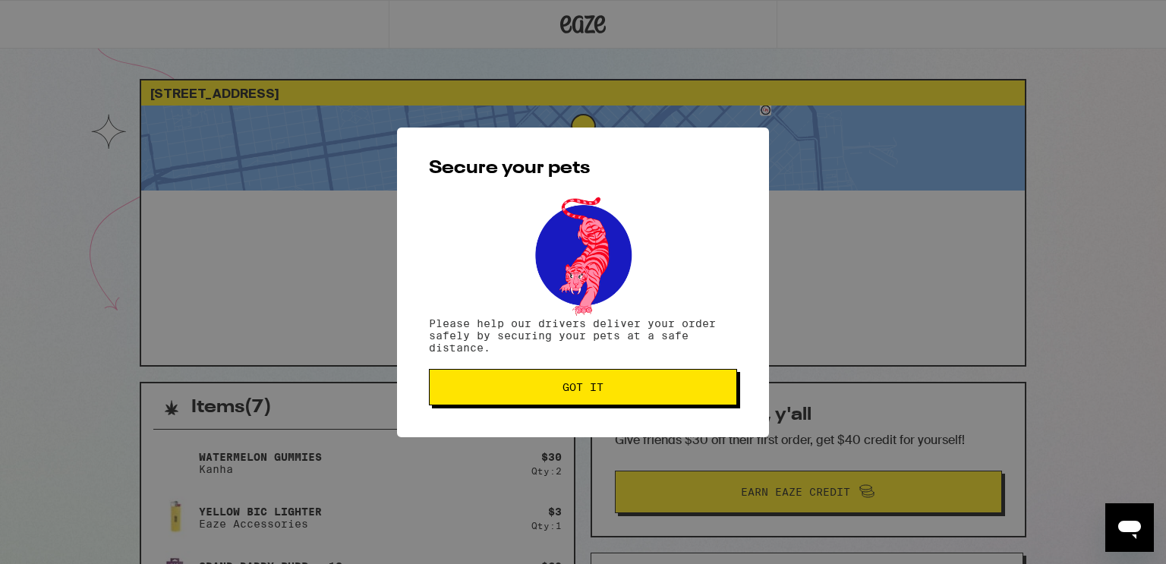
click at [499, 392] on span "Got it" at bounding box center [583, 387] width 282 height 11
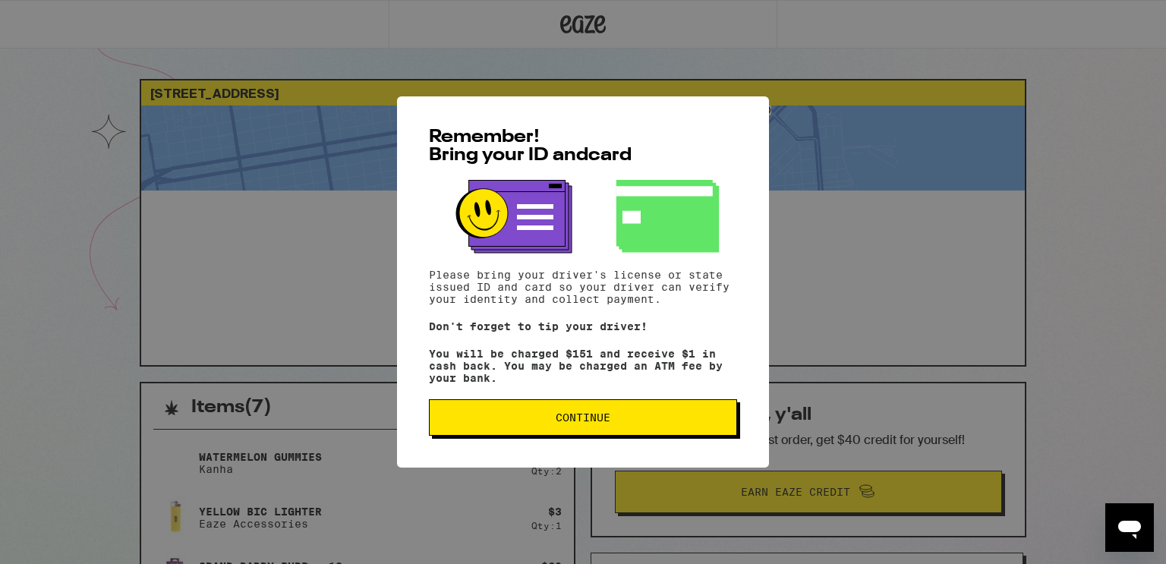
click at [536, 421] on span "Continue" at bounding box center [583, 417] width 282 height 11
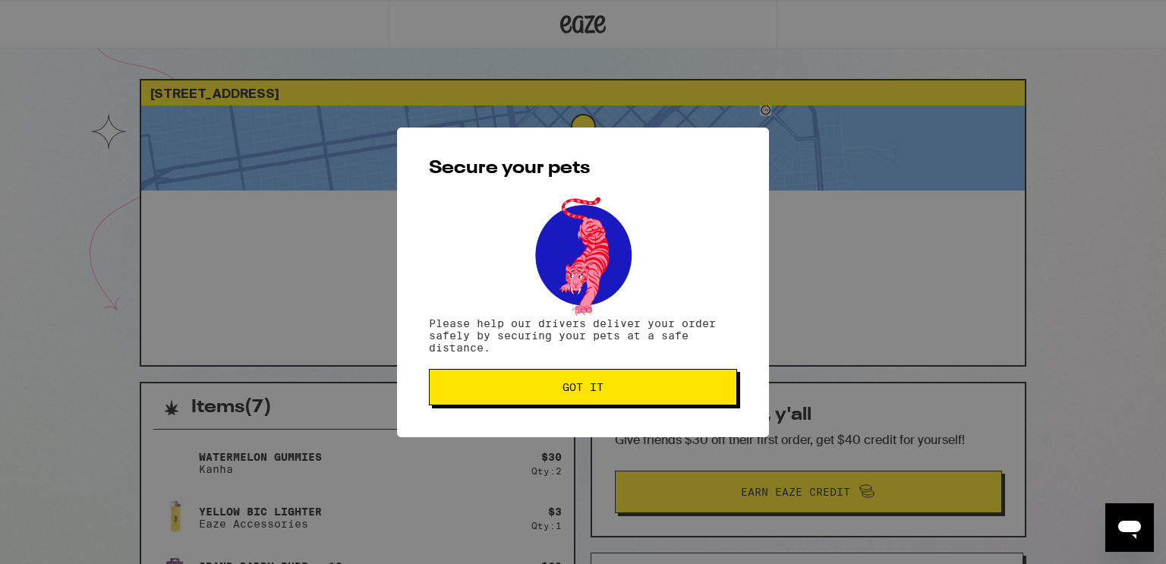
click at [526, 399] on button "Got it" at bounding box center [583, 387] width 308 height 36
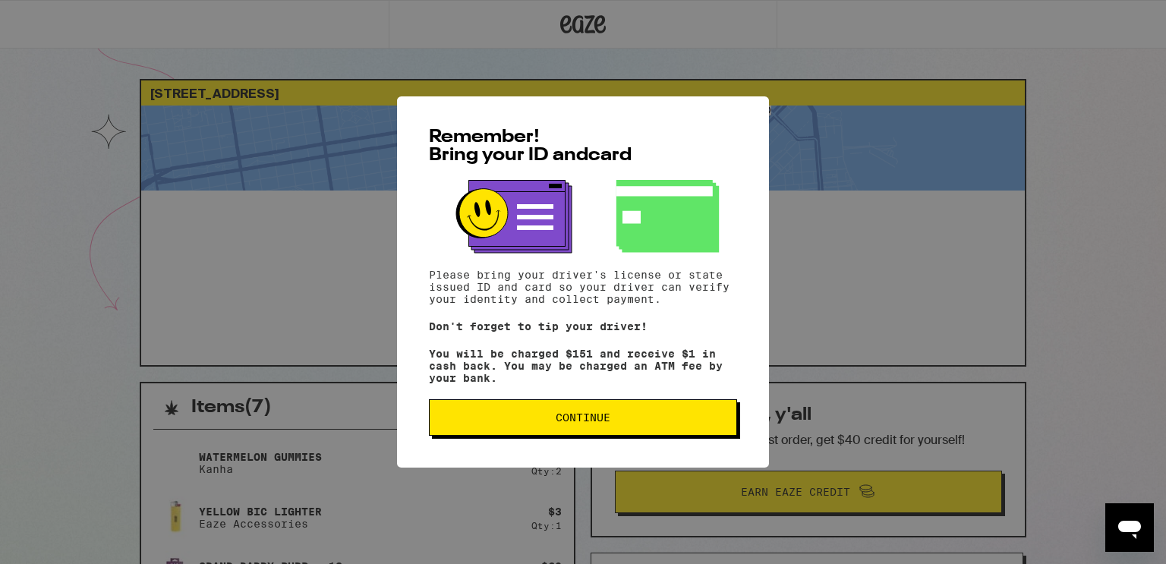
click at [570, 421] on span "Continue" at bounding box center [583, 417] width 55 height 11
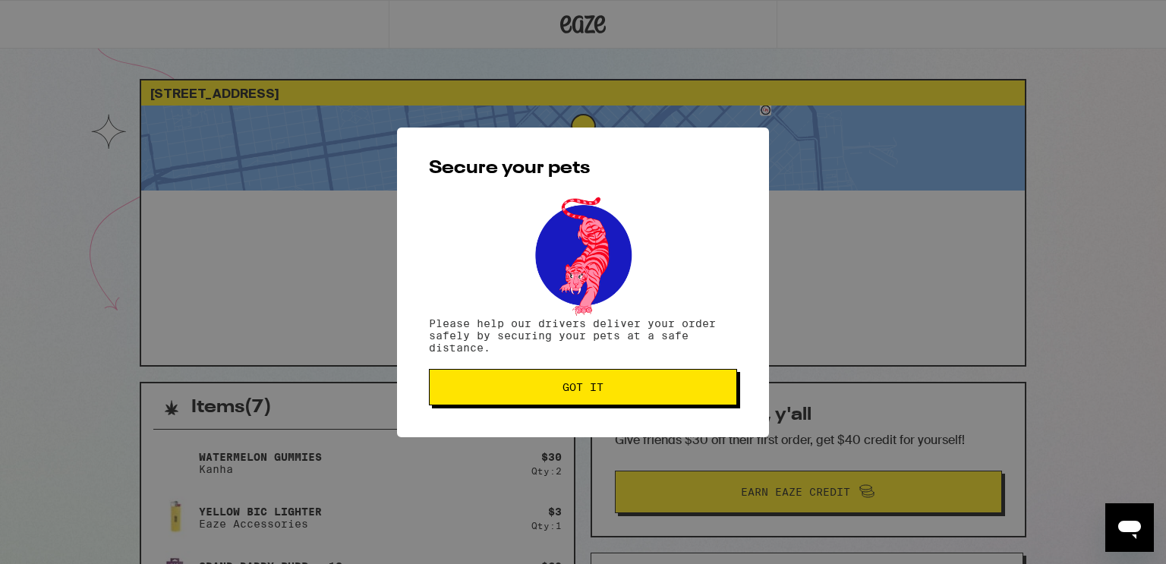
click at [556, 391] on span "Got it" at bounding box center [583, 387] width 282 height 11
